Goal: Task Accomplishment & Management: Manage account settings

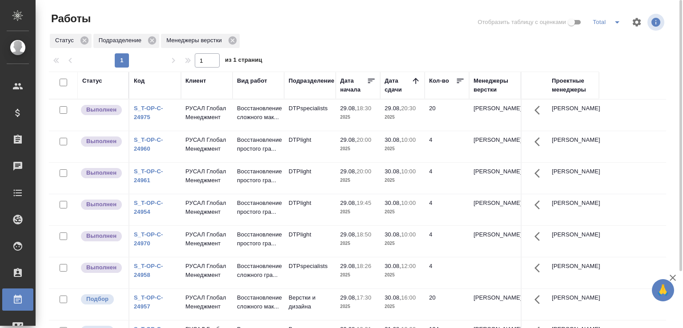
click at [256, 122] on p "Восстановление сложного мак..." at bounding box center [258, 113] width 43 height 18
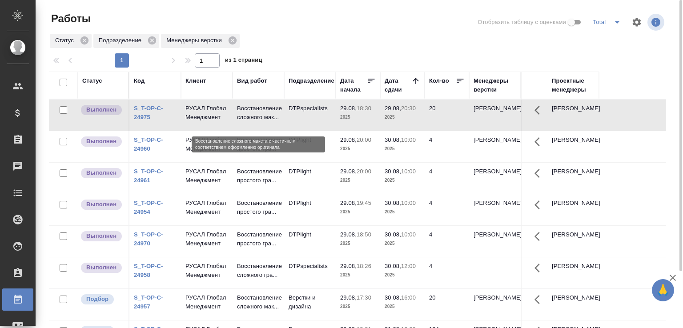
click at [256, 122] on p "Восстановление сложного мак..." at bounding box center [258, 113] width 43 height 18
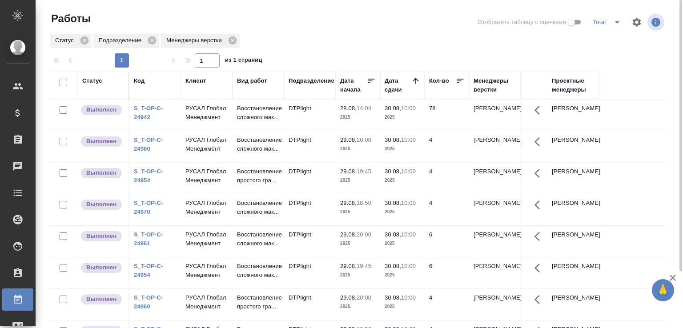
click at [206, 125] on td "РУСАЛ Глобал Менеджмент" at bounding box center [207, 115] width 52 height 31
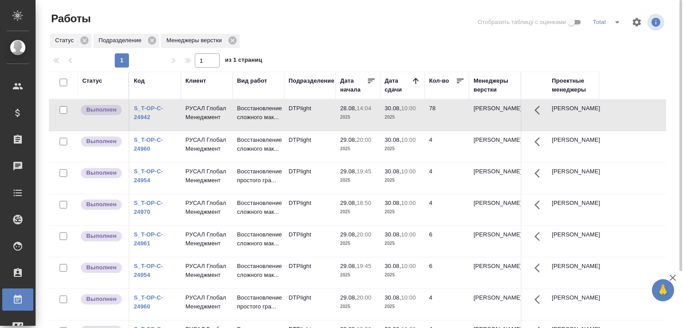
click at [206, 125] on td "РУСАЛ Глобал Менеджмент" at bounding box center [207, 115] width 52 height 31
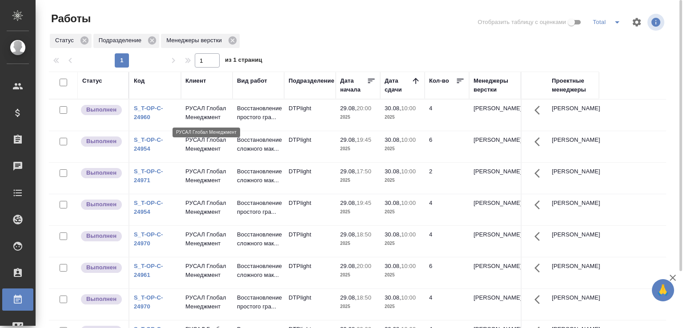
click at [214, 120] on p "РУСАЛ Глобал Менеджмент" at bounding box center [206, 113] width 43 height 18
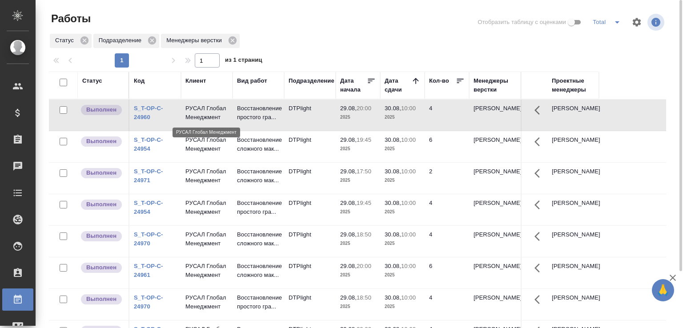
click at [214, 120] on p "РУСАЛ Глобал Менеджмент" at bounding box center [206, 113] width 43 height 18
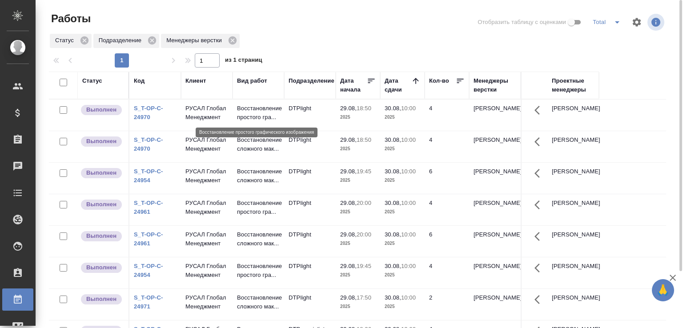
click at [255, 118] on p "Восстановление простого гра..." at bounding box center [258, 113] width 43 height 18
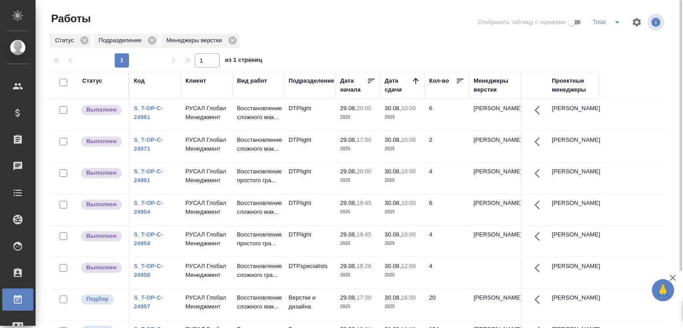
click at [213, 125] on td "РУСАЛ Глобал Менеджмент" at bounding box center [207, 115] width 52 height 31
click at [231, 121] on td "РУСАЛ Глобал Менеджмент" at bounding box center [207, 115] width 52 height 31
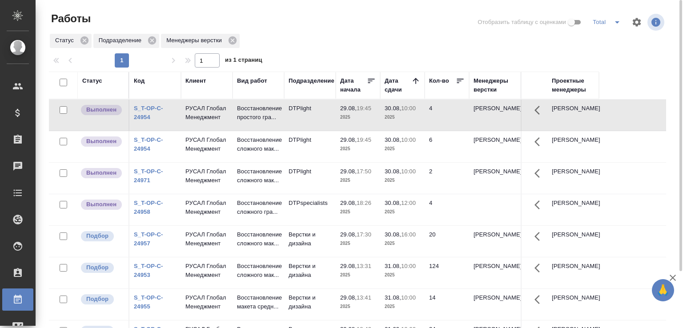
click at [231, 121] on td "РУСАЛ Глобал Менеджмент" at bounding box center [207, 115] width 52 height 31
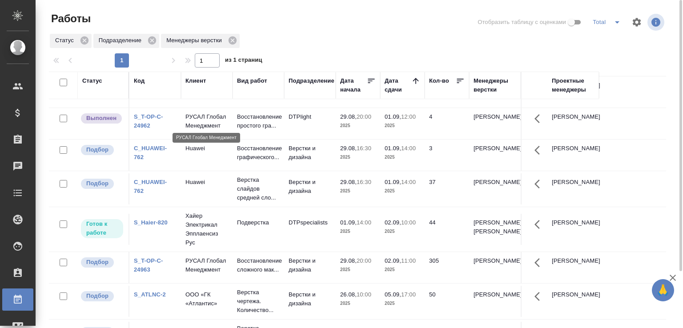
click at [215, 125] on p "РУСАЛ Глобал Менеджмент" at bounding box center [206, 122] width 43 height 18
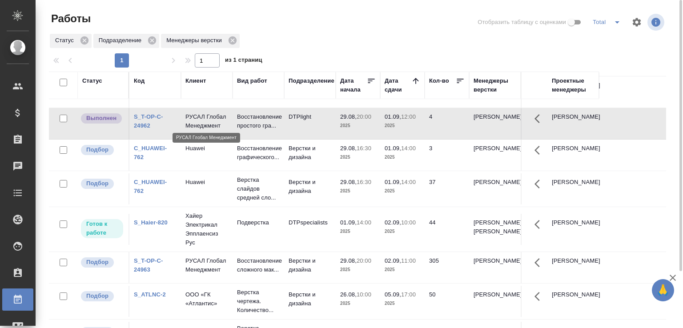
click at [215, 125] on p "РУСАЛ Глобал Менеджмент" at bounding box center [206, 122] width 43 height 18
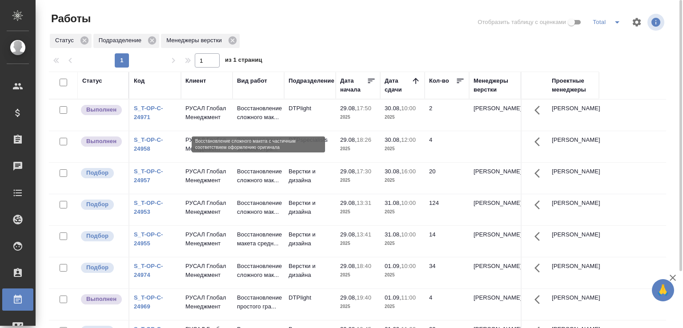
click at [256, 122] on p "Восстановление сложного мак..." at bounding box center [258, 113] width 43 height 18
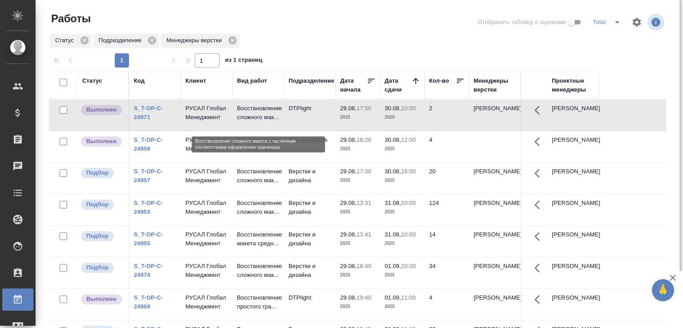
click at [256, 122] on p "Восстановление сложного мак..." at bounding box center [258, 113] width 43 height 18
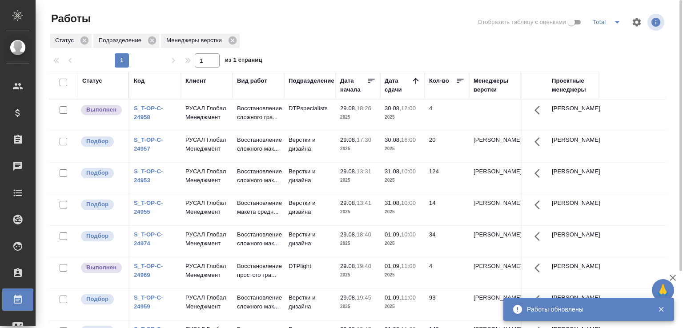
click at [235, 121] on td "Восстановление сложного гра..." at bounding box center [259, 115] width 52 height 31
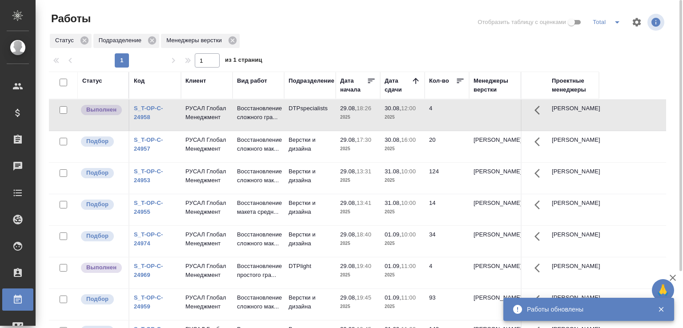
click at [235, 121] on td "Восстановление сложного гра..." at bounding box center [259, 115] width 52 height 31
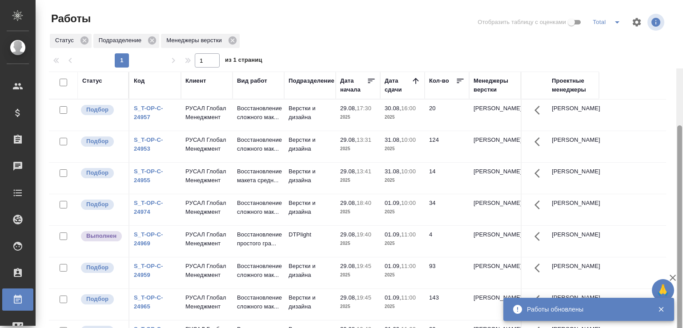
scroll to position [68, 0]
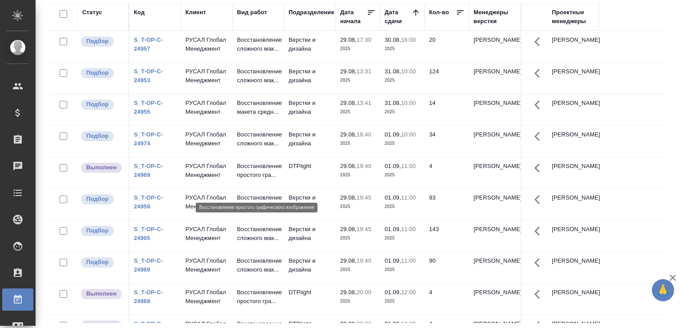
click at [269, 180] on p "Восстановление простого гра..." at bounding box center [258, 171] width 43 height 18
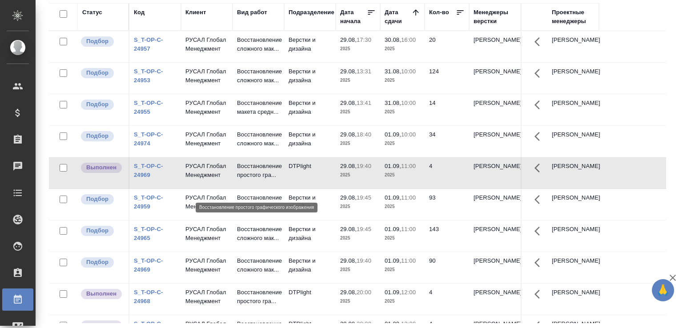
click at [269, 180] on p "Восстановление простого гра..." at bounding box center [258, 171] width 43 height 18
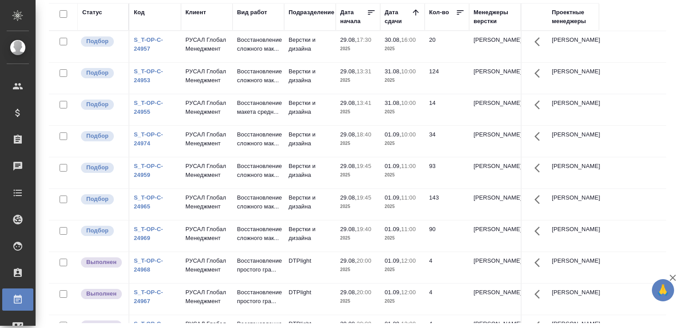
click at [285, 62] on td "DTPlight" at bounding box center [310, 46] width 52 height 31
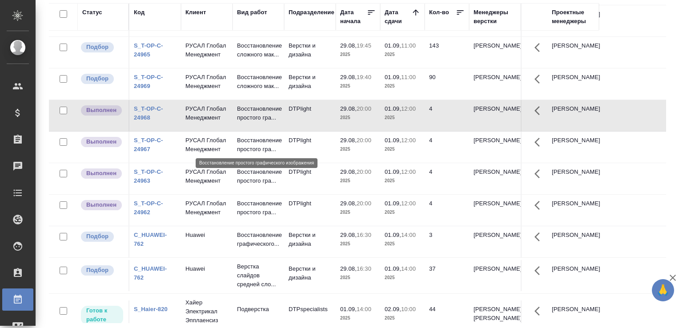
click at [266, 122] on p "Восстановление простого гра..." at bounding box center [258, 114] width 43 height 18
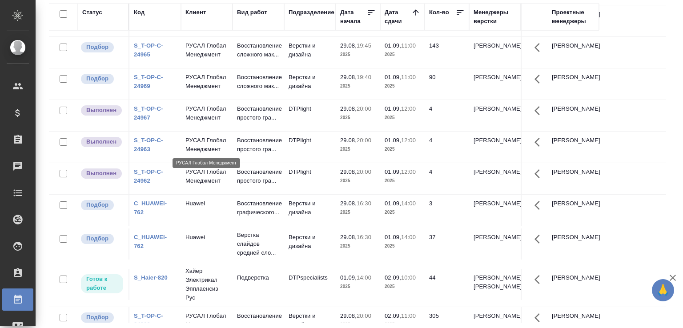
click at [202, 122] on p "РУСАЛ Глобал Менеджмент" at bounding box center [206, 114] width 43 height 18
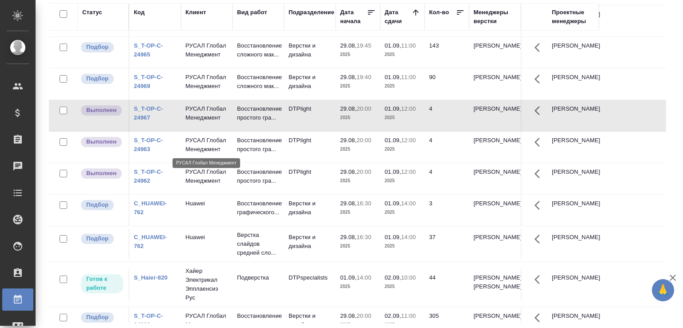
click at [202, 122] on p "РУСАЛ Глобал Менеджмент" at bounding box center [206, 114] width 43 height 18
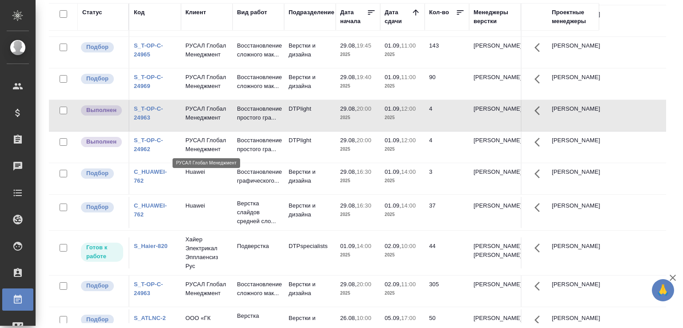
click at [214, 122] on p "РУСАЛ Глобал Менеджмент" at bounding box center [206, 114] width 43 height 18
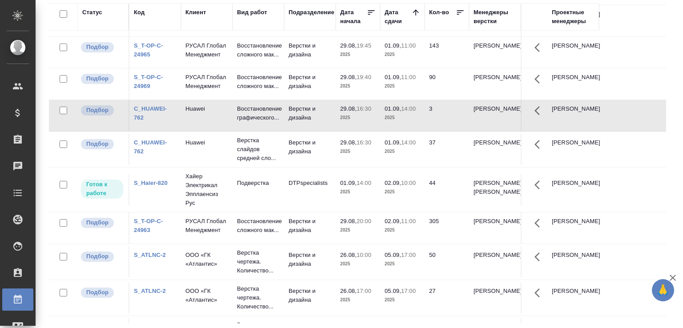
click at [267, 163] on p "Верстка слайдов средней сло..." at bounding box center [258, 149] width 43 height 27
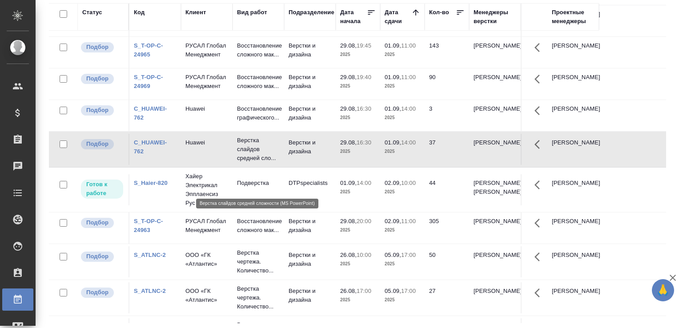
click at [267, 163] on p "Верстка слайдов средней сло..." at bounding box center [258, 149] width 43 height 27
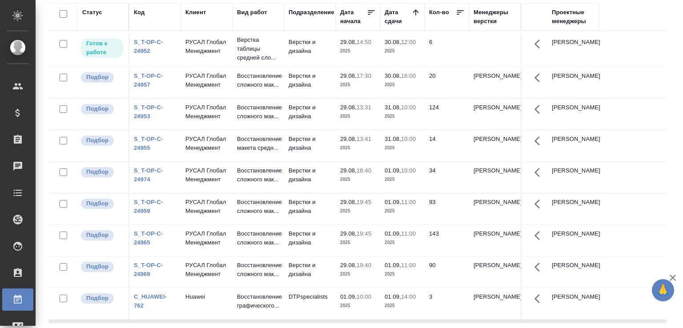
scroll to position [0, 0]
click at [145, 88] on link "S_T-OP-C-24957" at bounding box center [148, 80] width 29 height 16
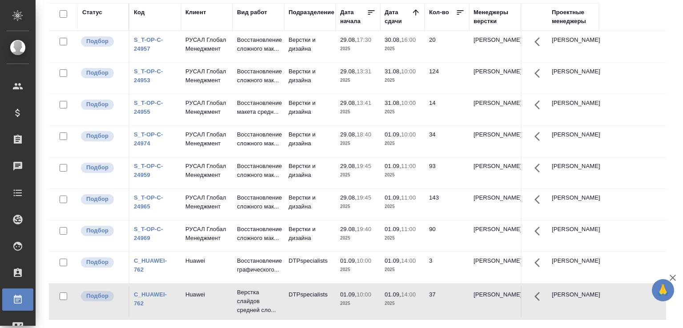
click at [665, 180] on div "Статус Код Клиент Вид работ Подразделение Дата начала Дата сдачи Кол-во Менедже…" at bounding box center [361, 163] width 624 height 320
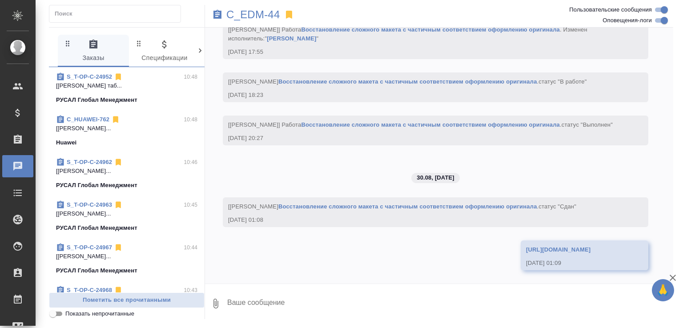
scroll to position [1740, 0]
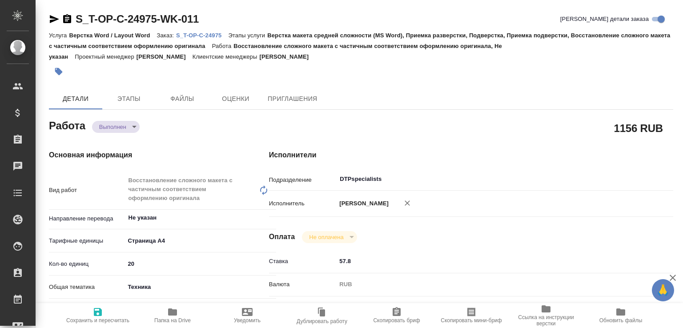
click at [131, 129] on body "🙏 .cls-1 fill:#fff; AWATERA Малофеева Екатерина e.malofeeva Клиенты Спецификаци…" at bounding box center [341, 164] width 683 height 328
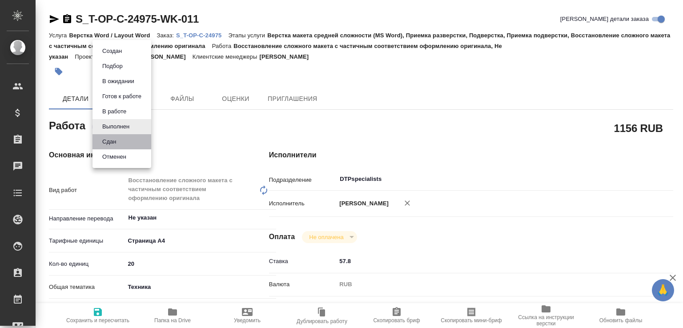
click at [128, 143] on li "Сдан" at bounding box center [121, 141] width 59 height 15
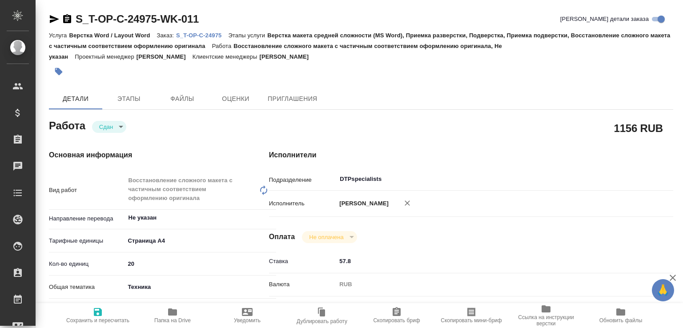
type textarea "x"
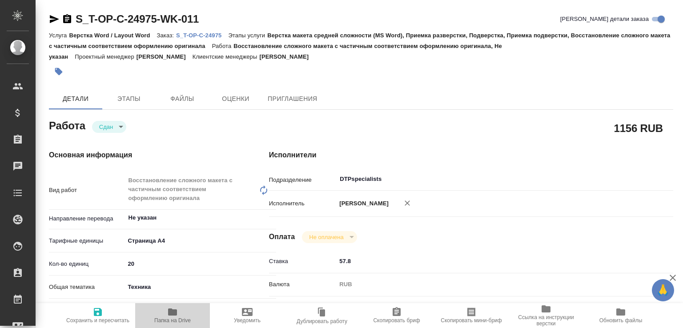
click at [186, 309] on span "Папка на Drive" at bounding box center [173, 315] width 64 height 17
click at [205, 32] on p "S_T-OP-C-24975" at bounding box center [202, 35] width 52 height 7
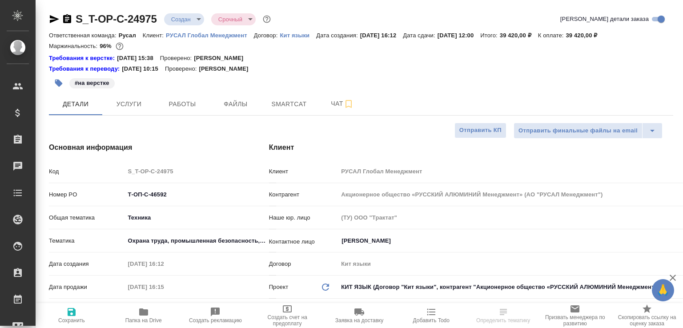
select select "RU"
type textarea "x"
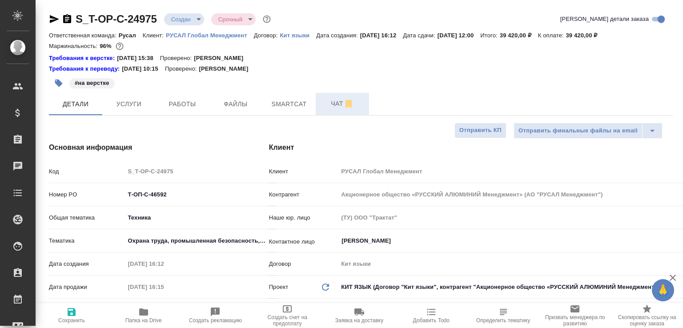
click at [338, 109] on span "Чат" at bounding box center [342, 103] width 43 height 11
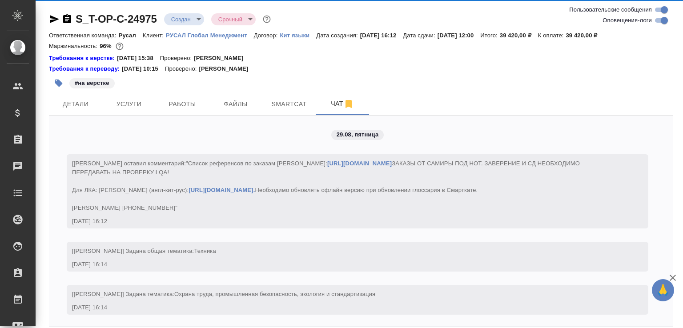
scroll to position [1592, 0]
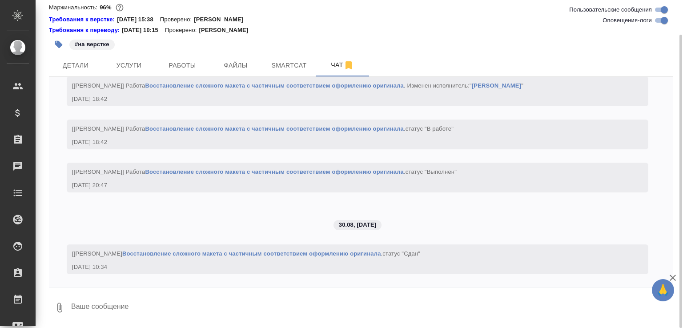
click at [146, 306] on textarea at bounding box center [371, 308] width 603 height 30
type textarea "в"
paste textarea "https://drive.awatera.com/apps/files/files/10246322?dir=/Shares/%D0%A2-%D0%9E%D…"
type textarea "если пока не забирали, то в перевод https://drive.awatera.com/apps/files/files/…"
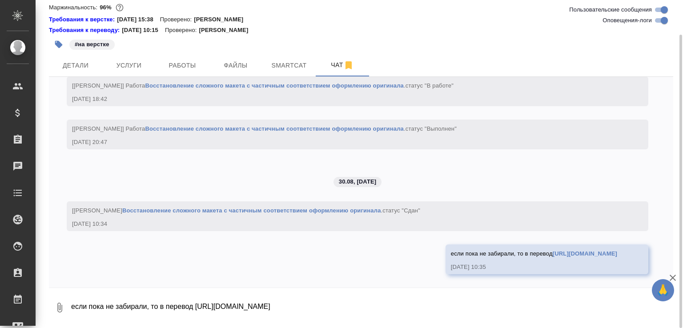
scroll to position [1661, 0]
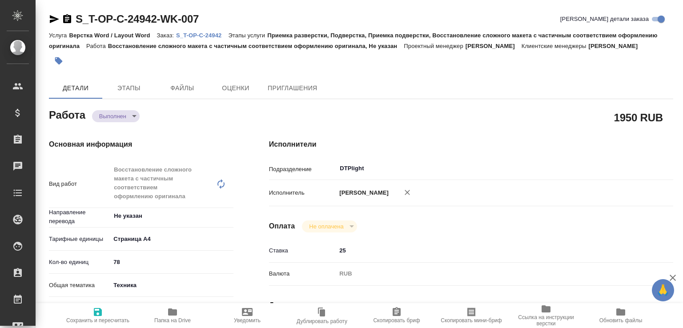
click at [128, 129] on body "🙏 .cls-1 fill:#fff; AWATERA Малофеева Екатерина e.malofeeva Клиенты Спецификаци…" at bounding box center [341, 164] width 683 height 328
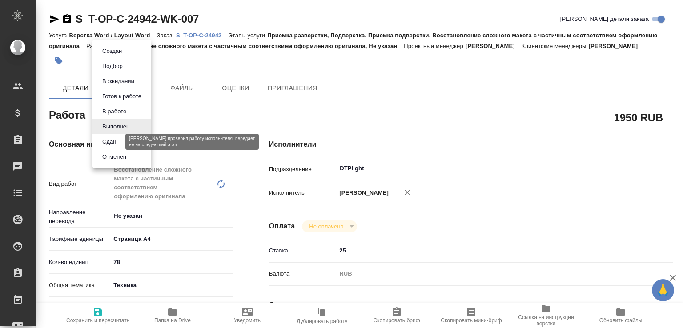
click at [118, 140] on button "Сдан" at bounding box center [109, 142] width 19 height 10
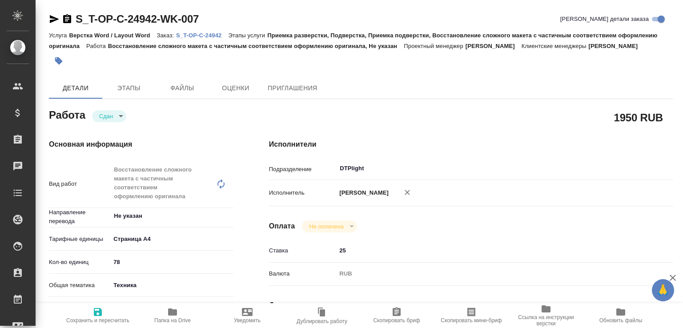
click at [173, 310] on icon "button" at bounding box center [172, 312] width 9 height 7
type textarea "x"
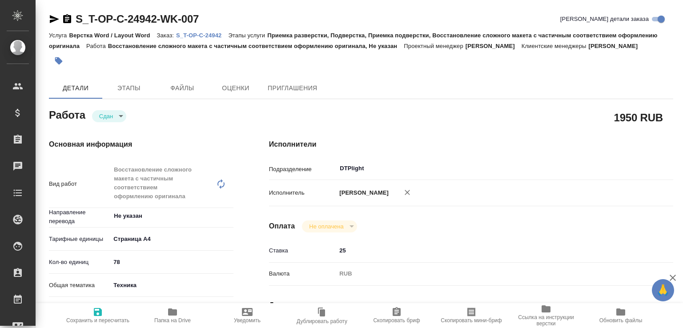
type textarea "x"
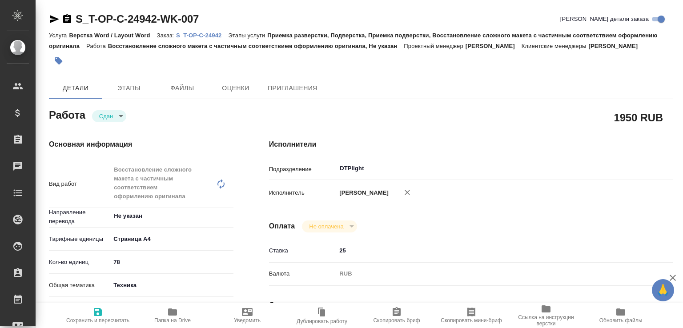
type textarea "x"
click at [203, 32] on p "S_T-OP-C-24942" at bounding box center [202, 35] width 52 height 7
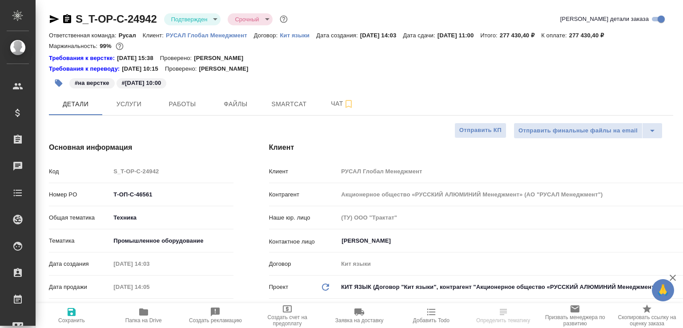
select select "RU"
type textarea "x"
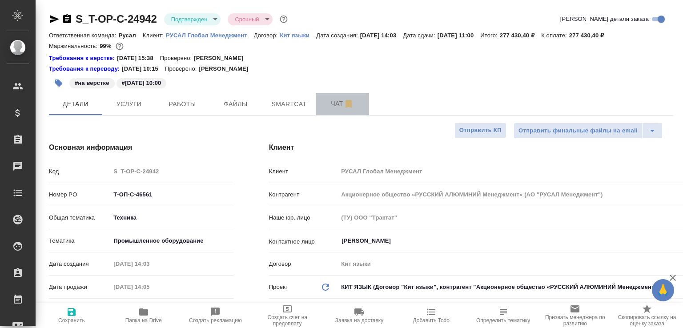
click at [320, 103] on button "Чат" at bounding box center [342, 104] width 53 height 22
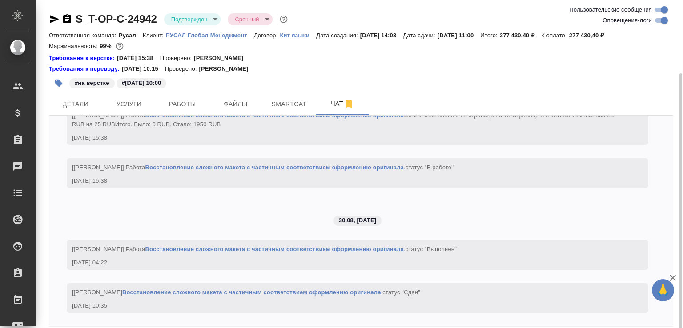
scroll to position [39, 0]
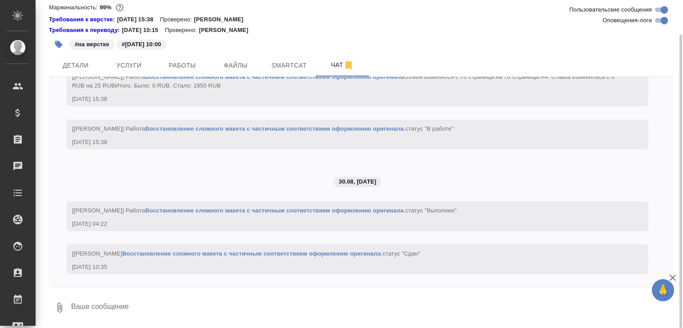
click at [223, 311] on textarea at bounding box center [371, 308] width 603 height 30
paste textarea "https://drive.awatera.com/apps/files/files/10231829?dir=/Shares/%D0%A2-%D0%9E%D…"
type textarea "на перевод https://drive.awatera.com/apps/files/files/10231829?dir=/Shares/%D0%…"
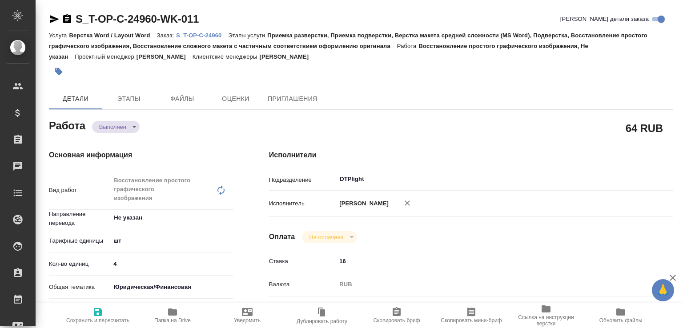
click at [119, 129] on body "🙏 .cls-1 fill:#fff; AWATERA Малофеева Екатерина e.malofeeva Клиенты Спецификаци…" at bounding box center [341, 164] width 683 height 328
type textarea "x"
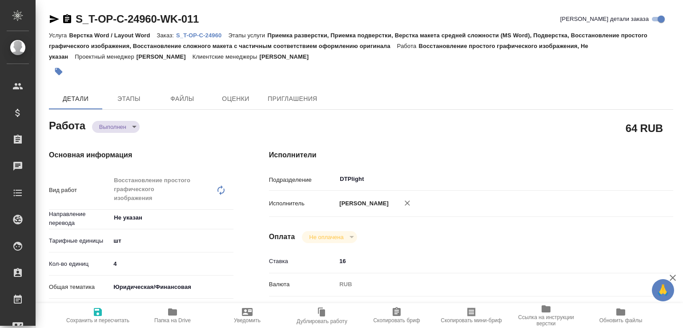
type textarea "x"
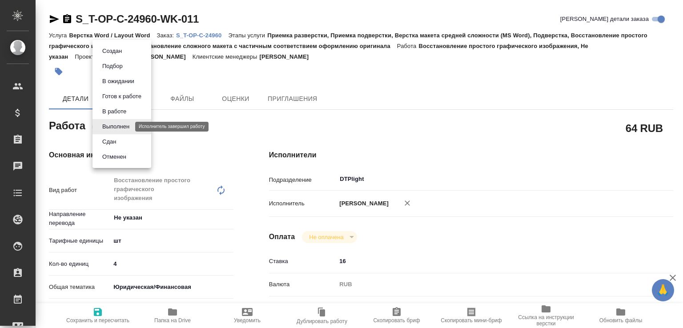
type textarea "x"
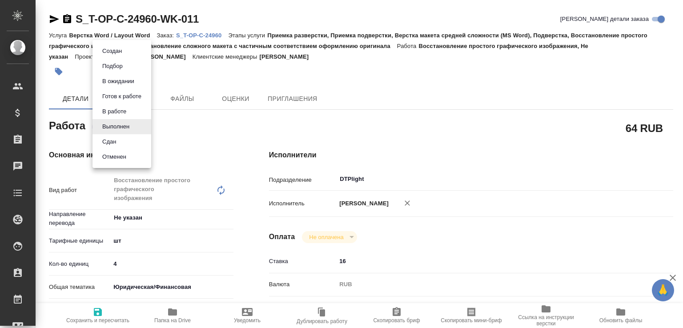
type textarea "x"
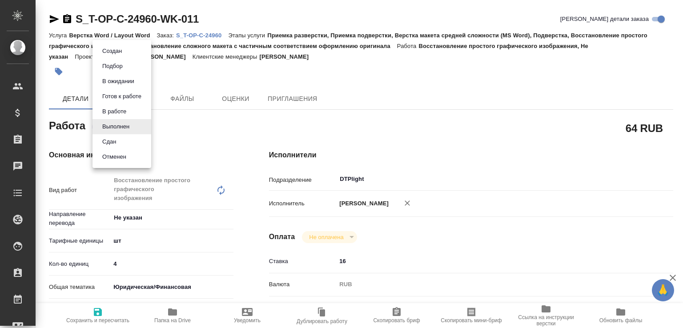
type textarea "x"
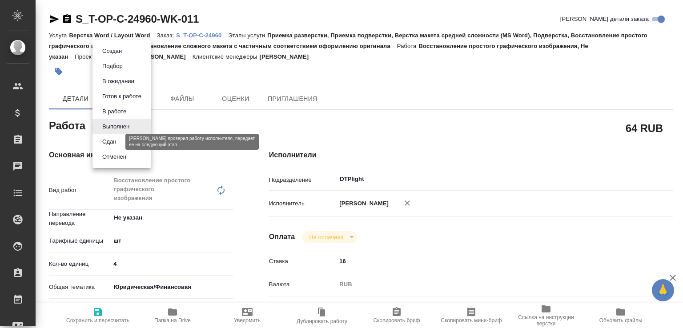
click at [114, 140] on button "Сдан" at bounding box center [109, 142] width 19 height 10
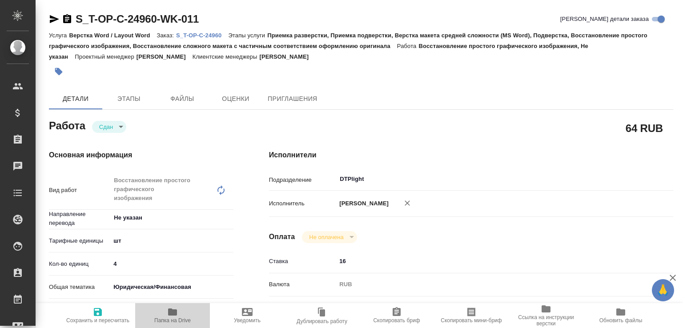
click at [181, 319] on span "Папка на Drive" at bounding box center [172, 321] width 36 height 6
type textarea "x"
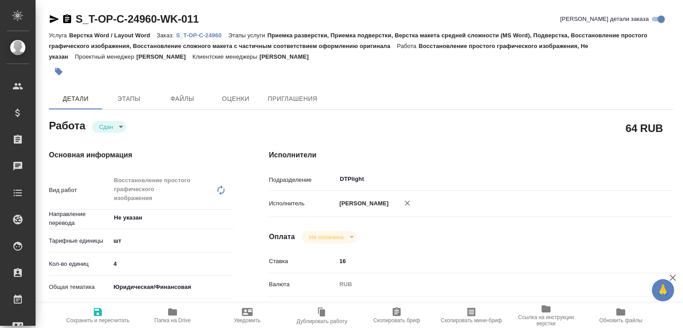
type textarea "x"
click at [221, 36] on p "S_T-OP-C-24960" at bounding box center [202, 35] width 52 height 7
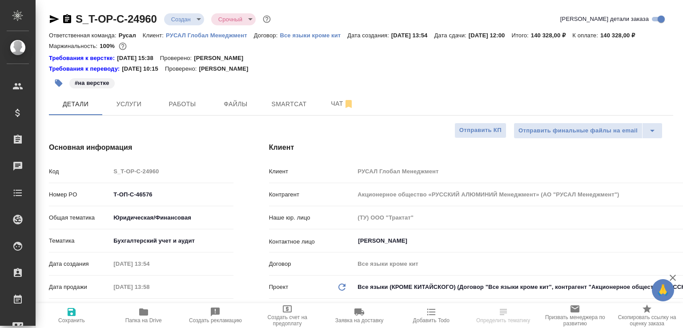
select select "RU"
click at [176, 110] on span "Работы" at bounding box center [182, 104] width 43 height 11
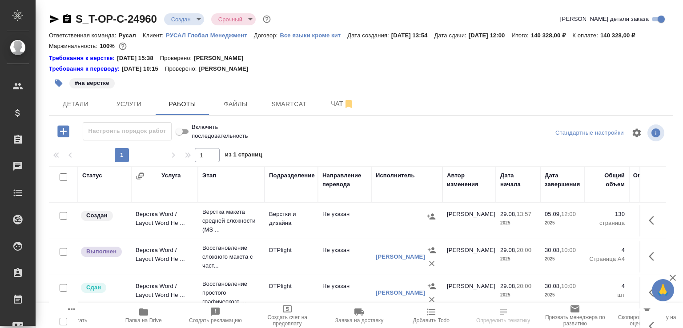
scroll to position [44, 0]
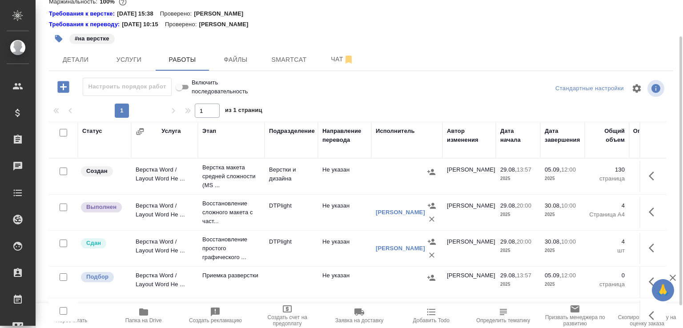
click at [300, 192] on td "DTPlight" at bounding box center [291, 176] width 53 height 31
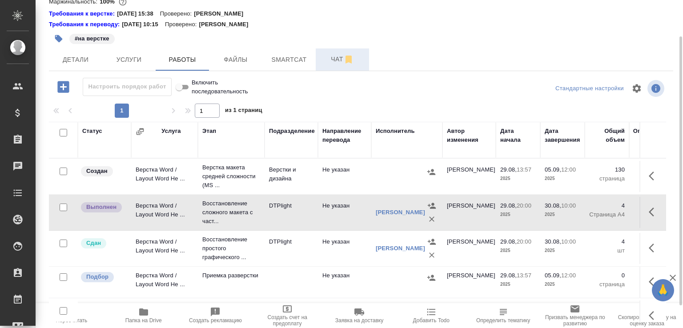
click at [330, 65] on span "Чат" at bounding box center [342, 59] width 43 height 11
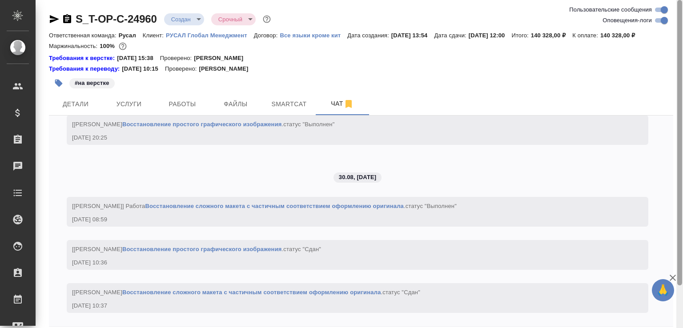
scroll to position [49, 0]
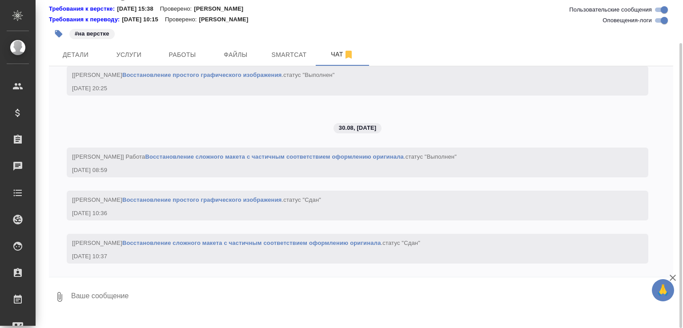
click at [265, 309] on textarea at bounding box center [371, 297] width 603 height 30
paste textarea "https://drive.awatera.com/apps/files/files/10242516?dir=/Shares/%D0%A2-%D0%9E%D…"
type textarea "в перевод https://drive.awatera.com/apps/files/files/10242516?dir=/Shares/%D0%A…"
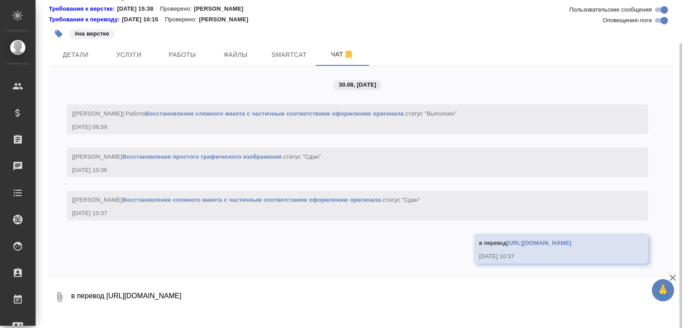
scroll to position [2152, 0]
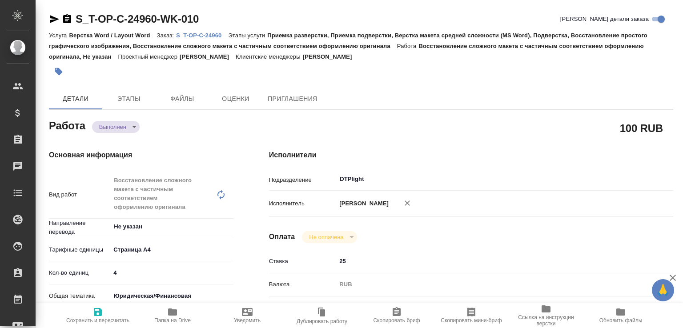
click at [127, 117] on div "Работа Выполнен completed" at bounding box center [141, 125] width 185 height 16
click at [126, 125] on body "🙏 .cls-1 fill:#fff; AWATERA [PERSON_NAME]malofeeva Клиенты Спецификации Заказы …" at bounding box center [341, 164] width 683 height 328
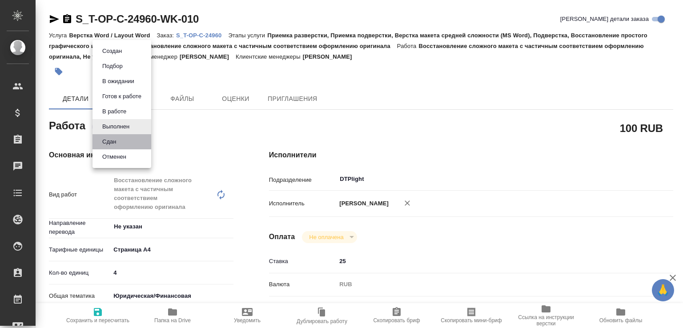
click at [121, 137] on li "Сдан" at bounding box center [121, 141] width 59 height 15
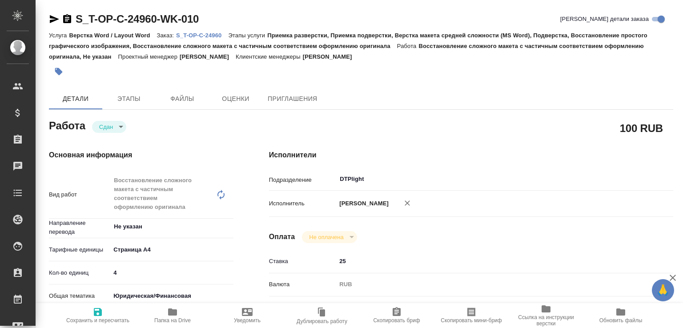
type textarea "x"
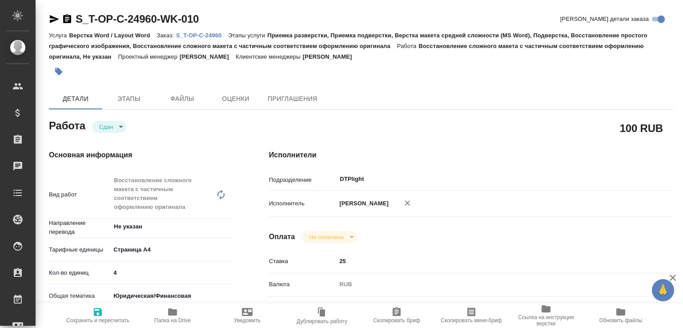
type textarea "x"
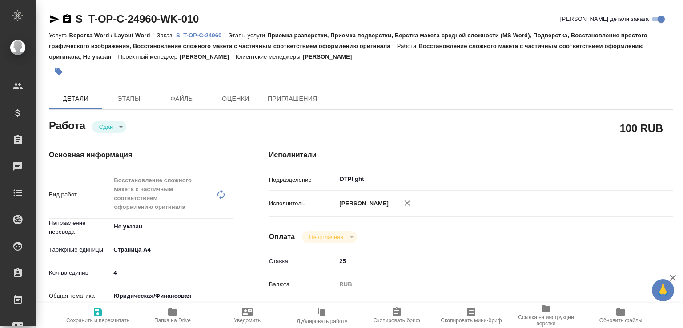
click at [189, 306] on button "Папка на Drive" at bounding box center [172, 315] width 75 height 25
type textarea "x"
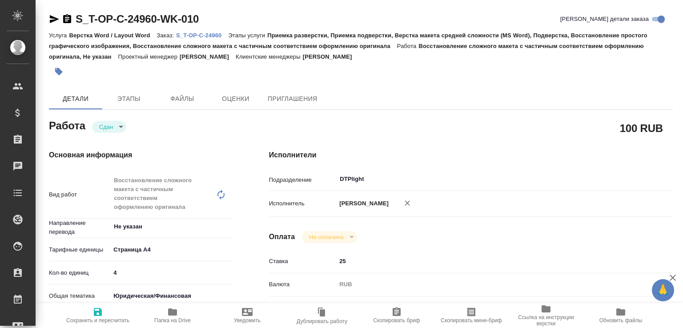
type textarea "x"
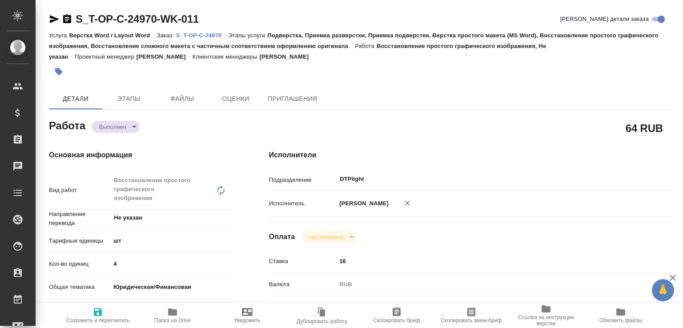
click at [134, 132] on body "🙏 .cls-1 fill:#fff; AWATERA [PERSON_NAME]malofeeva Клиенты Спецификации Заказы …" at bounding box center [341, 164] width 683 height 328
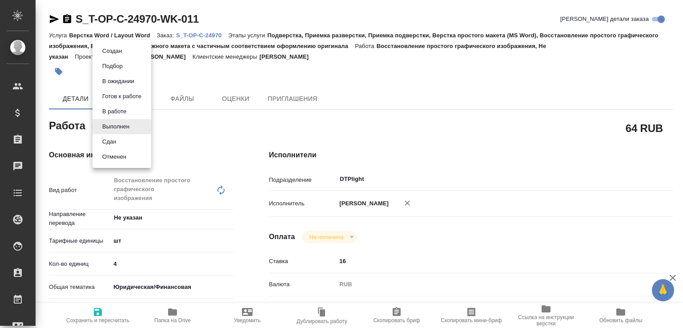
click at [126, 143] on li "Сдан" at bounding box center [121, 141] width 59 height 15
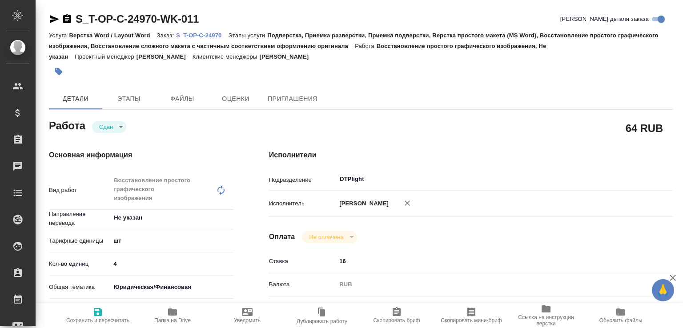
type textarea "x"
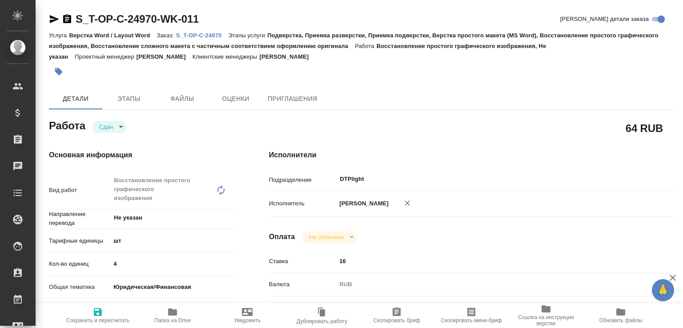
type textarea "x"
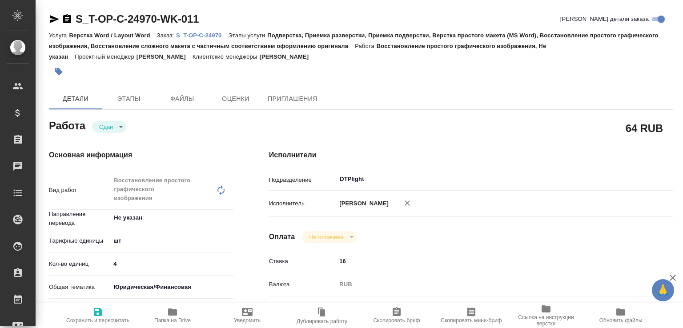
click at [180, 308] on span "Папка на Drive" at bounding box center [173, 315] width 64 height 17
type textarea "x"
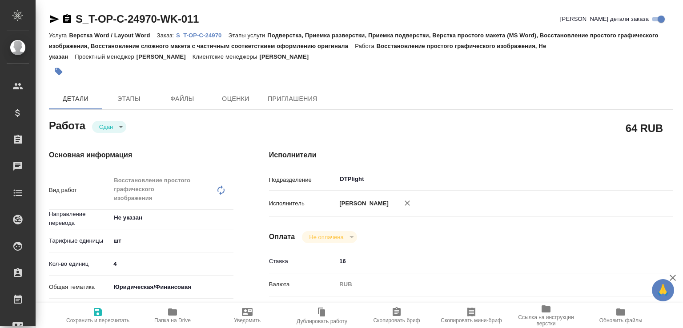
type textarea "x"
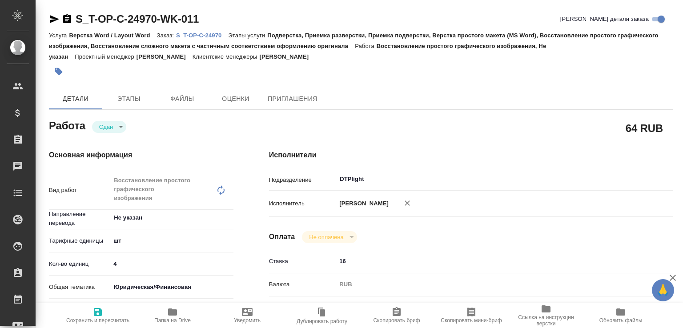
type textarea "x"
click at [202, 36] on p "S_T-OP-C-24970" at bounding box center [202, 35] width 52 height 7
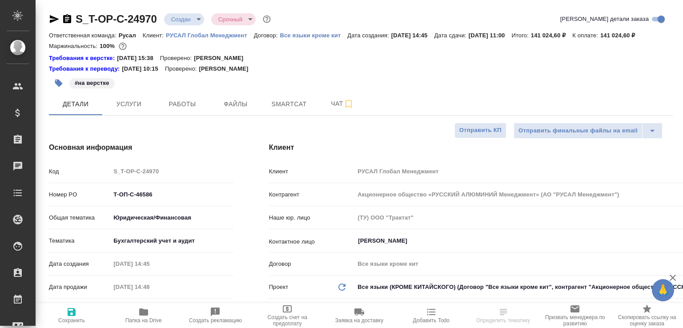
select select "RU"
click at [185, 110] on span "Работы" at bounding box center [182, 104] width 43 height 11
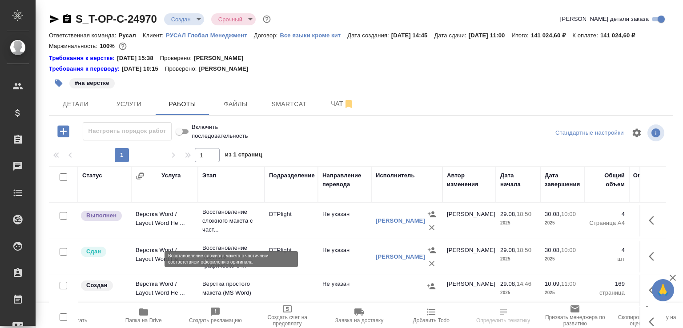
click at [224, 232] on p "Восстановление сложного макета с част..." at bounding box center [231, 221] width 58 height 27
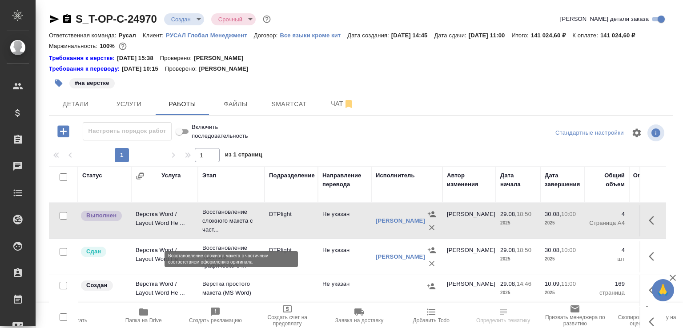
click at [224, 232] on p "Восстановление сложного макета с част..." at bounding box center [231, 221] width 58 height 27
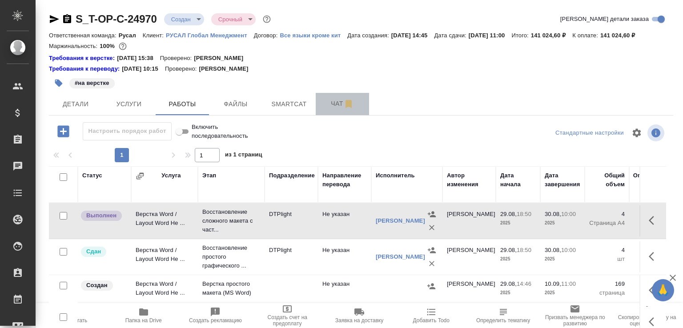
click at [323, 109] on span "Чат" at bounding box center [342, 103] width 43 height 11
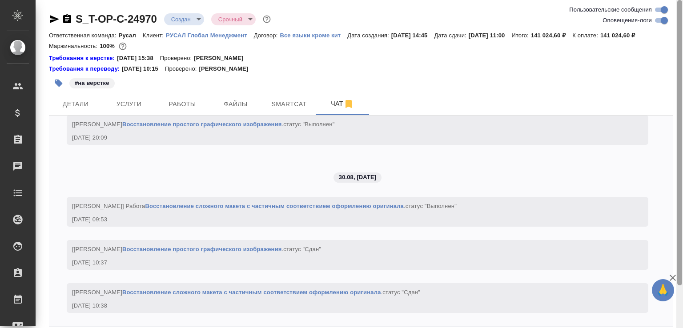
scroll to position [44, 0]
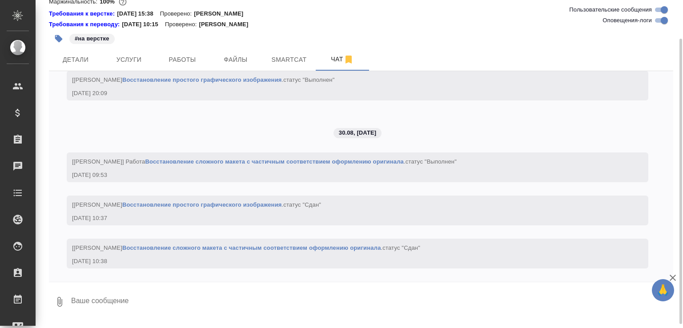
click at [194, 317] on textarea at bounding box center [371, 302] width 603 height 30
paste textarea "https://drive.awatera.com/apps/files/files/10244315?dir=/Shares/%D0%A2-%D0%9E%D…"
type textarea "в перевод https://drive.awatera.com/apps/files/files/10244315?dir=/Shares/%D0%A…"
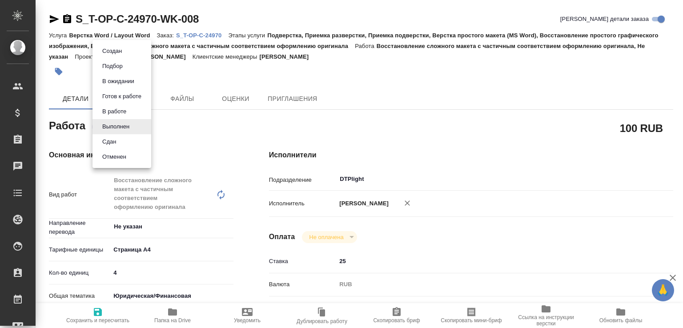
click at [128, 130] on body "🙏 .cls-1 fill:#fff; AWATERA Малофеева Екатерина e.malofeeva Клиенты Спецификаци…" at bounding box center [341, 164] width 683 height 328
click at [123, 140] on li "Сдан" at bounding box center [121, 141] width 59 height 15
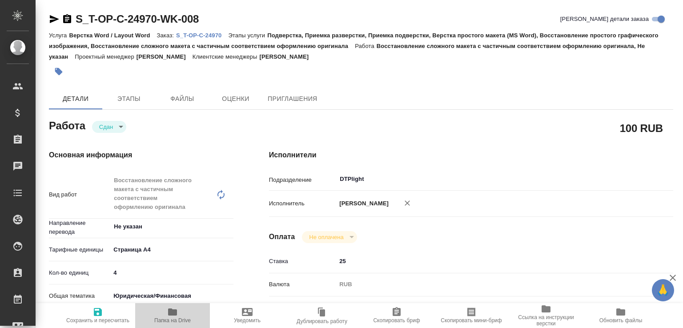
click at [182, 307] on span "Папка на Drive" at bounding box center [173, 315] width 64 height 17
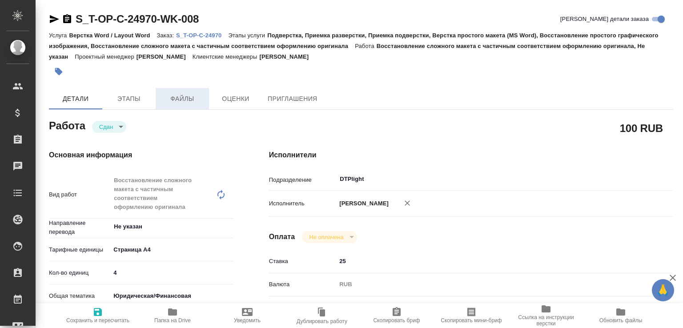
type textarea "x"
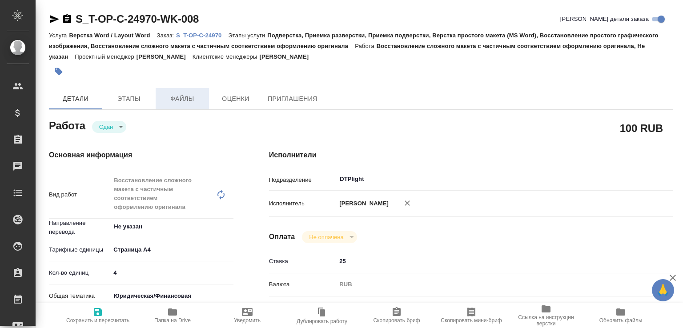
type textarea "x"
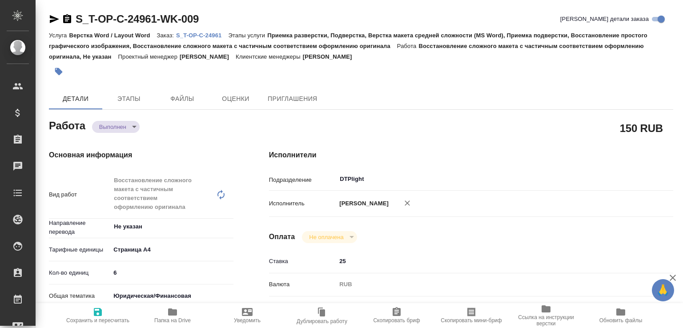
click at [138, 131] on body "🙏 .cls-1 fill:#fff; AWATERA [PERSON_NAME]malofeeva Клиенты Спецификации Заказы …" at bounding box center [341, 164] width 683 height 328
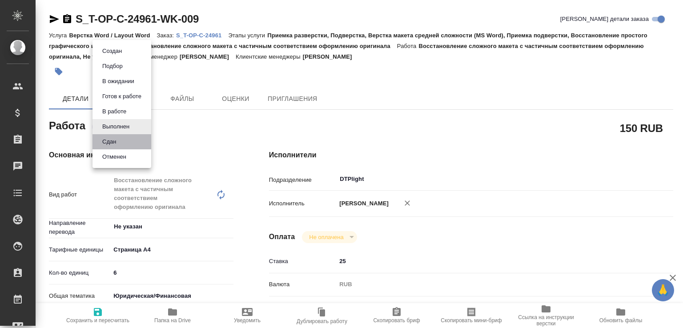
click at [131, 139] on li "Сдан" at bounding box center [121, 141] width 59 height 15
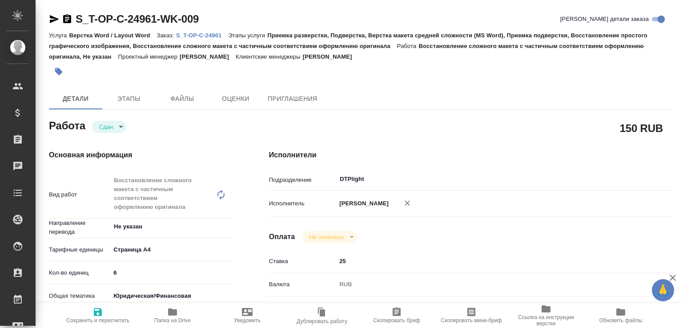
type textarea "x"
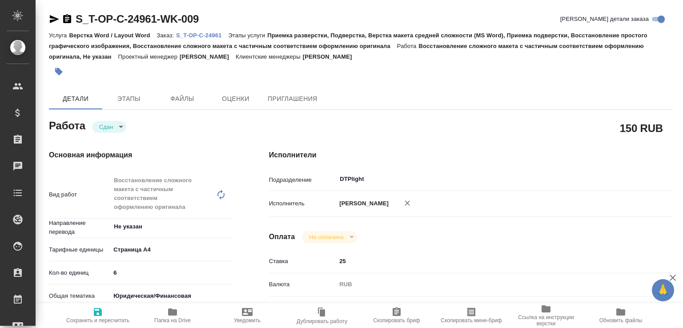
click at [190, 313] on span "Папка на Drive" at bounding box center [173, 315] width 64 height 17
type textarea "x"
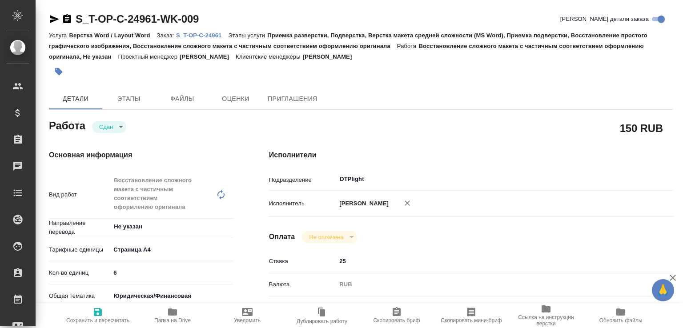
type textarea "x"
click at [226, 32] on p "S_T-OP-C-24961" at bounding box center [202, 35] width 52 height 7
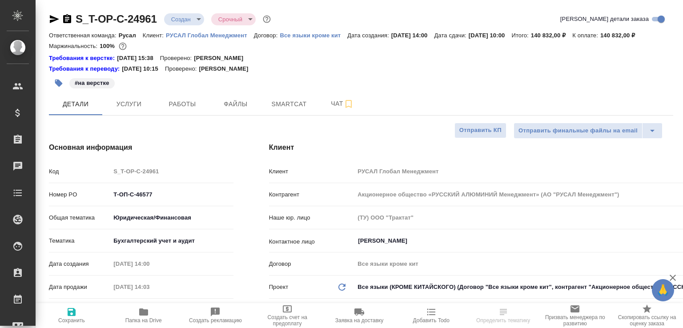
select select "RU"
click at [171, 107] on button "Работы" at bounding box center [182, 104] width 53 height 22
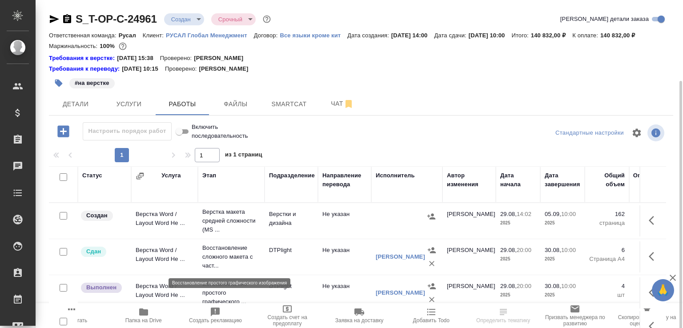
scroll to position [44, 0]
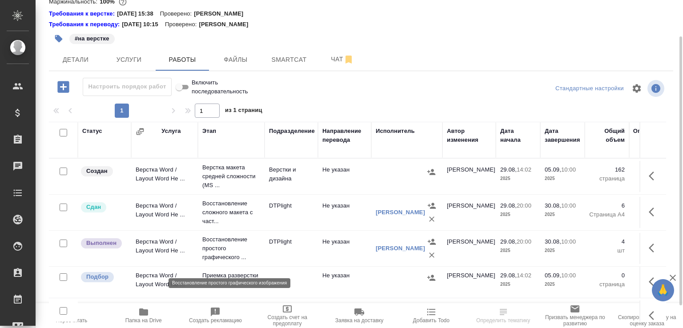
click at [217, 254] on p "Восстановление простого графического ..." at bounding box center [231, 248] width 58 height 27
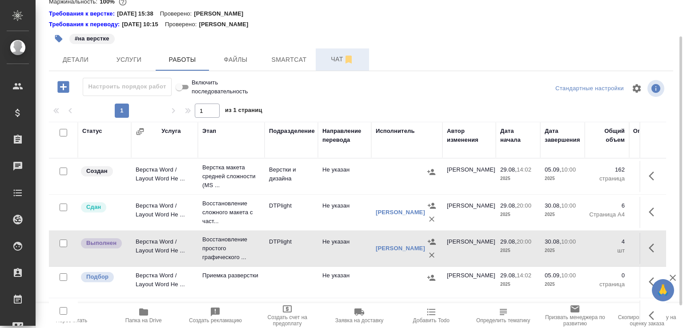
click at [325, 65] on span "Чат" at bounding box center [342, 59] width 43 height 11
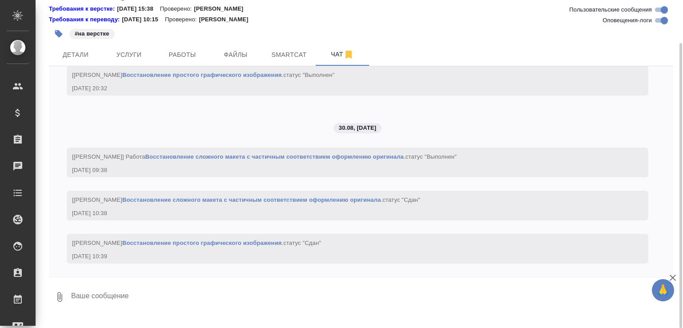
scroll to position [2221, 0]
click at [153, 282] on div at bounding box center [361, 279] width 624 height 4
click at [149, 306] on textarea at bounding box center [371, 297] width 603 height 30
paste textarea "https://drive.awatera.com/apps/files/files/10242679?dir=/Shares/%D0%A2-%D0%9E%D…"
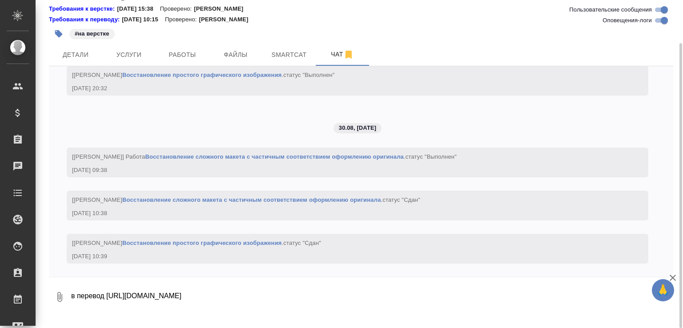
type textarea "в перевод https://drive.awatera.com/apps/files/files/10242679?dir=/Shares/%D0%A…"
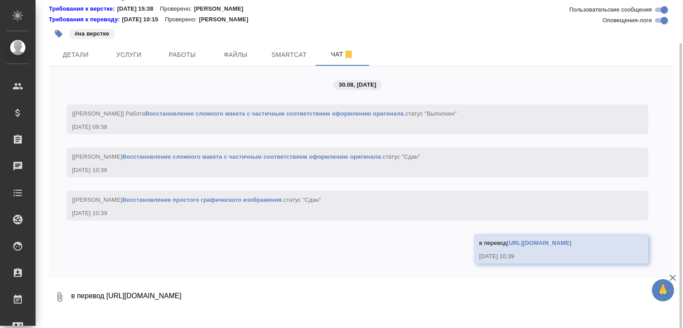
scroll to position [2282, 0]
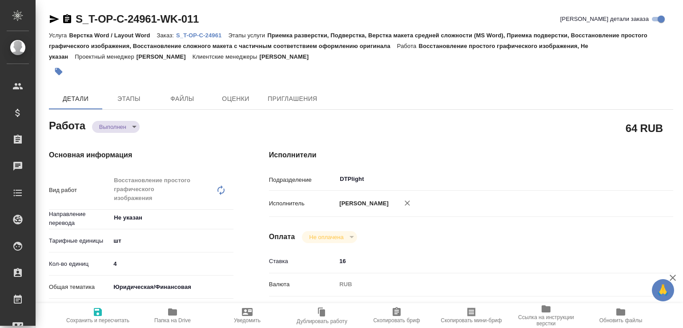
click at [126, 130] on body "🙏 .cls-1 fill:#fff; AWATERA Малофеева Екатерина e.malofeeva Клиенты Спецификаци…" at bounding box center [341, 164] width 683 height 328
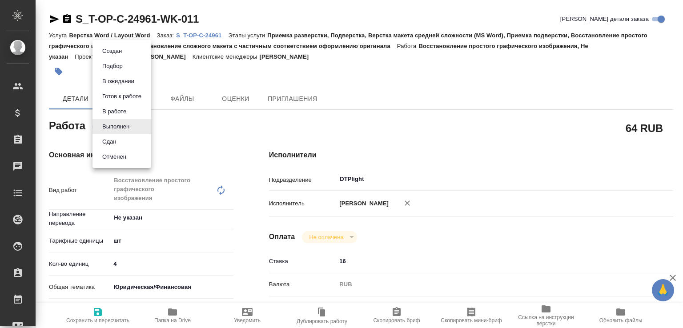
click at [119, 56] on button "Сдан" at bounding box center [112, 51] width 25 height 10
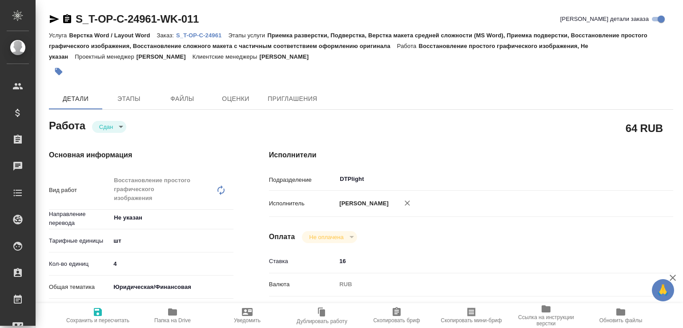
click at [173, 307] on icon "button" at bounding box center [172, 312] width 11 height 11
type textarea "x"
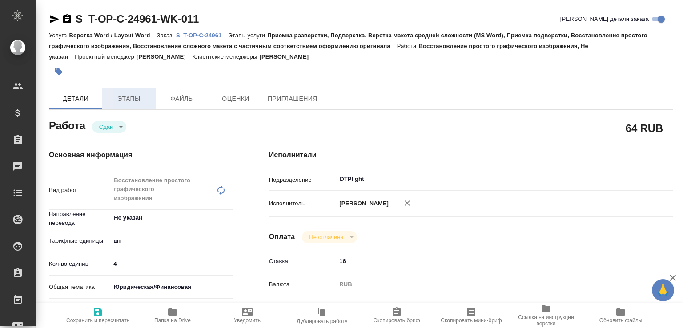
type textarea "x"
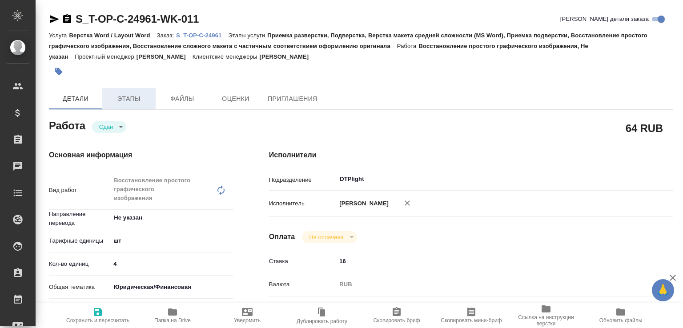
type textarea "x"
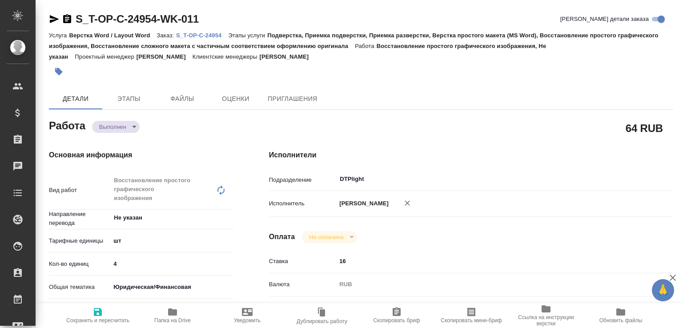
click at [136, 132] on body "🙏 .cls-1 fill:#fff; AWATERA [PERSON_NAME]malofeeva Клиенты Спецификации Заказы …" at bounding box center [341, 164] width 683 height 328
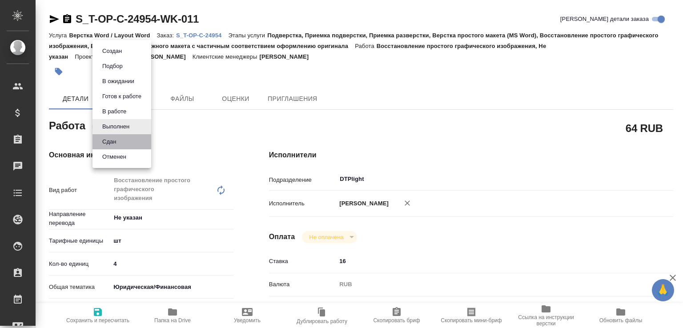
click at [125, 145] on li "Сдан" at bounding box center [121, 141] width 59 height 15
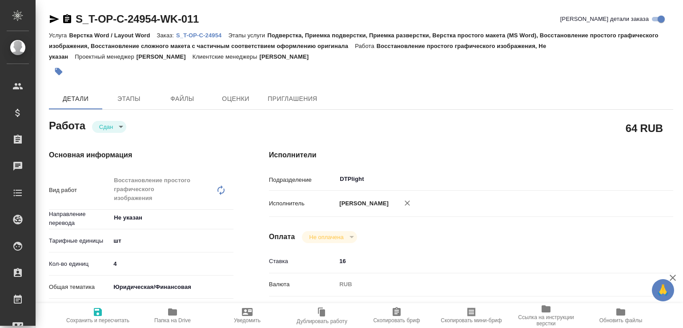
type textarea "x"
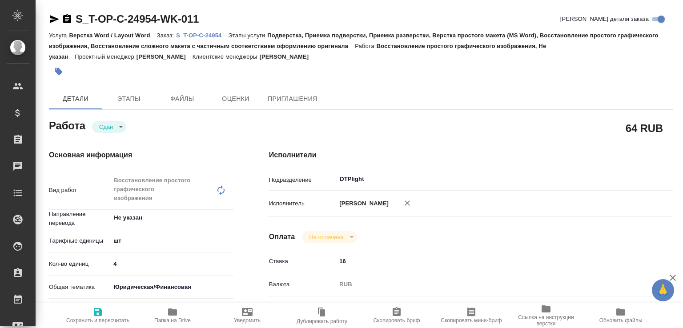
type textarea "x"
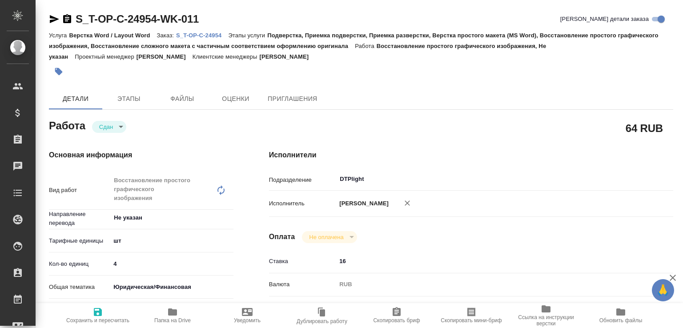
click at [173, 314] on icon "button" at bounding box center [172, 312] width 9 height 7
type textarea "x"
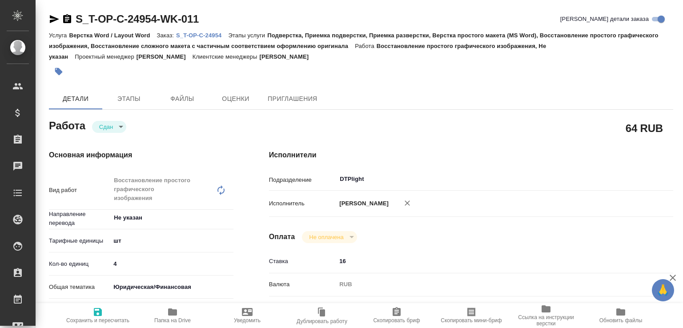
type textarea "x"
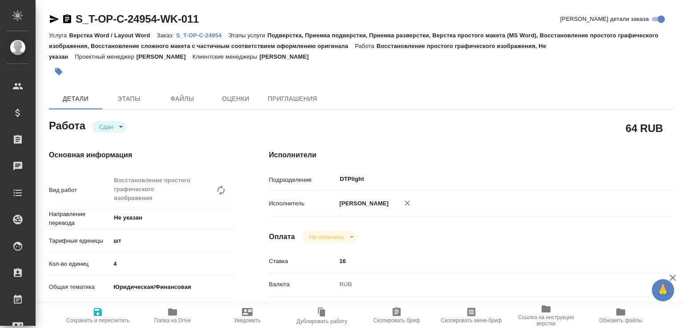
type textarea "x"
click at [194, 32] on p "S_T-OP-C-24954" at bounding box center [202, 35] width 52 height 7
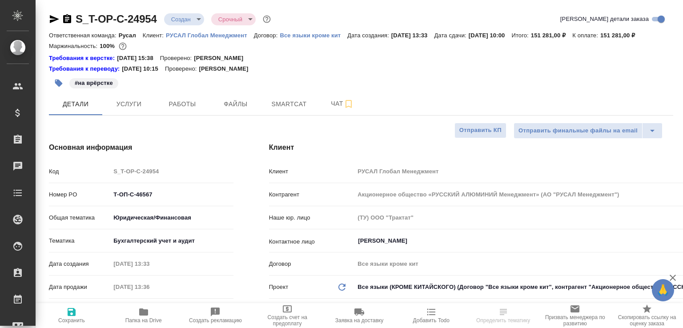
select select "RU"
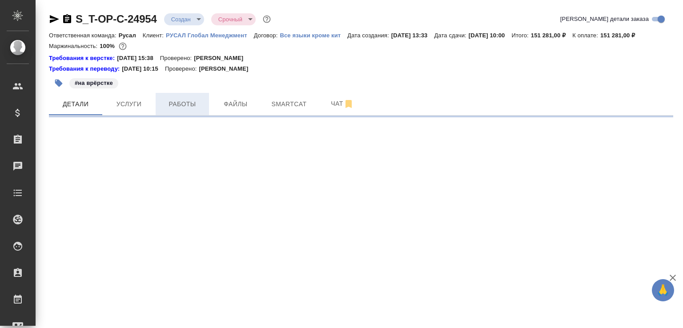
select select "RU"
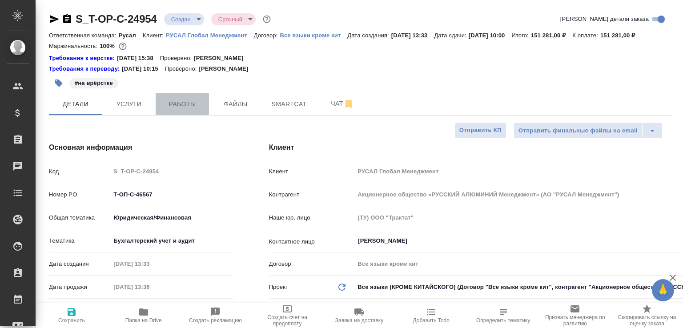
click at [191, 110] on span "Работы" at bounding box center [182, 104] width 43 height 11
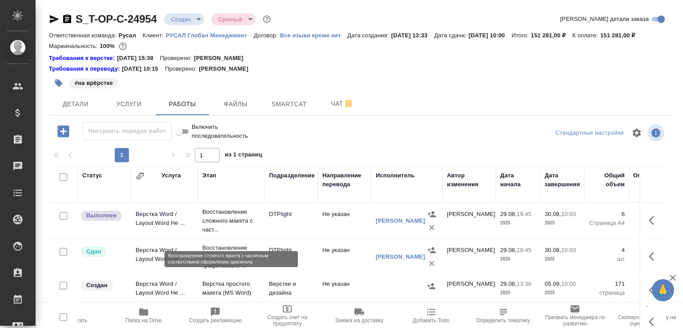
click at [208, 234] on p "Восстановление сложного макета с част..." at bounding box center [231, 221] width 58 height 27
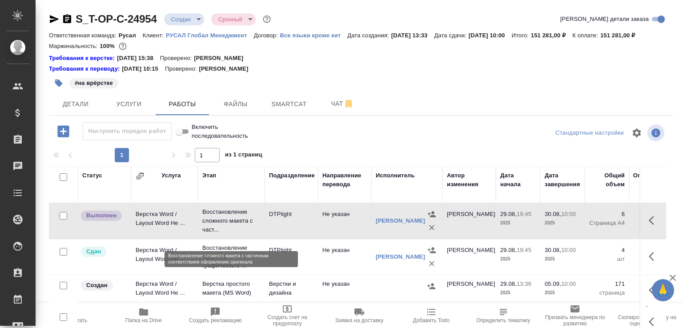
click at [208, 234] on p "Восстановление сложного макета с част..." at bounding box center [231, 221] width 58 height 27
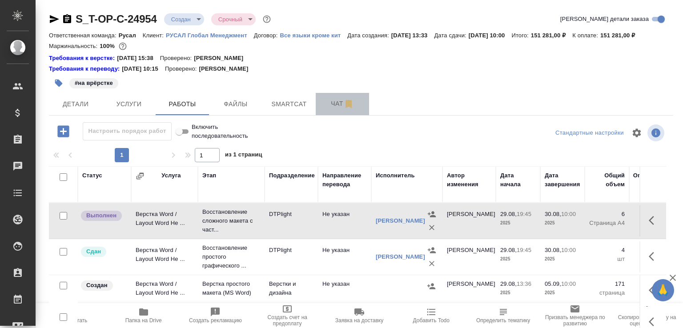
click at [323, 109] on span "Чат" at bounding box center [342, 103] width 43 height 11
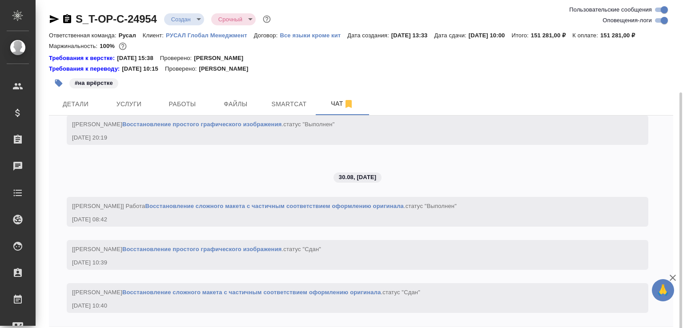
scroll to position [49, 0]
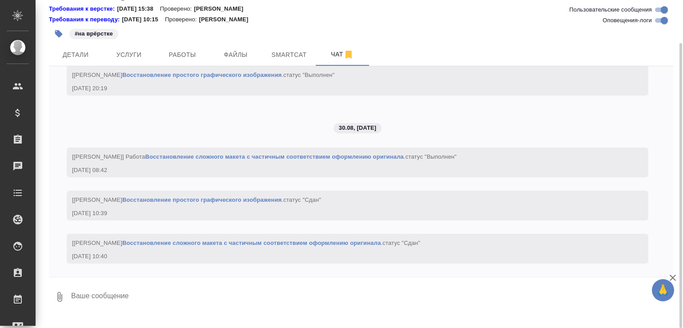
click at [221, 294] on textarea at bounding box center [371, 297] width 603 height 30
paste textarea "https://drive.awatera.com/apps/files/files/10241736?dir=/Shares/%D0%A2-%D0%9E%D…"
type textarea "в перевод https://drive.awatera.com/apps/files/files/10241736?dir=/Shares/%D0%A…"
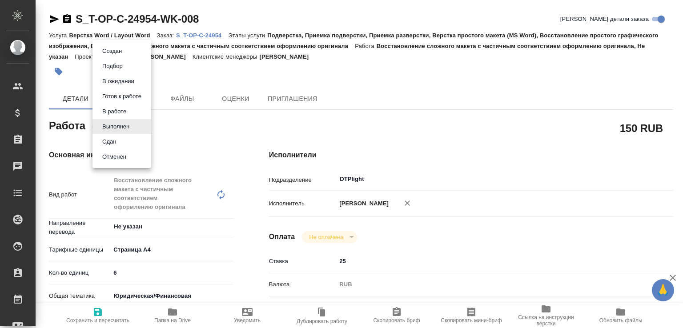
click at [134, 128] on body "🙏 .cls-1 fill:#fff; AWATERA Малофеева Екатерина e.malofeeva Клиенты Спецификаци…" at bounding box center [341, 164] width 683 height 328
click at [126, 138] on li "Сдан" at bounding box center [121, 141] width 59 height 15
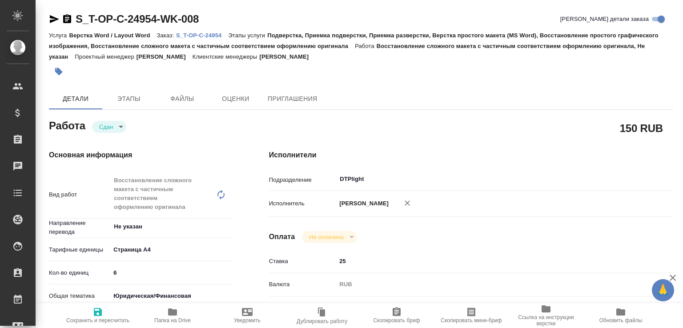
type textarea "x"
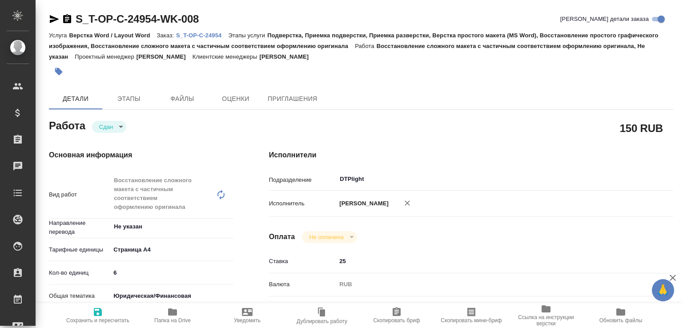
click at [181, 316] on span "Папка на Drive" at bounding box center [173, 315] width 64 height 17
type textarea "x"
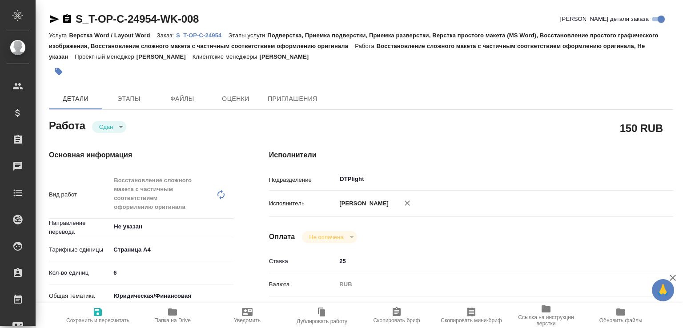
type textarea "x"
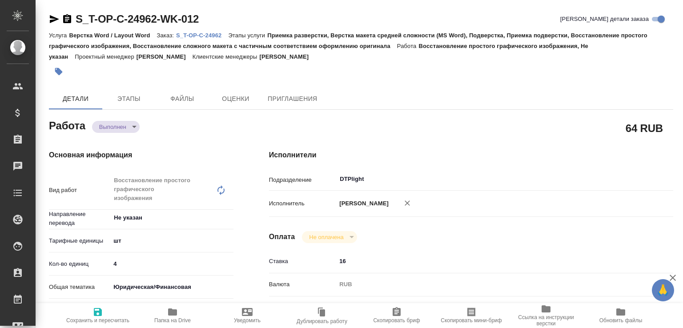
click at [140, 125] on body "🙏 .cls-1 fill:#fff; AWATERA [PERSON_NAME]malofeeva Клиенты Спецификации Заказы …" at bounding box center [341, 164] width 683 height 328
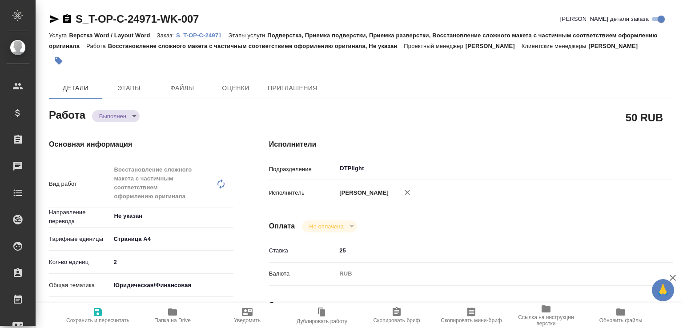
click at [133, 127] on body "🙏 .cls-1 fill:#fff; AWATERA [PERSON_NAME]malofeeva Клиенты Спецификации Заказы …" at bounding box center [341, 164] width 683 height 328
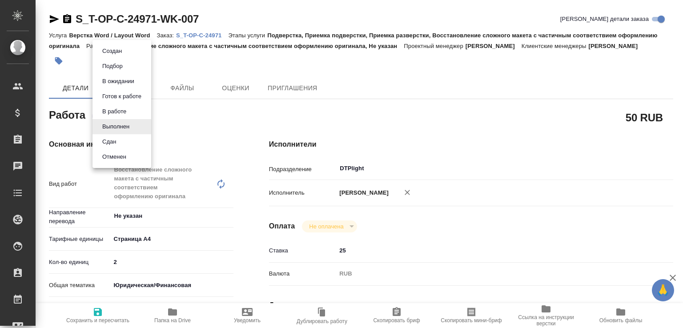
click at [124, 141] on li "Сдан" at bounding box center [121, 141] width 59 height 15
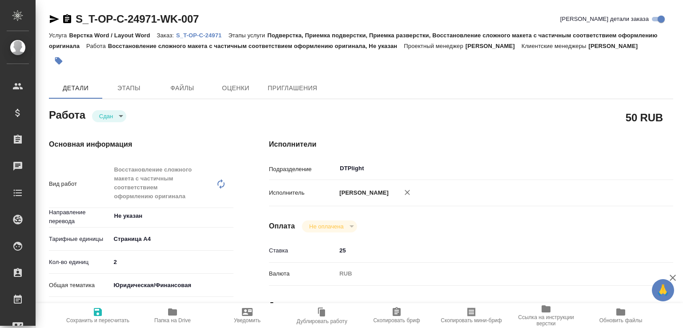
click at [180, 310] on span "Папка на Drive" at bounding box center [173, 315] width 64 height 17
type textarea "x"
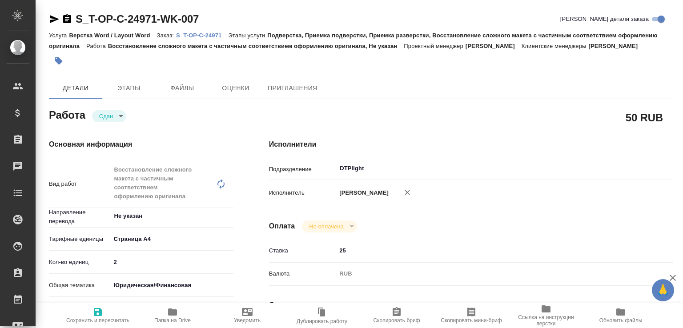
type textarea "x"
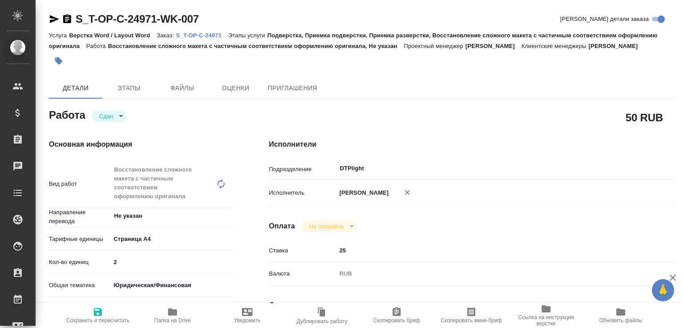
type textarea "x"
click at [205, 32] on p "S_T-OP-C-24971" at bounding box center [202, 35] width 52 height 7
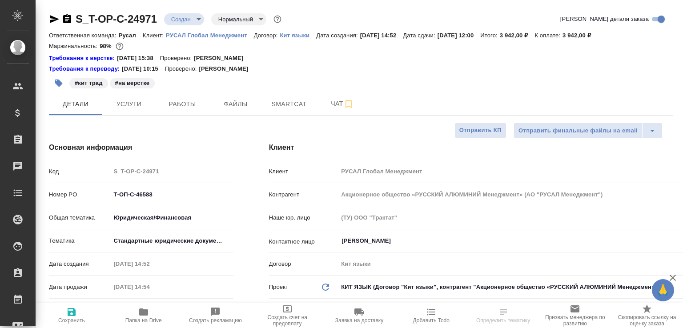
select select "RU"
type textarea "x"
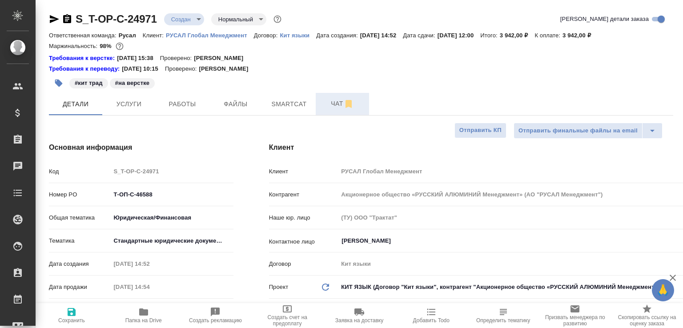
click at [333, 108] on span "Чат" at bounding box center [342, 103] width 43 height 11
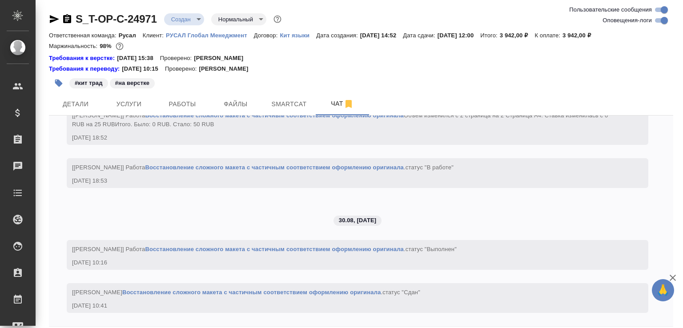
scroll to position [39, 0]
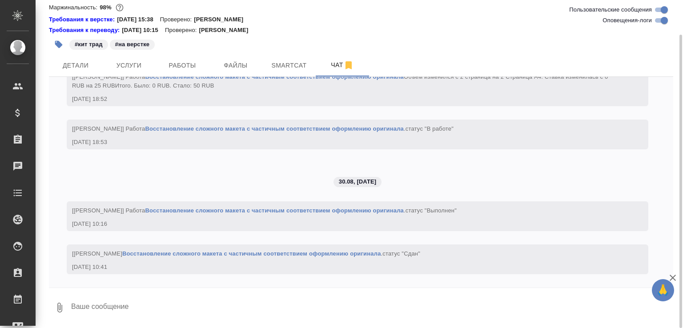
click at [163, 305] on textarea at bounding box center [371, 308] width 603 height 30
paste textarea "https://drive.awatera.com/apps/files/files/10244510?dir=/Shares/%D0%A2-%D0%9E%D…"
type textarea "в перевод https://drive.awatera.com/apps/files/files/10244510?dir=/Shares/%D0%A…"
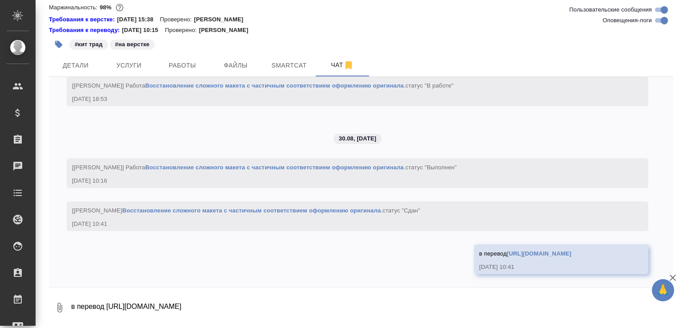
scroll to position [1864, 0]
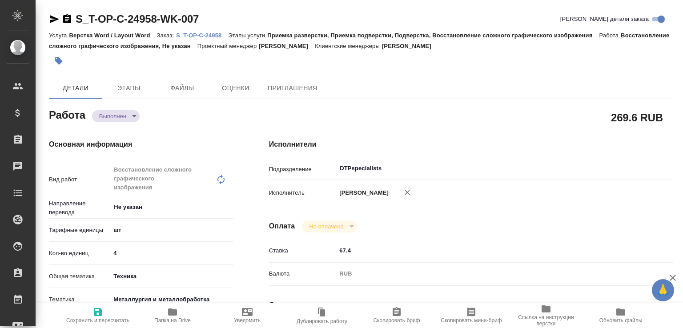
click at [117, 117] on body "🙏 .cls-1 fill:#fff; AWATERA [PERSON_NAME]malofeeva Клиенты Спецификации Заказы …" at bounding box center [341, 164] width 683 height 328
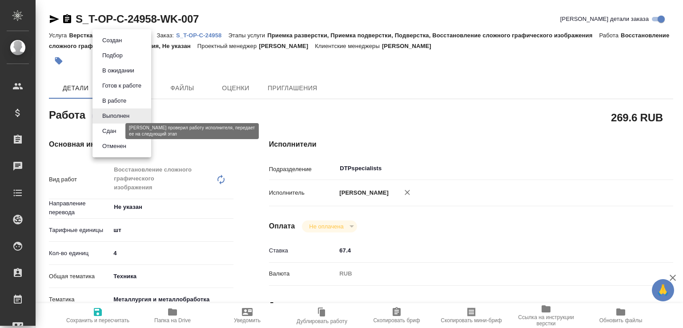
click at [115, 129] on button "Сдан" at bounding box center [109, 131] width 19 height 10
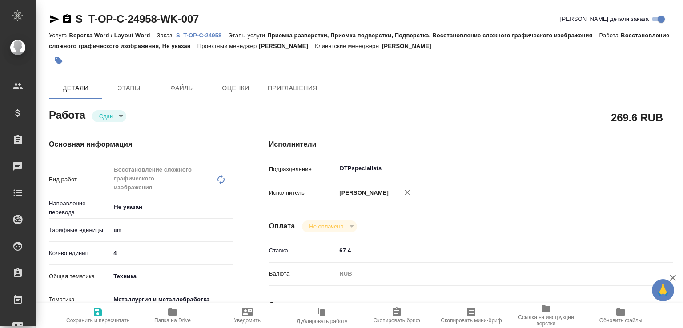
click at [186, 310] on span "Папка на Drive" at bounding box center [173, 315] width 64 height 17
type textarea "x"
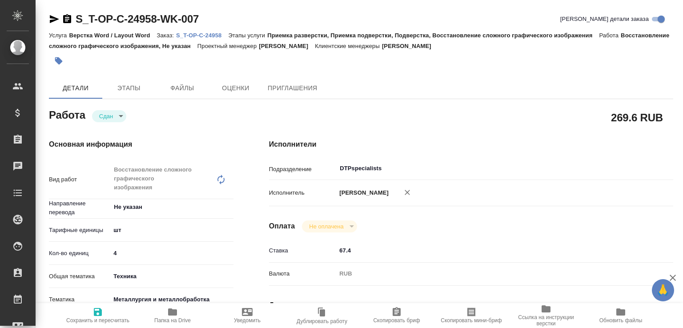
type textarea "x"
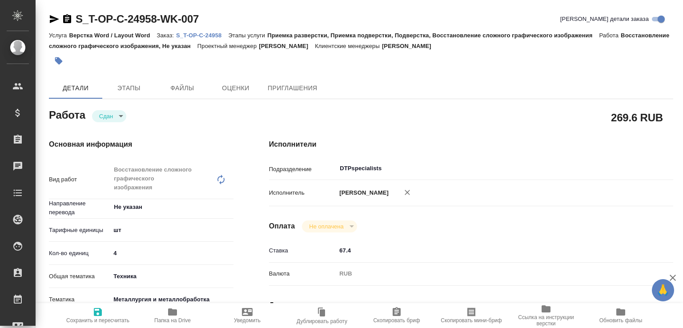
type textarea "x"
click at [196, 32] on p "S_T-OP-C-24958" at bounding box center [202, 35] width 52 height 7
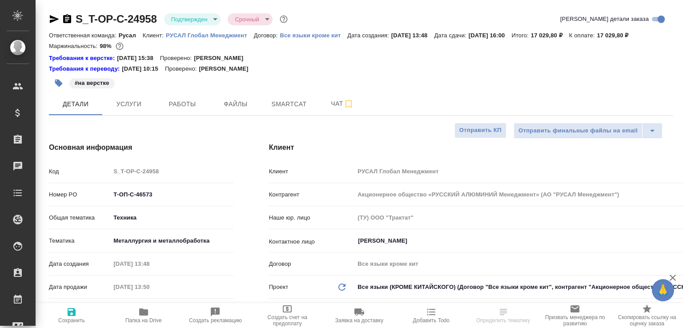
select select "RU"
click at [328, 109] on span "Чат" at bounding box center [342, 103] width 43 height 11
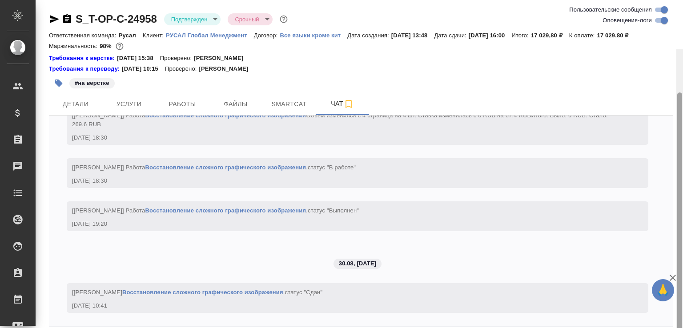
scroll to position [49, 0]
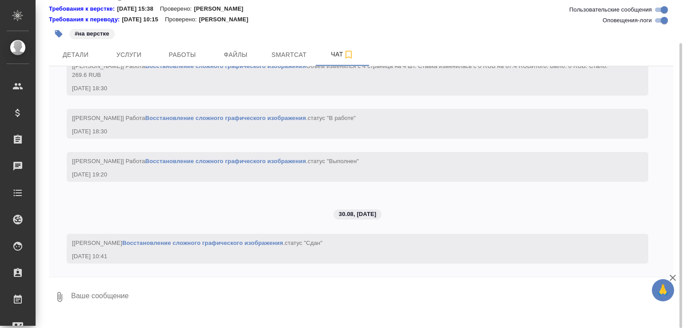
click at [169, 312] on textarea at bounding box center [371, 297] width 603 height 30
paste textarea "[URL][DOMAIN_NAME]"
type textarea "https://drive.awatera.com/apps/files/files/10242263?dir=/Shares/%D0%A2-%D0%9E%D…"
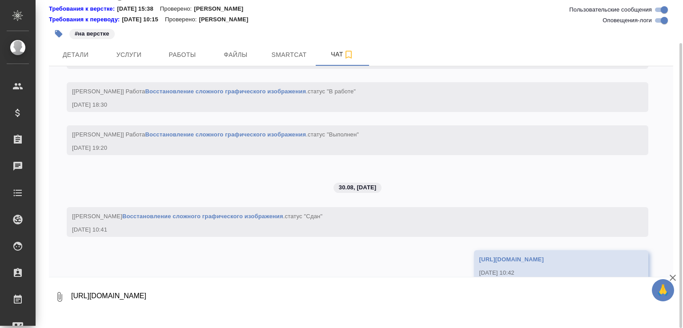
scroll to position [965, 0]
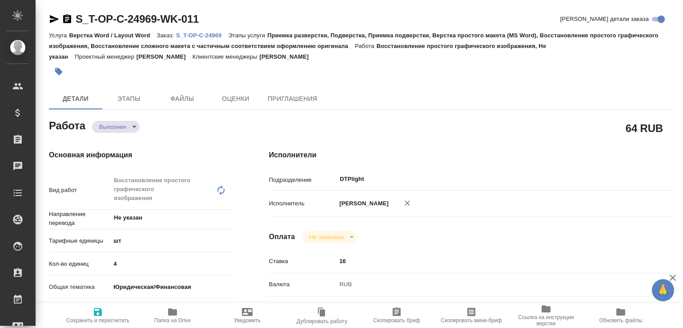
click at [134, 127] on body "🙏 .cls-1 fill:#fff; AWATERA [PERSON_NAME]malofeeva Клиенты Спецификации Заказы …" at bounding box center [341, 164] width 683 height 328
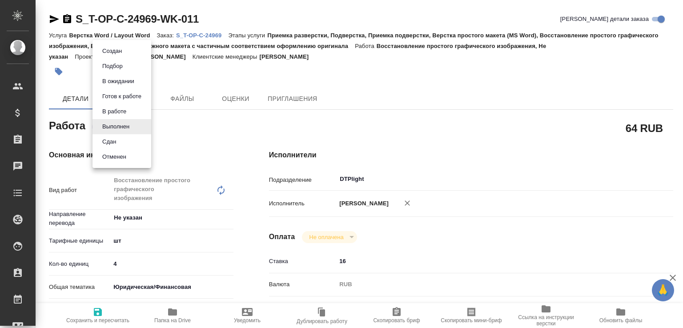
click at [127, 134] on li "Сдан" at bounding box center [121, 141] width 59 height 15
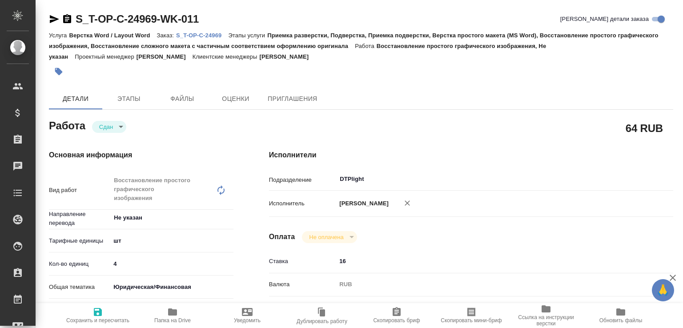
type textarea "x"
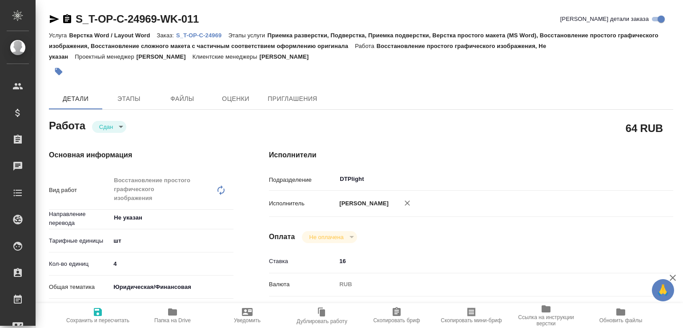
type textarea "x"
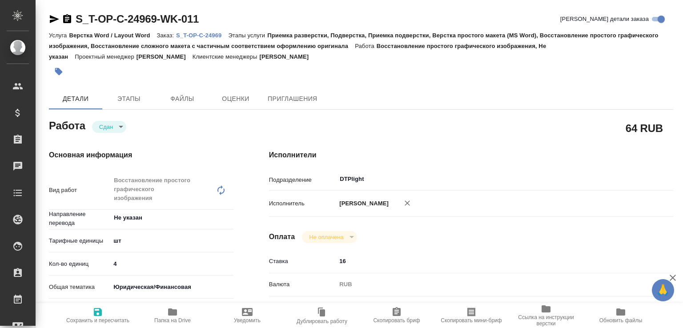
click at [174, 302] on div "Общая тематика Юридическая/Финансовая yr-fn" at bounding box center [141, 290] width 185 height 23
type textarea "x"
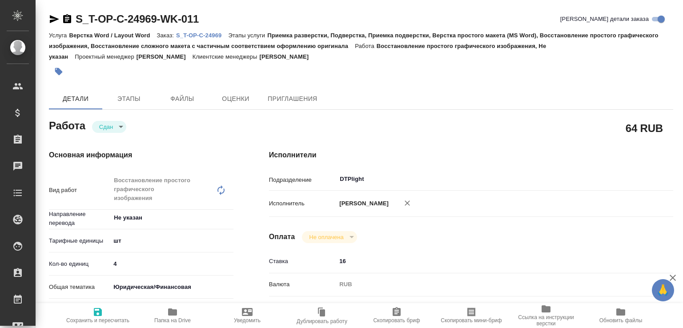
type textarea "x"
click at [173, 308] on icon "button" at bounding box center [172, 312] width 11 height 11
type textarea "x"
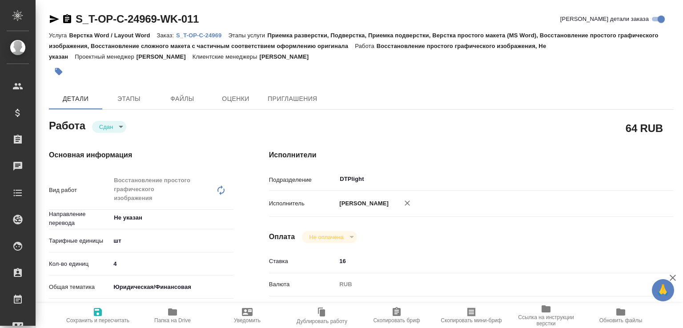
type textarea "x"
click at [215, 37] on p "S_T-OP-C-24969" at bounding box center [202, 35] width 52 height 7
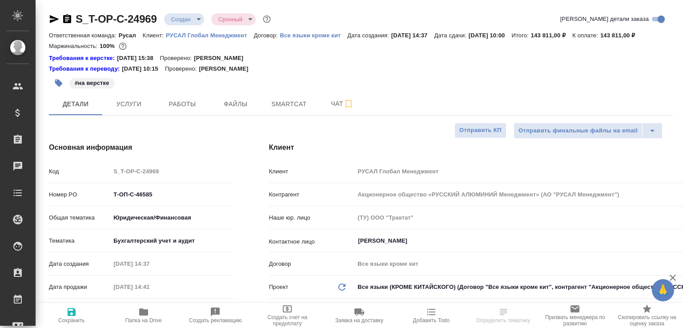
select select "RU"
click at [191, 109] on button "Работы" at bounding box center [182, 104] width 53 height 22
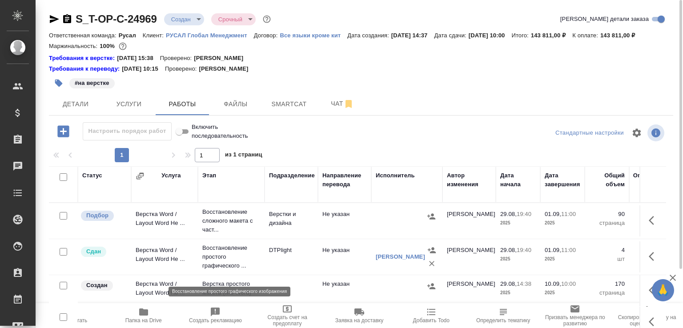
scroll to position [44, 0]
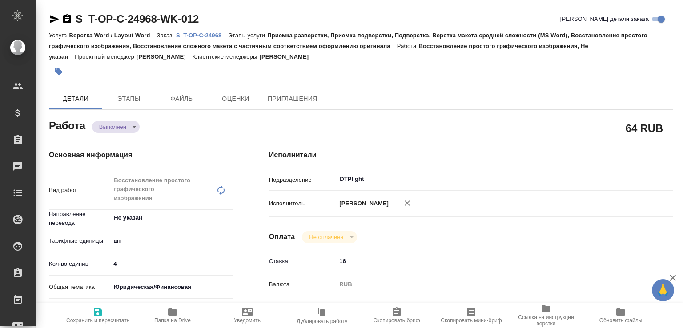
click at [133, 121] on div "Выполнен completed" at bounding box center [116, 127] width 48 height 12
click at [127, 129] on body "🙏 .cls-1 fill:#fff; AWATERA Малофеева Екатерина e.malofeeva Клиенты Спецификаци…" at bounding box center [341, 164] width 683 height 328
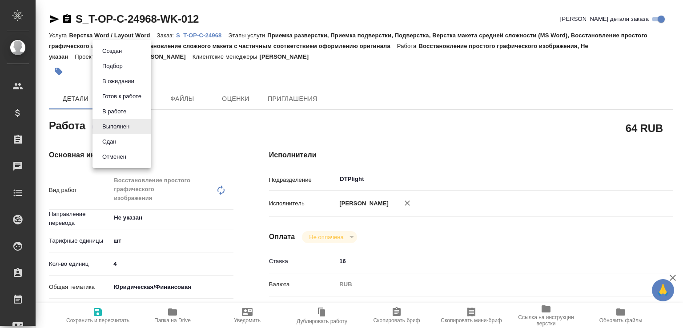
click at [121, 145] on li "Сдан" at bounding box center [121, 141] width 59 height 15
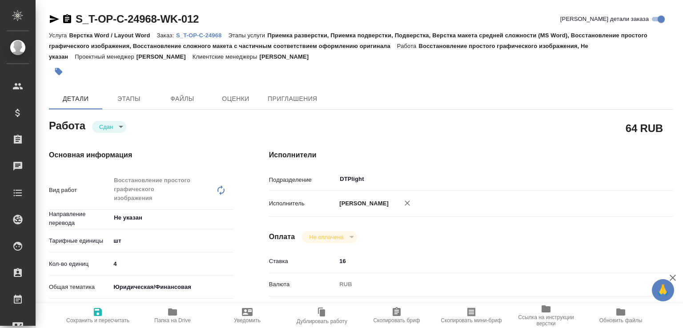
type textarea "x"
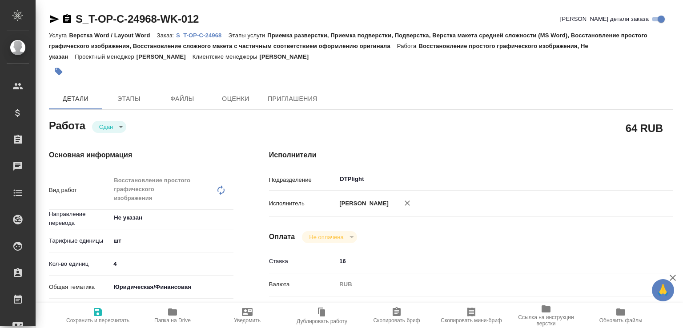
type textarea "x"
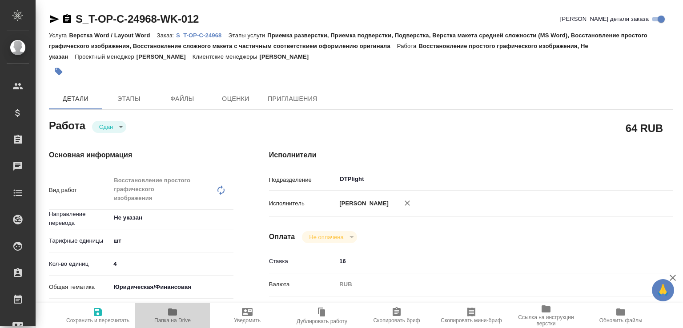
click at [180, 323] on span "Папка на Drive" at bounding box center [172, 321] width 36 height 6
type textarea "x"
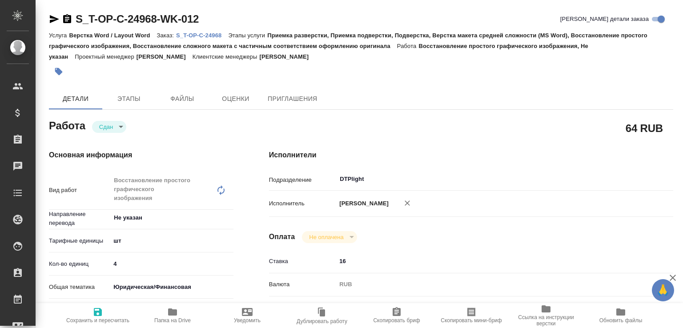
type textarea "x"
click at [209, 30] on div "Услуга Верстка Word / Layout Word Заказ: S_T-OP-C-24968 Этапы услуги Приемка ра…" at bounding box center [361, 46] width 624 height 32
click at [208, 36] on p "S_T-OP-C-24968" at bounding box center [202, 35] width 52 height 7
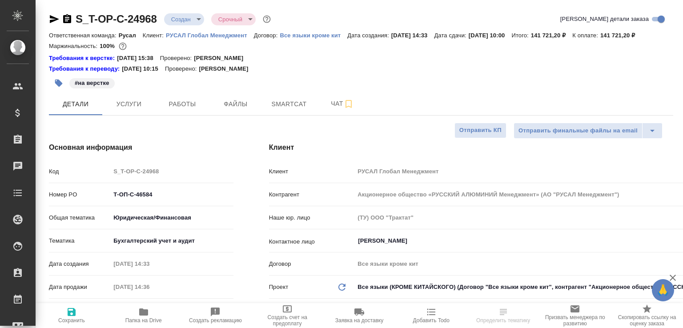
select select "RU"
click at [176, 110] on span "Работы" at bounding box center [182, 104] width 43 height 11
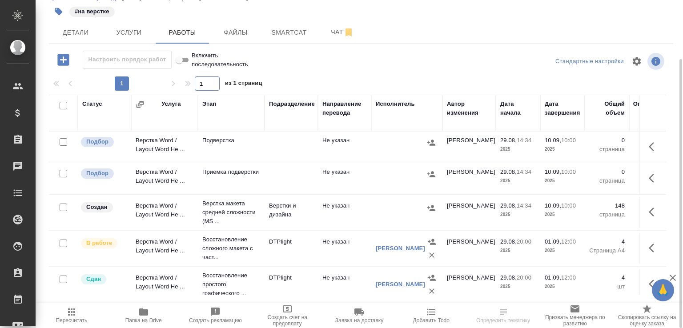
scroll to position [44, 0]
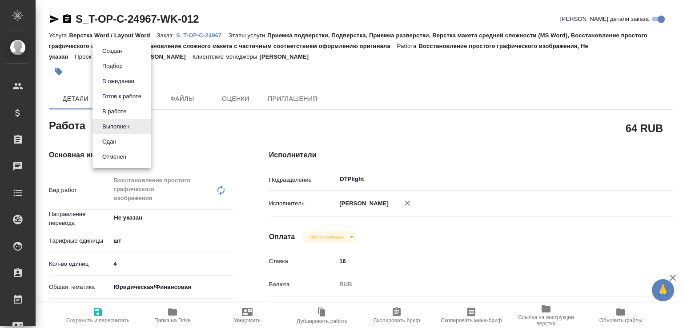
click at [112, 123] on body "🙏 .cls-1 fill:#fff; AWATERA Малофеева Екатерина e.malofeeva Клиенты Спецификаци…" at bounding box center [341, 164] width 683 height 328
click at [112, 56] on button "Сдан" at bounding box center [112, 51] width 25 height 10
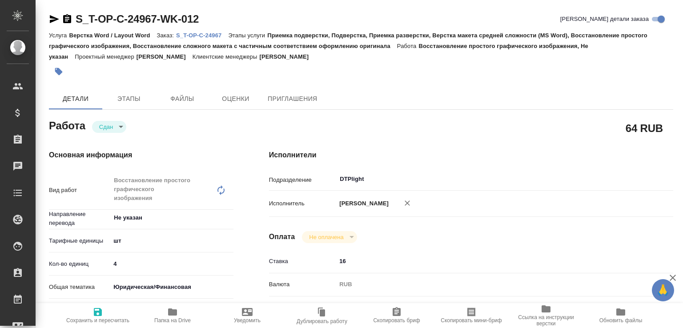
type textarea "x"
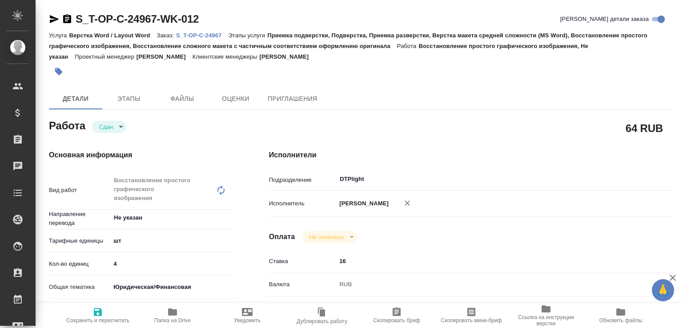
type textarea "x"
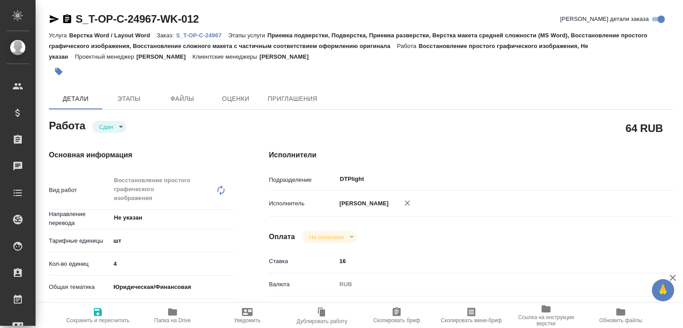
type textarea "x"
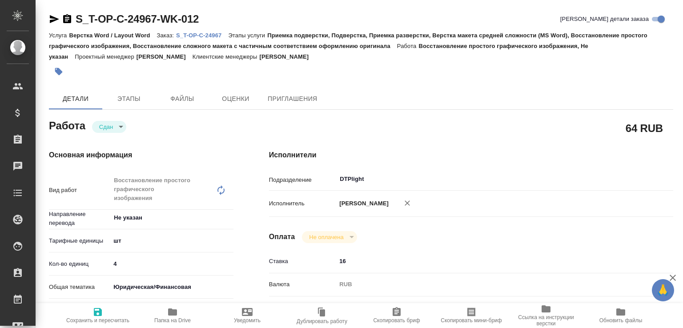
click at [173, 314] on icon "button" at bounding box center [172, 312] width 9 height 7
click at [211, 34] on p "S_T-OP-C-24967" at bounding box center [202, 35] width 52 height 7
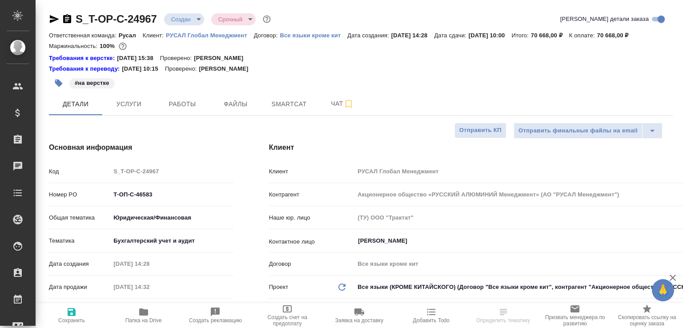
select select "RU"
click at [173, 110] on span "Работы" at bounding box center [182, 104] width 43 height 11
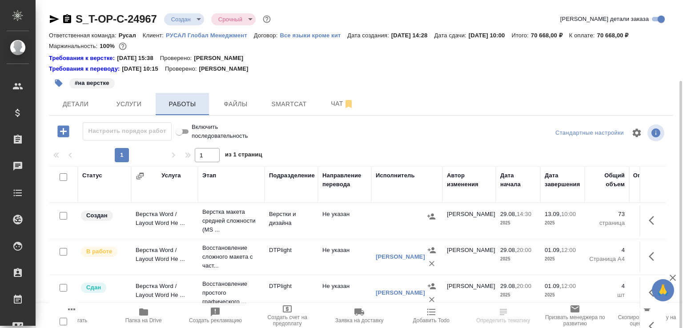
scroll to position [44, 0]
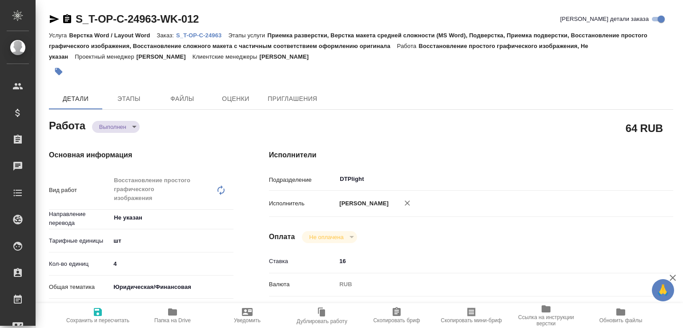
click at [137, 122] on body "🙏 .cls-1 fill:#fff; AWATERA [PERSON_NAME]malofeeva Клиенты Спецификации Заказы …" at bounding box center [341, 164] width 683 height 328
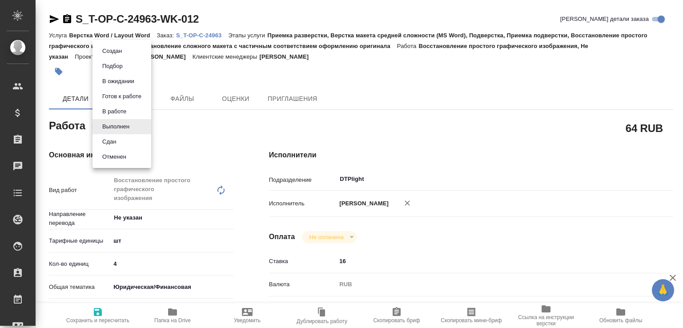
click at [131, 140] on li "Сдан" at bounding box center [121, 141] width 59 height 15
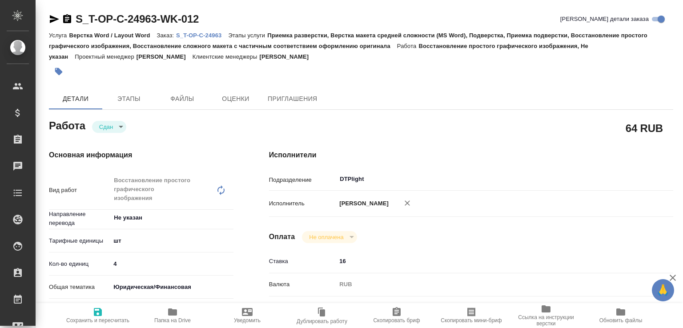
type textarea "x"
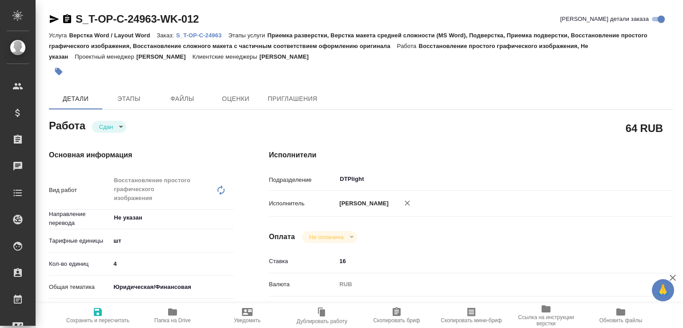
click at [178, 306] on button "Папка на Drive" at bounding box center [172, 315] width 75 height 25
type textarea "x"
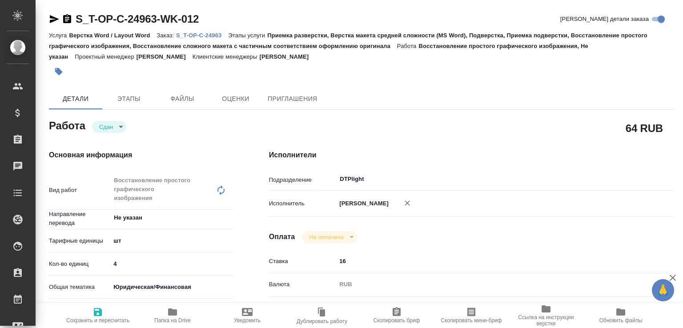
type textarea "x"
click at [190, 32] on p "S_T-OP-C-24963" at bounding box center [202, 35] width 52 height 7
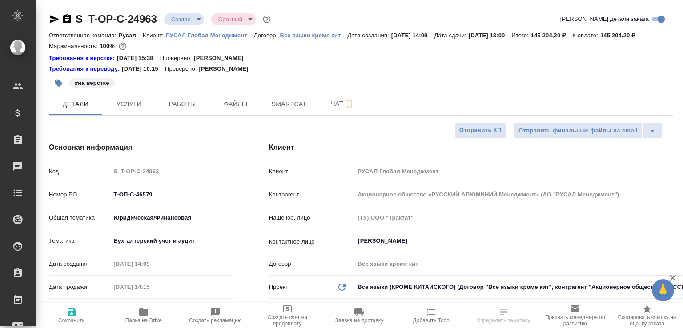
select select "RU"
click at [178, 115] on button "Работы" at bounding box center [182, 104] width 53 height 22
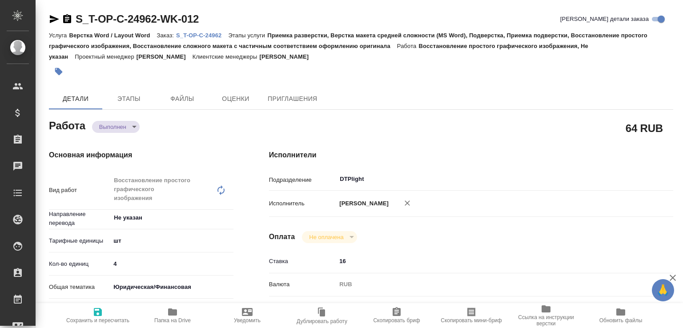
click at [124, 126] on body "🙏 .cls-1 fill:#fff; AWATERA [PERSON_NAME]malofeeva Клиенты Спецификации Заказы …" at bounding box center [341, 164] width 683 height 328
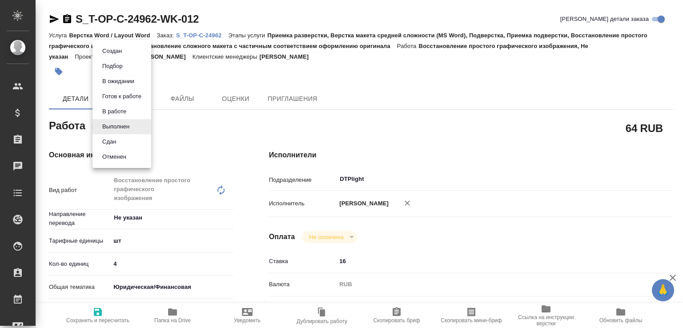
click at [126, 135] on li "Сдан" at bounding box center [121, 141] width 59 height 15
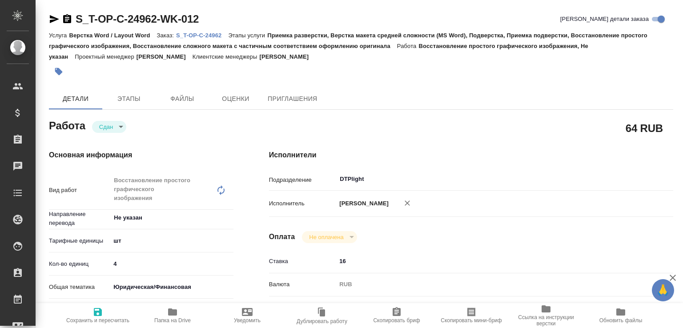
type textarea "x"
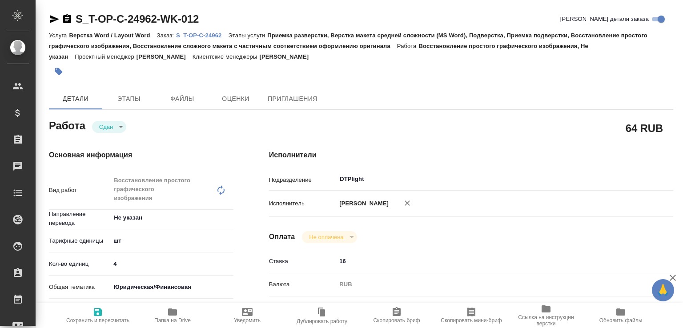
click at [179, 305] on button "Папка на Drive" at bounding box center [172, 315] width 75 height 25
type textarea "x"
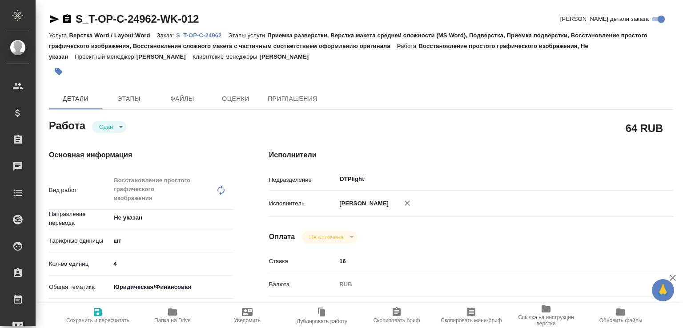
type textarea "x"
click at [213, 32] on p "S_T-OP-C-24962" at bounding box center [202, 35] width 52 height 7
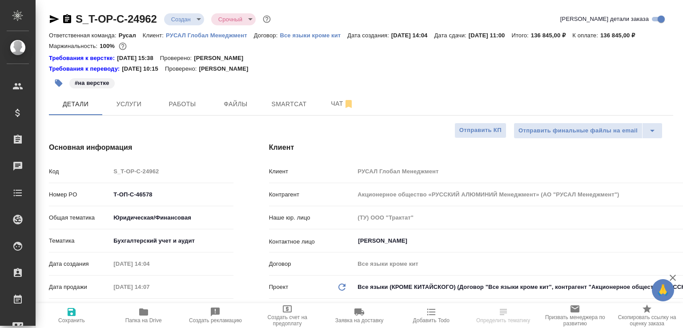
select select "RU"
type textarea "x"
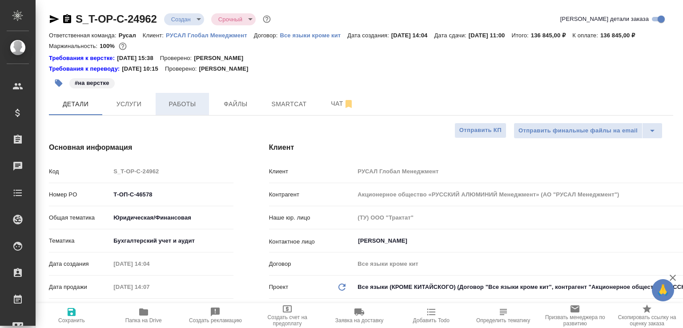
click at [183, 110] on span "Работы" at bounding box center [182, 104] width 43 height 11
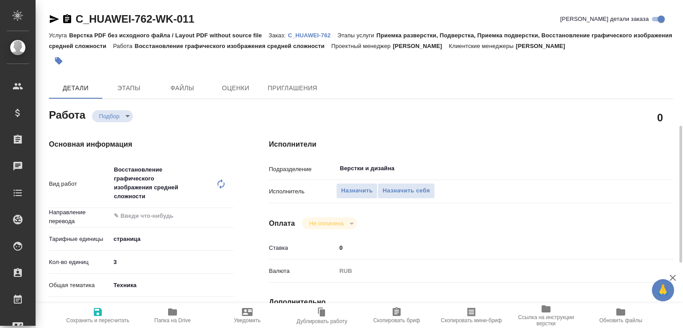
scroll to position [89, 0]
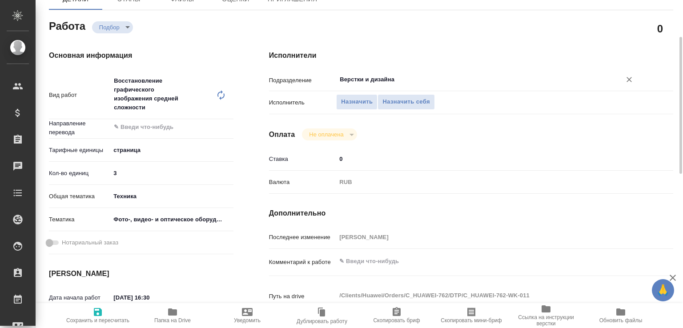
click at [372, 85] on div "Верстки и дизайна ​" at bounding box center [487, 80] width 303 height 16
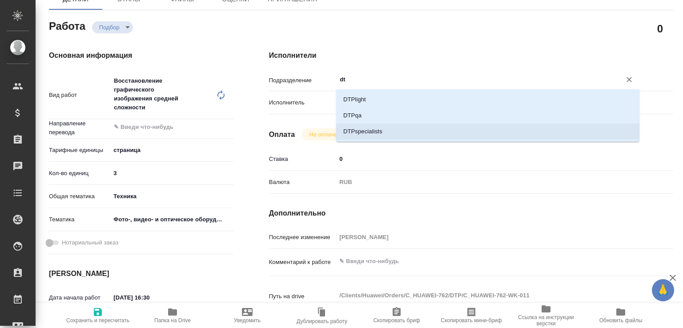
click at [364, 127] on li "DTPspecialists" at bounding box center [487, 132] width 303 height 16
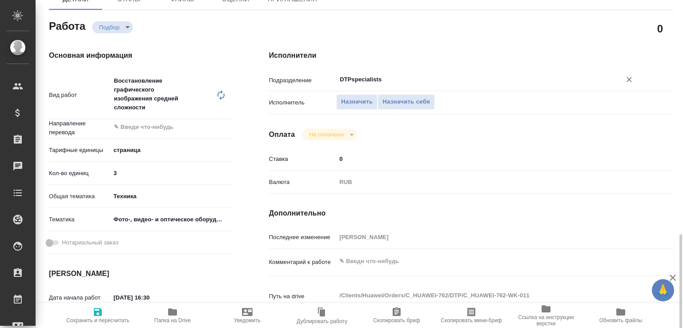
scroll to position [228, 0]
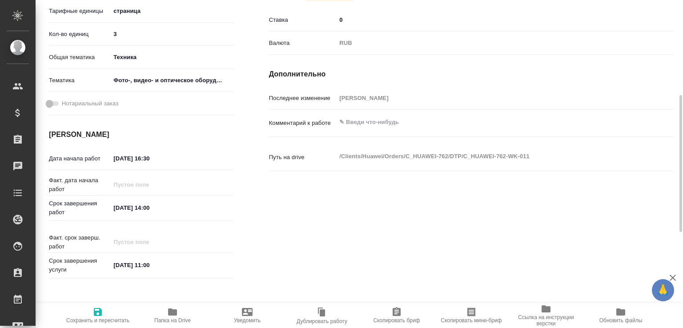
type input "DTPspecialists"
click at [136, 203] on input "01.09.2025 14:00" at bounding box center [149, 207] width 78 height 13
click at [136, 203] on input "01.09.2025 14:00" at bounding box center [150, 207] width 78 height 13
click at [133, 153] on input "29.08.2025 16:30" at bounding box center [150, 158] width 78 height 13
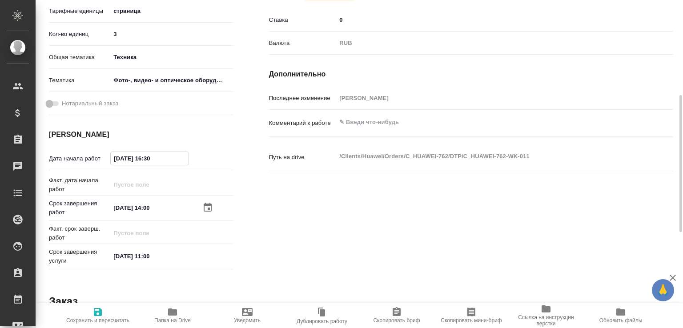
click at [133, 153] on input "29.08.2025 16:30" at bounding box center [150, 158] width 78 height 13
paste input "01.09.2025 14:0"
drag, startPoint x: 150, startPoint y: 153, endPoint x: 174, endPoint y: 161, distance: 25.3
click at [174, 161] on input "01.09.2025 14:00" at bounding box center [150, 158] width 78 height 13
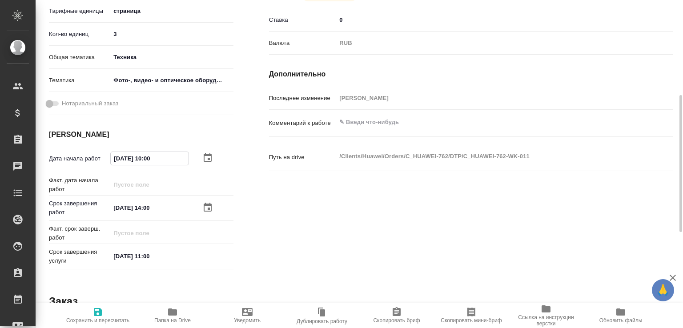
type input "[DATE] 10:00"
click at [455, 125] on textarea at bounding box center [487, 122] width 303 height 15
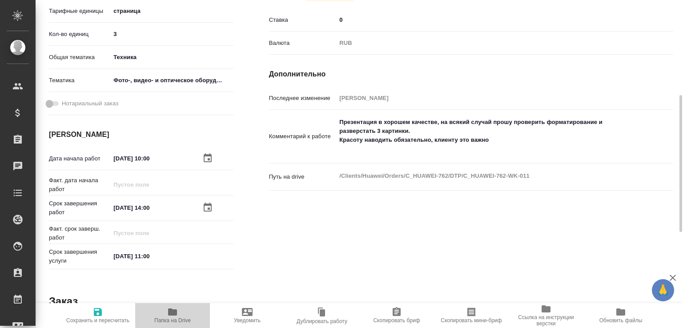
click at [179, 319] on span "Папка на Drive" at bounding box center [172, 321] width 36 height 6
click at [349, 147] on textarea "Презентация в хорошем качестве, на всякий случай прошу проверить форматирование…" at bounding box center [487, 136] width 303 height 42
paste textarea "https://drive.awatera.com/f/10242281"
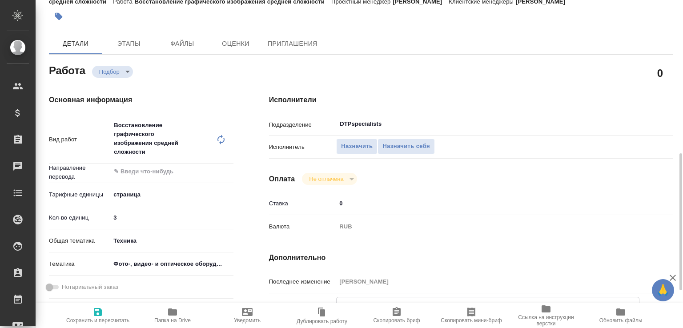
scroll to position [140, 0]
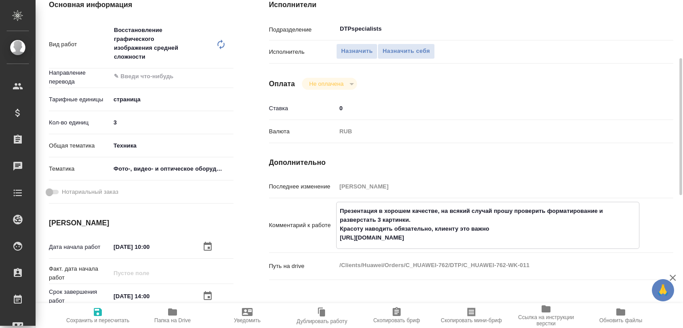
type textarea "Презентация в хорошем качестве, на всякий случай прошу проверить форматирование…"
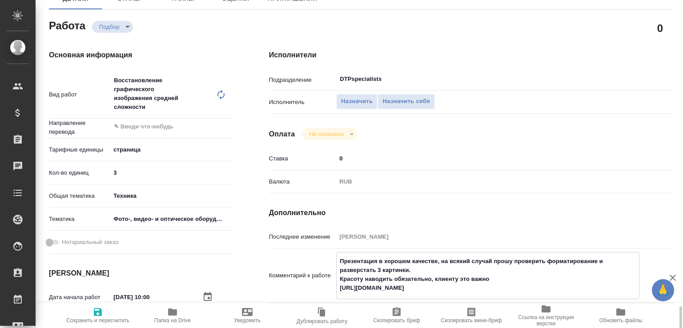
scroll to position [279, 0]
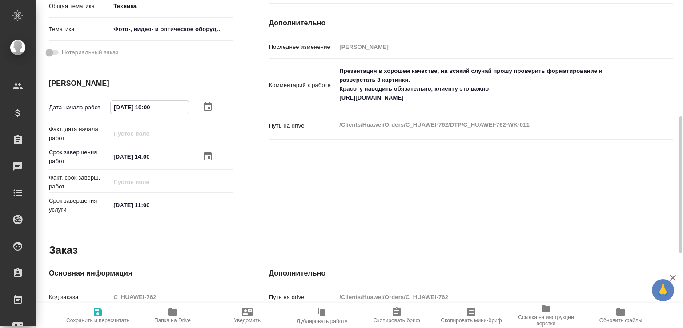
click at [129, 111] on input "[DATE] 10:00" at bounding box center [150, 107] width 78 height 13
click at [110, 307] on span "Сохранить и пересчитать" at bounding box center [98, 315] width 64 height 17
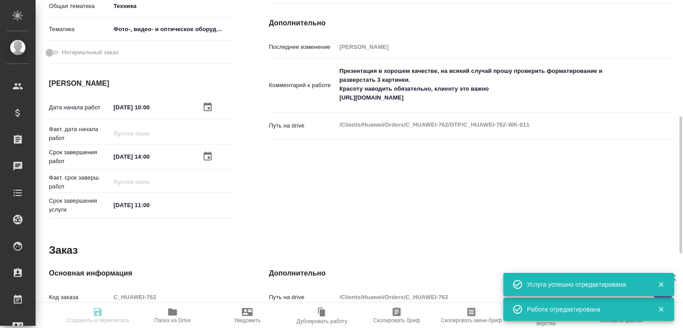
type input "recruiting"
type input "5a8b1489cc6b4906c91bfdb2"
type input "3"
type input "tech"
type input "5a8b8b956a9677013d343df4"
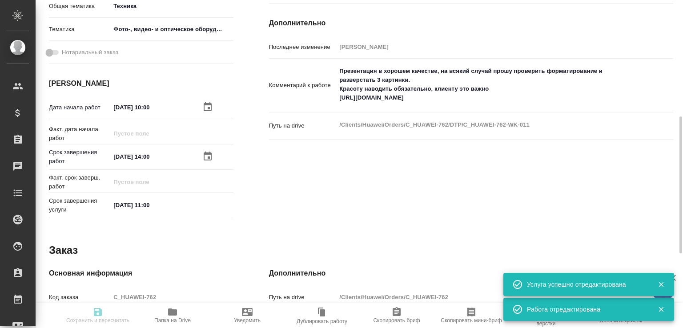
type input "[DATE] 10:00"
type input "01.09.2025 14:00"
type input "03.10.2025 11:00"
type input "DTPspecialists"
type input "notPayed"
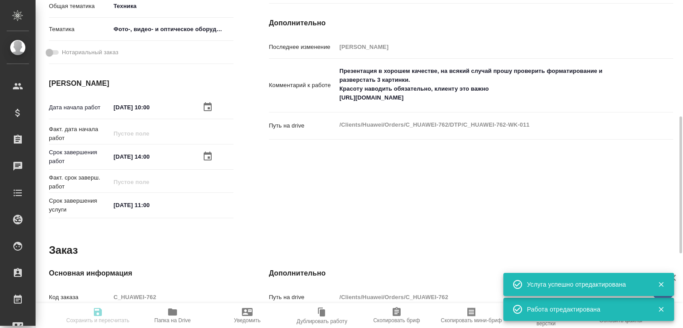
type input "0"
type input "RUB"
type input "Белякова Юлия"
type input "C_HUAWEI-762"
type input "Верстка PDF без исходного файла / Layout PDF without source file"
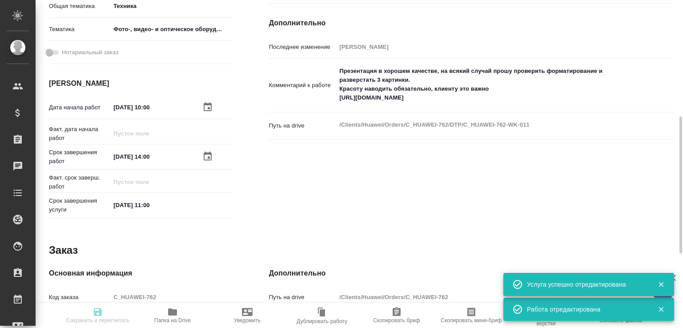
type input "Приемка разверстки, Подверстка, Приемка подверстки, Восстановление графического…"
type input "Лямина Надежда"
type input "[PERSON_NAME]"
type input "/Clients/Huawei/Orders/C_HUAWEI-762"
type input "recruiting"
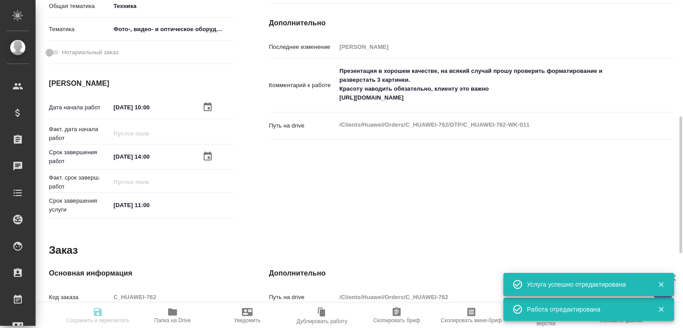
type input "5a8b1489cc6b4906c91bfdb2"
type input "3"
type input "tech"
type input "5a8b8b956a9677013d343df4"
type input "01.09.2025 10:00"
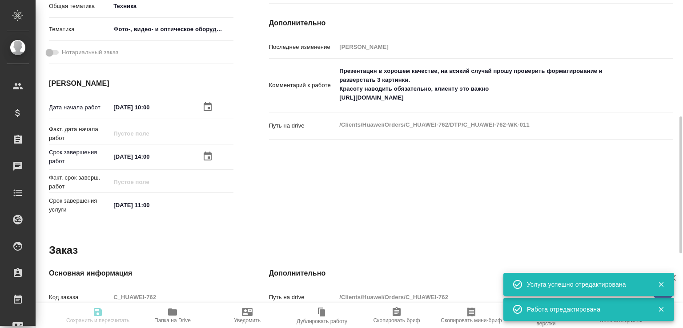
type input "01.09.2025 14:00"
type input "03.10.2025 11:00"
type input "DTPspecialists"
type input "notPayed"
type input "0"
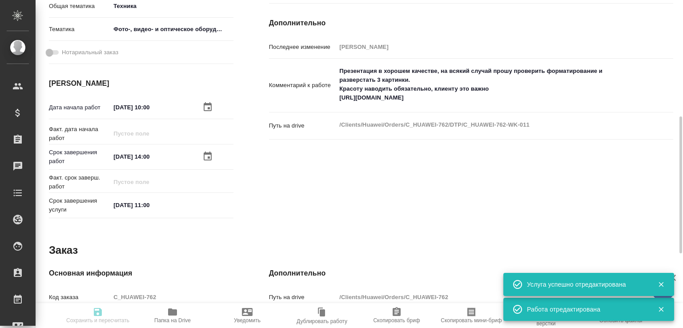
type input "RUB"
type input "Белякова Юлия"
type input "C_HUAWEI-762"
type input "Верстка PDF без исходного файла / Layout PDF without source file"
type input "Приемка разверстки, Подверстка, Приемка подверстки, Восстановление графического…"
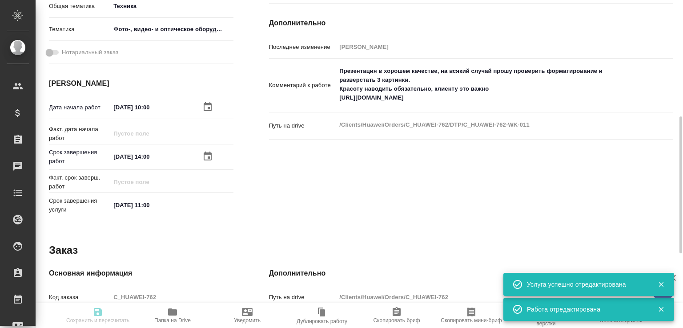
type input "Лямина Надежда"
type input "Малофеева Екатерина"
type input "/Clients/Huawei/Orders/C_HUAWEI-762"
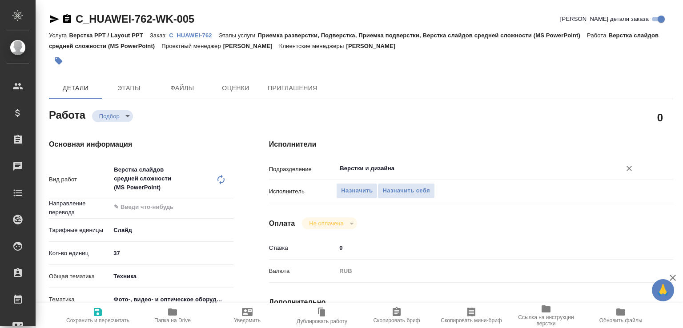
click at [361, 174] on div "Верстки и дизайна ​" at bounding box center [487, 169] width 303 height 16
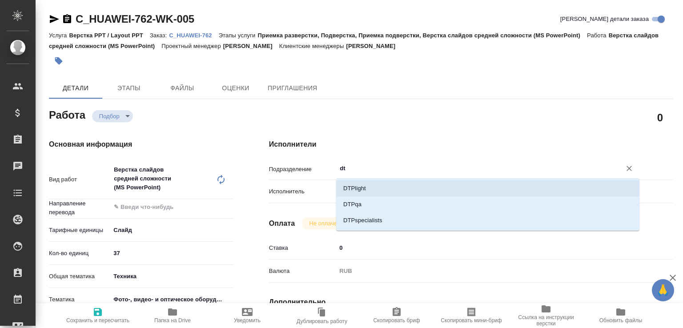
click at [362, 191] on li "DTPlight" at bounding box center [487, 189] width 303 height 16
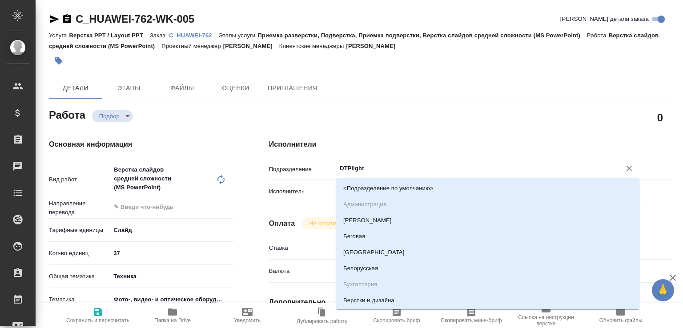
drag, startPoint x: 351, startPoint y: 171, endPoint x: 388, endPoint y: 168, distance: 37.5
click at [388, 168] on input "DTPlight" at bounding box center [473, 168] width 268 height 11
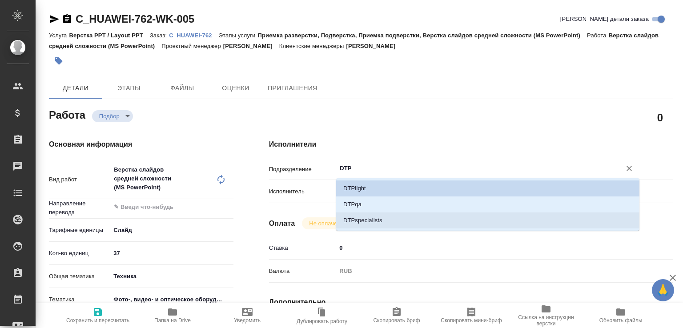
click at [383, 216] on li "DTPspecialists" at bounding box center [487, 221] width 303 height 16
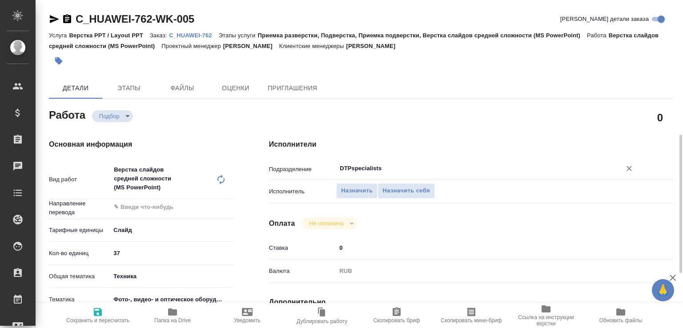
scroll to position [139, 0]
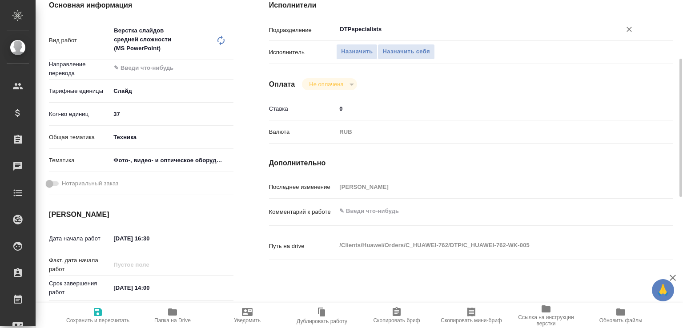
type input "DTPspecialists"
click at [376, 214] on textarea at bounding box center [487, 211] width 303 height 15
paste textarea "Презентация в хорошем качестве, на всякий случай прошу проверить форматирование…"
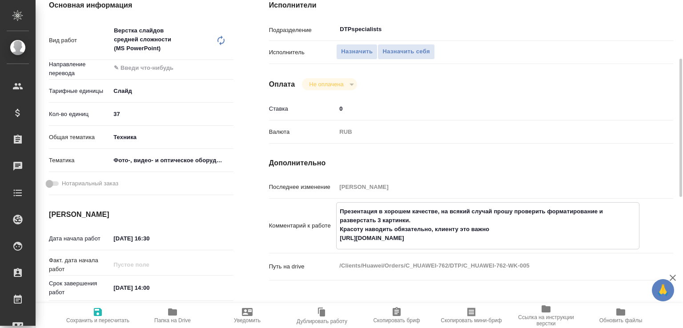
type textarea "Презентация в хорошем качестве, на всякий случай прошу проверить форматирование…"
click at [143, 238] on input "29.08.2025 16:30" at bounding box center [149, 238] width 78 height 13
click at [143, 238] on input "29.08.2025 16:30" at bounding box center [150, 238] width 78 height 13
paste input "01.09.2025 10:0"
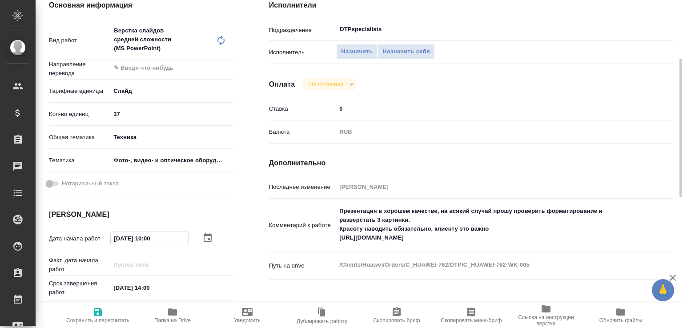
type input "[DATE] 10:00"
click at [105, 318] on span "Сохранить и пересчитать" at bounding box center [97, 321] width 63 height 6
type input "recruiting"
type input "5ca1acf853b22f58dad1d151"
type input "37"
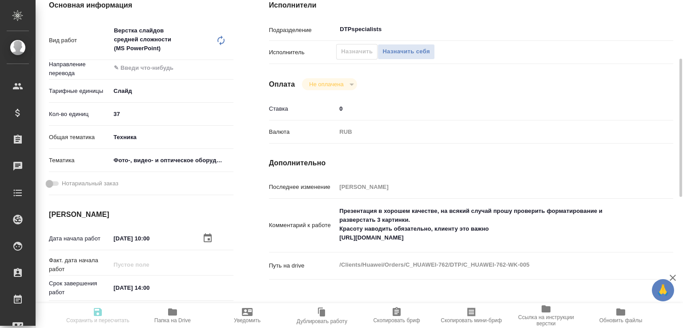
type input "tech"
type input "5a8b8b956a9677013d343df4"
type input "[DATE] 10:00"
type input "01.09.2025 14:00"
type input "03.10.2025 11:00"
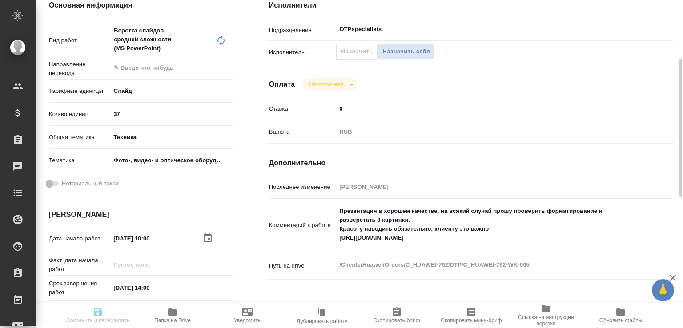
type input "DTPspecialists"
type input "notPayed"
type input "0"
type input "RUB"
type input "Белякова Юлия"
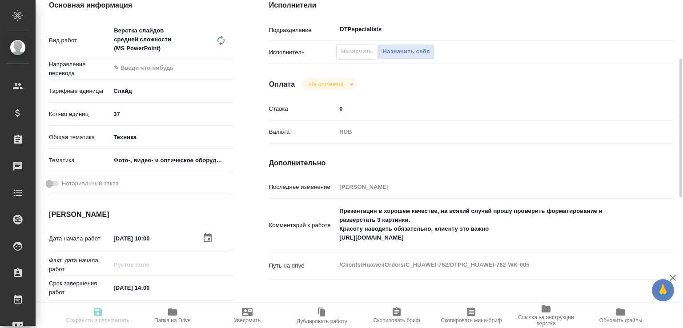
type input "C_HUAWEI-762"
type input "Верстка PPT / Layout PPT"
type input "Приемка разверстки, Подверстка, Приемка подверстки, Верстка слайдов средней сло…"
type input "Лямина Надежда"
type input "[PERSON_NAME]"
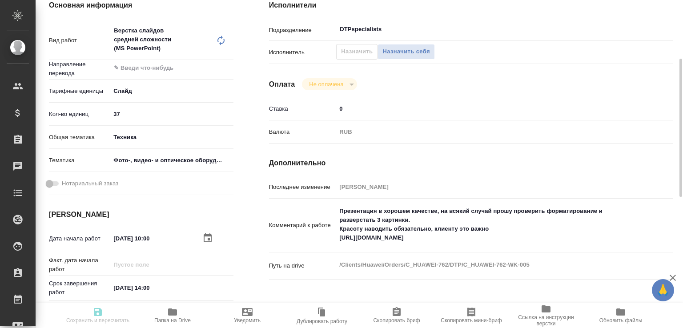
type input "/Clients/Huawei/Orders/C_HUAWEI-762"
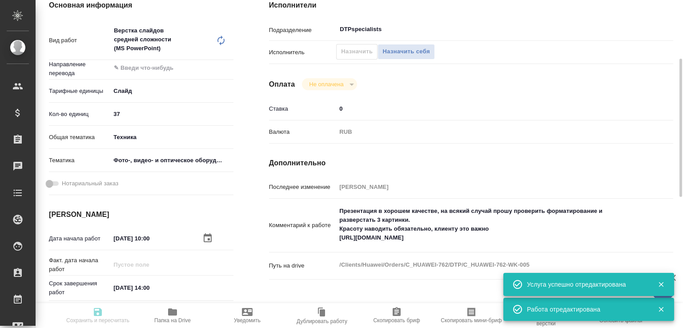
type input "recruiting"
type input "5ca1acf853b22f58dad1d151"
type input "37"
type input "tech"
type input "5a8b8b956a9677013d343df4"
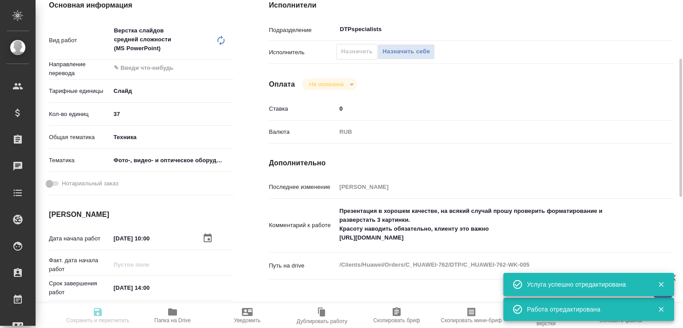
type input "01.09.2025 10:00"
type input "01.09.2025 14:00"
type input "03.10.2025 11:00"
type input "DTPspecialists"
type input "notPayed"
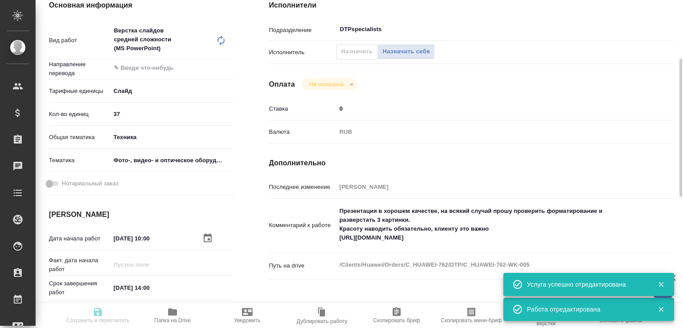
type input "0"
type input "RUB"
type input "Белякова Юлия"
type input "C_HUAWEI-762"
type input "Верстка PPT / Layout PPT"
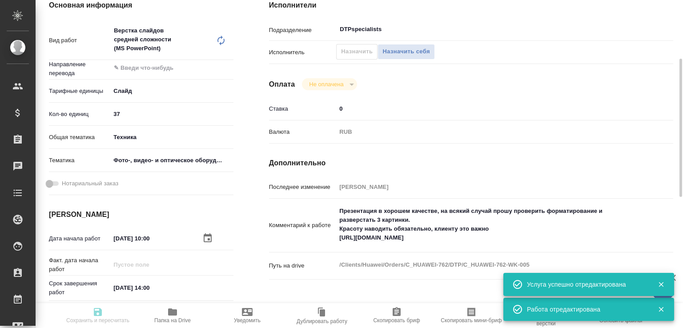
type input "Приемка разверстки, Подверстка, Приемка подверстки, Верстка слайдов средней сло…"
type input "Лямина Надежда"
type input "[PERSON_NAME]"
type input "/Clients/Huawei/Orders/C_HUAWEI-762"
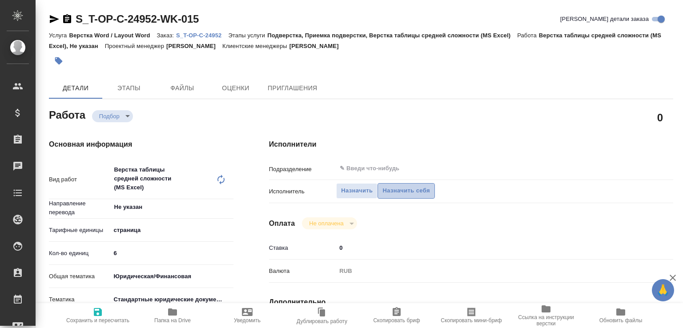
click at [403, 186] on span "Назначить себя" at bounding box center [405, 191] width 47 height 10
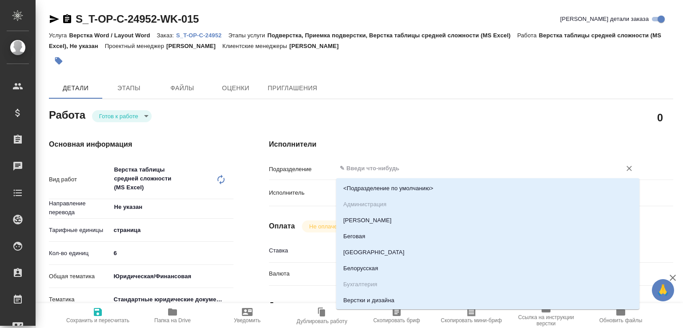
click at [367, 169] on input "text" at bounding box center [473, 168] width 268 height 11
type textarea "x"
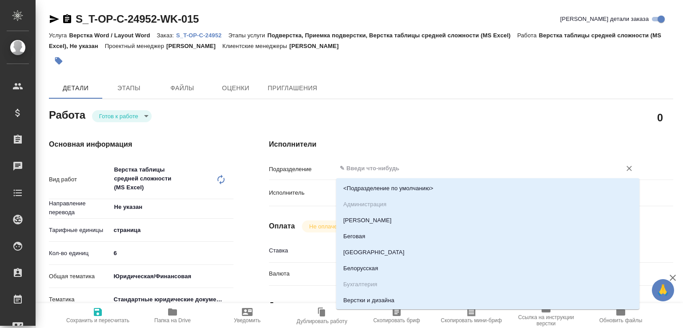
type textarea "x"
type input "в"
type textarea "x"
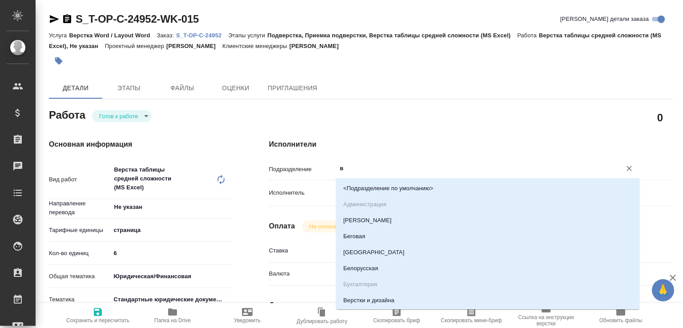
type textarea "x"
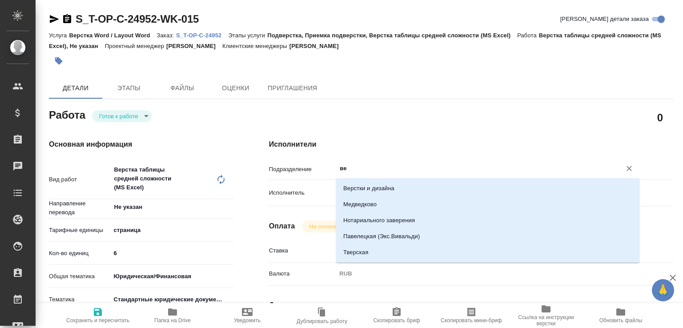
type input "вер"
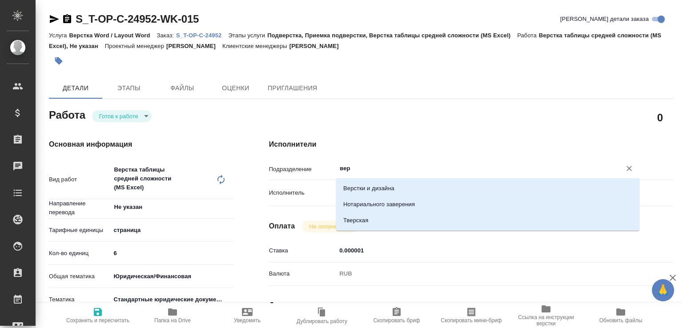
type textarea "x"
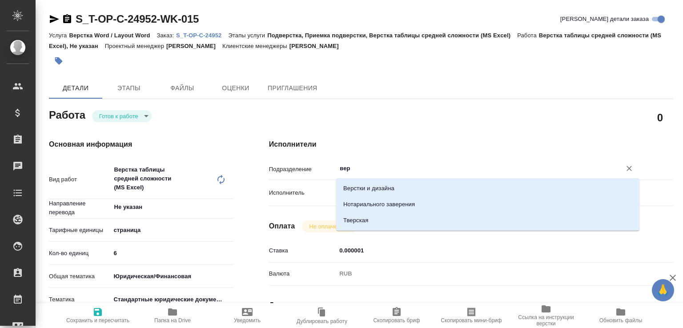
click at [363, 182] on li "Верстки и дизайна" at bounding box center [487, 189] width 303 height 16
type textarea "x"
type input "Верстки и дизайна"
type textarea "x"
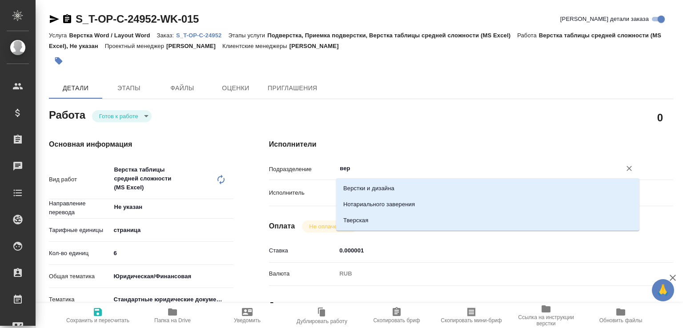
type textarea "x"
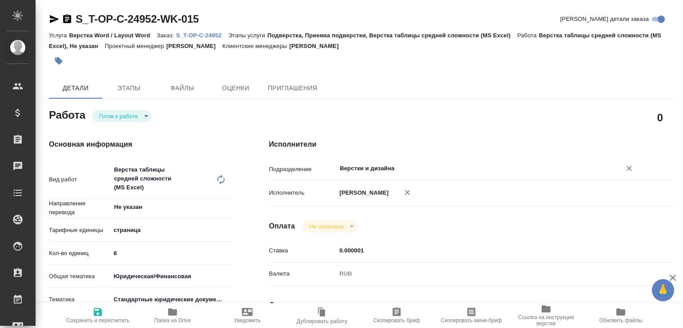
type input "Верстки и дизайна"
click at [105, 309] on span "Сохранить и пересчитать" at bounding box center [98, 315] width 64 height 17
type textarea "x"
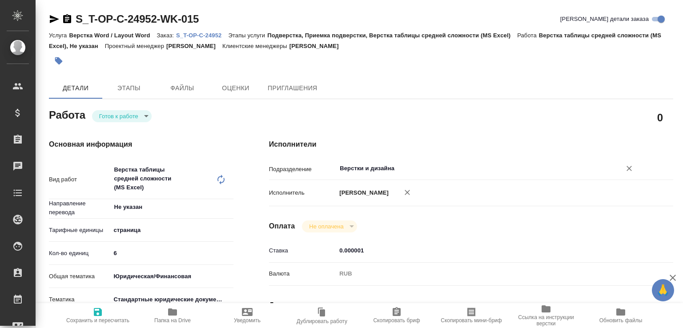
type textarea "x"
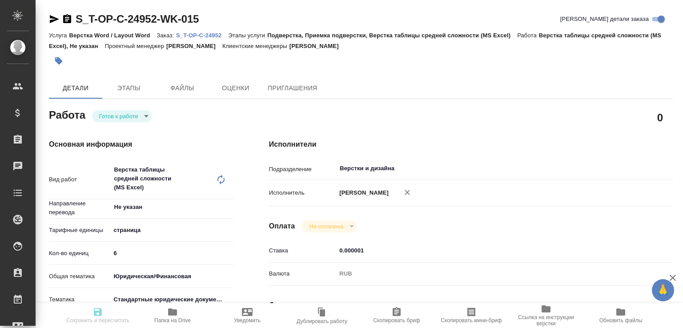
type textarea "x"
type input "readyForWork"
type textarea "Верстка таблицы средней сложности (MS Excel)"
type textarea "x"
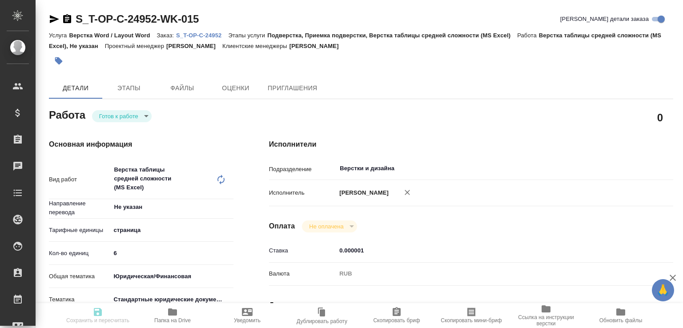
type input "Не указан"
type input "5a8b1489cc6b4906c91bfdb2"
type input "6"
type input "yr-fn"
type input "5f647205b73bc97568ca66bf"
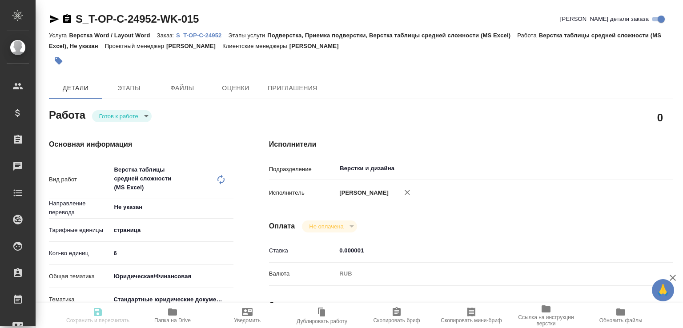
type input "29.08.2025 14:50"
type input "[DATE] 12:00"
type input "Верстки и дизайна"
type input "notPayed"
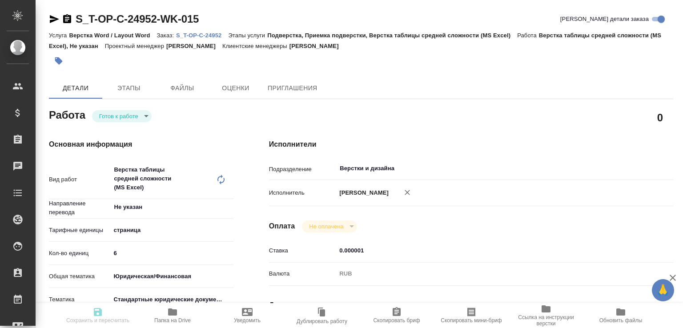
type input "0.000001"
type input "RUB"
type input "[PERSON_NAME]"
type textarea "x"
type textarea "/Clients/Т-ОП-С_Русал Глобал Менеджмент/Orders/S_T-OP-C-24952/DTP/S_T-OP-C-2495…"
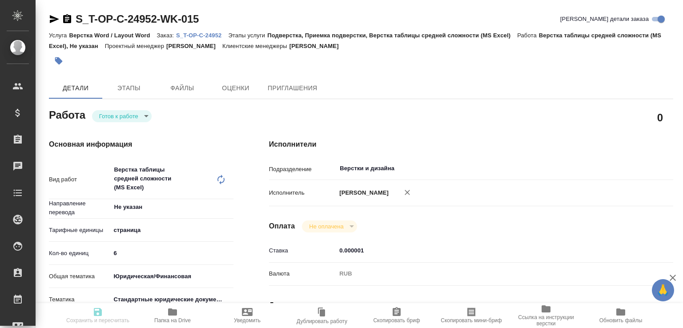
type textarea "x"
type input "S_T-OP-C-24952"
type input "от Исаева_29.08_2"
type input "Верстка Word / Layout Word"
type input "Подверстка, Приемка подверстки, Верстка таблицы средней сложности (MS Excel)"
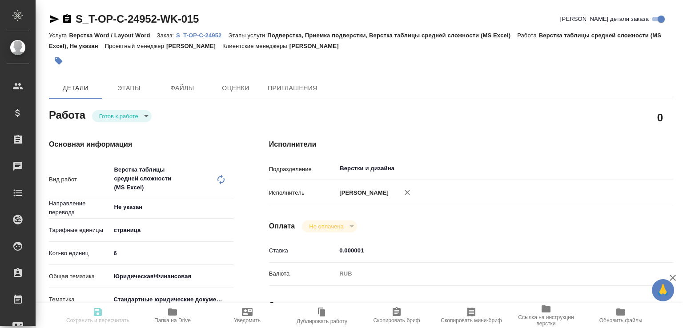
type input "[PERSON_NAME]"
type input "/Clients/Т-ОП-С_Русал Глобал Менеджмент/Orders/S_T-OP-C-24952"
type textarea "x"
type textarea "прошу помочь с переводом на японский и английский. По отелю переведенного догов…"
type textarea "x"
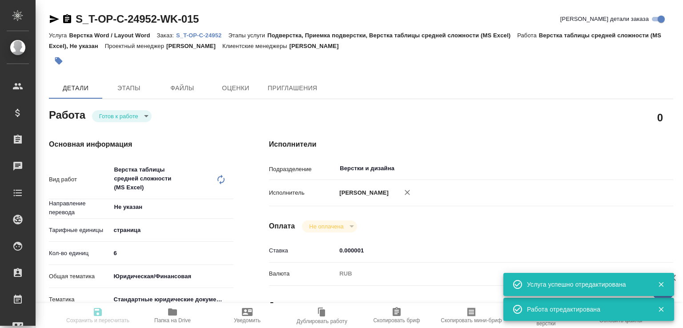
type textarea "x"
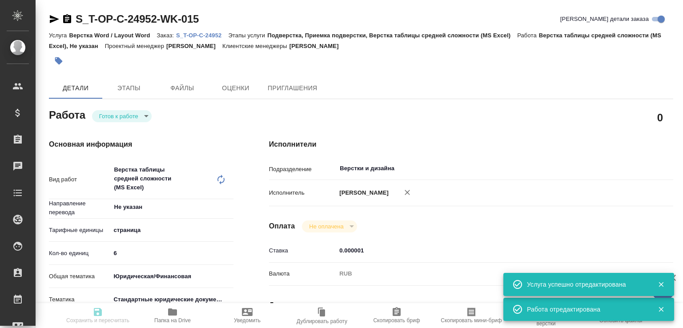
type textarea "x"
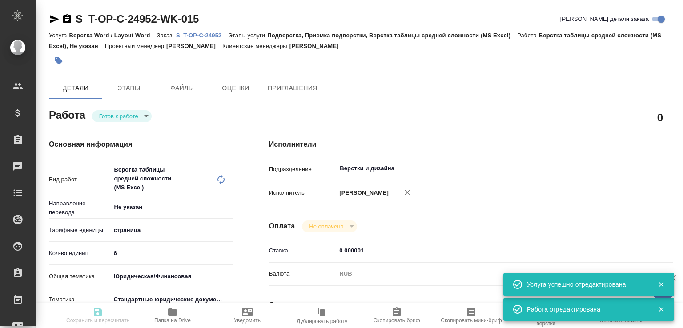
type textarea "x"
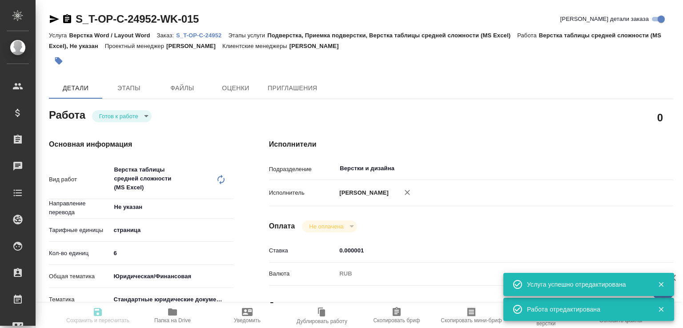
type input "readyForWork"
type textarea "Верстка таблицы средней сложности (MS Excel)"
type textarea "x"
type input "Не указан"
type input "5a8b1489cc6b4906c91bfdb2"
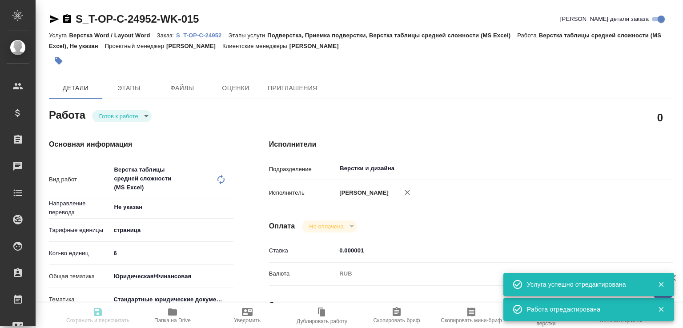
type input "6"
type input "yr-fn"
type input "5f647205b73bc97568ca66bf"
type input "29.08.2025 14:50"
type input "30.08.2025 12:00"
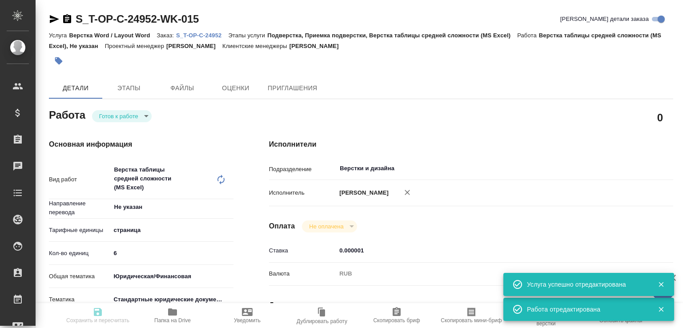
type input "30.08.2025 12:00"
type input "Верстки и дизайна"
type input "notPayed"
type input "0.000001"
type input "RUB"
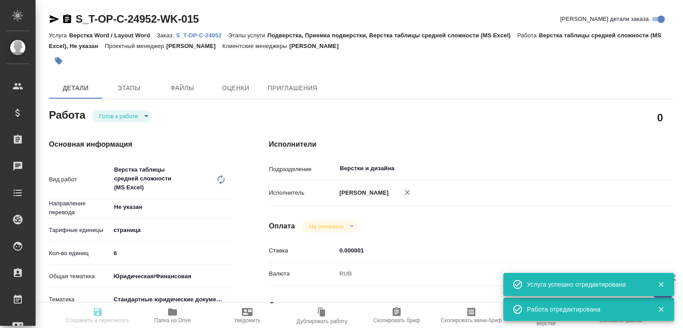
type input "Малофеева Екатерина"
type textarea "x"
type textarea "/Clients/Т-ОП-С_Русал Глобал Менеджмент/Orders/S_T-OP-C-24952/DTP/S_T-OP-C-2495…"
type textarea "x"
type input "S_T-OP-C-24952"
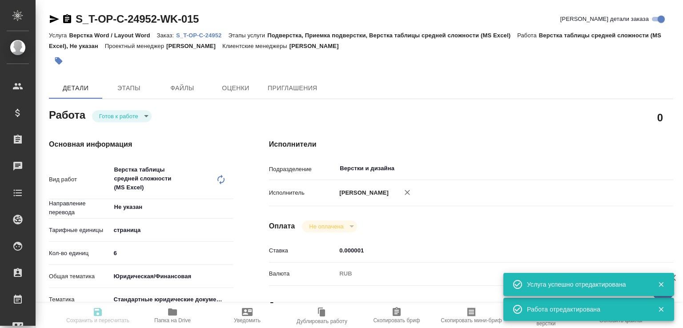
type input "от Исаева_29.08_2"
type input "Верстка Word / Layout Word"
type input "Подверстка, Приемка подверстки, Верстка таблицы средней сложности (MS Excel)"
type input "Меньшикова Александра"
type input "/Clients/Т-ОП-С_Русал Глобал Менеджмент/Orders/S_T-OP-C-24952"
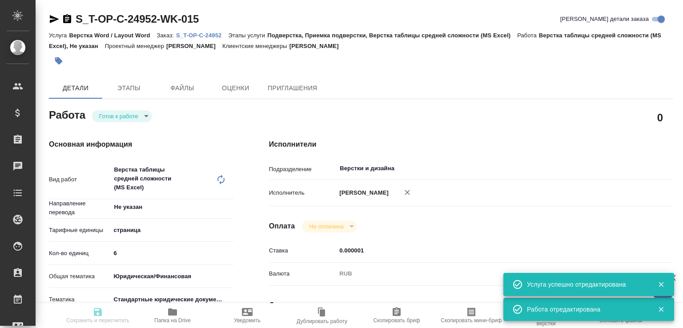
type textarea "x"
type textarea "прошу помочь с переводом на японский и английский. По отелю переведенного догов…"
type textarea "x"
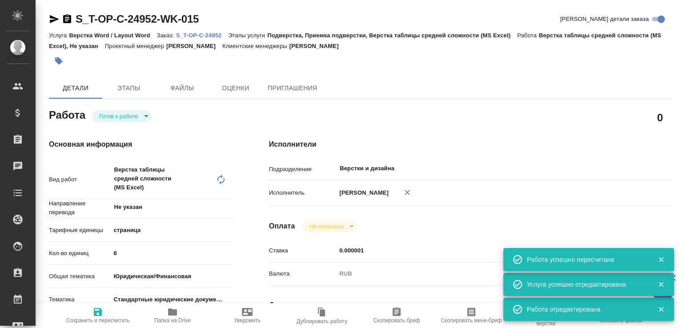
type textarea "x"
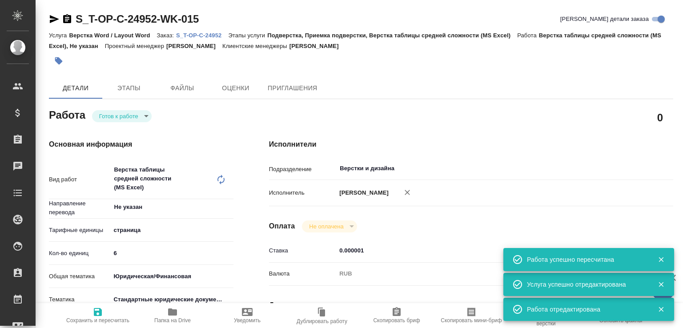
type textarea "x"
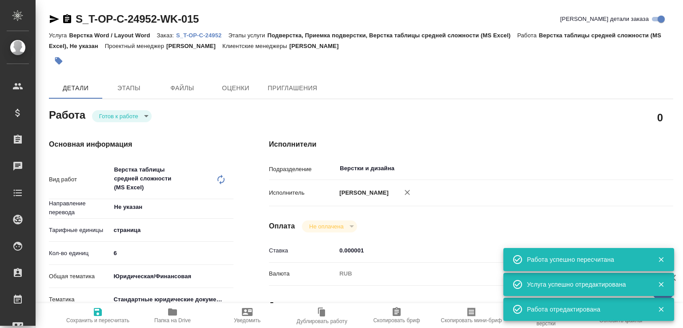
type textarea "x"
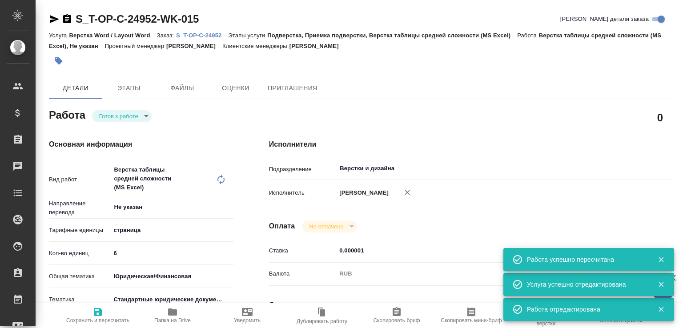
type textarea "x"
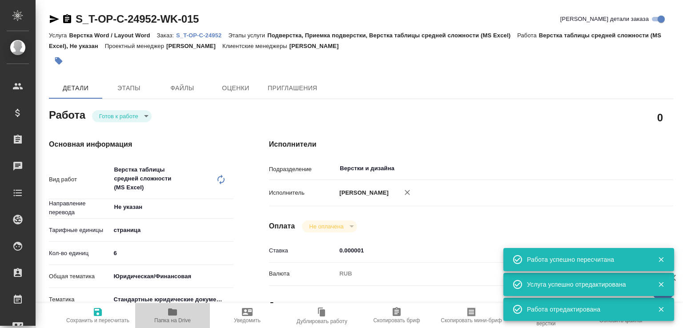
click at [159, 307] on span "Папка на Drive" at bounding box center [173, 315] width 64 height 17
click at [205, 34] on p "S_T-OP-C-24952" at bounding box center [202, 35] width 52 height 7
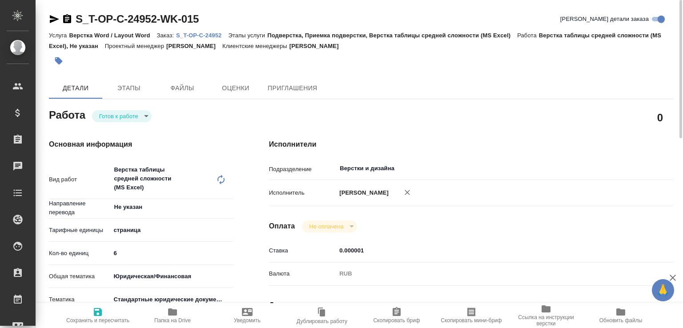
scroll to position [0, 0]
click at [113, 110] on body "🙏 .cls-1 fill:#fff; AWATERA Малофеева Екатерина e.malofeeva Клиенты Спецификаци…" at bounding box center [341, 164] width 683 height 328
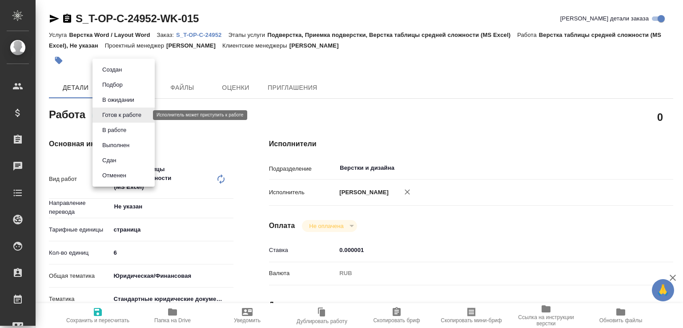
click at [114, 123] on li "В работе" at bounding box center [123, 130] width 62 height 15
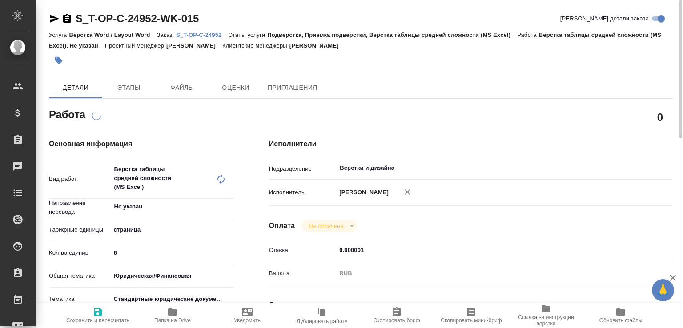
click at [113, 128] on div ".cls-1 fill:#fff; AWATERA Малофеева Екатерина e.malofeeva Клиенты Спецификации …" at bounding box center [341, 164] width 683 height 328
type textarea "x"
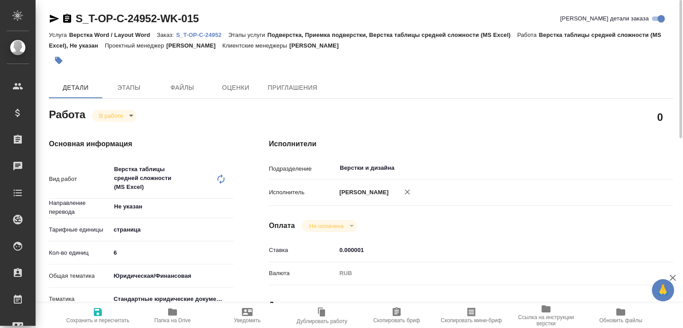
type textarea "x"
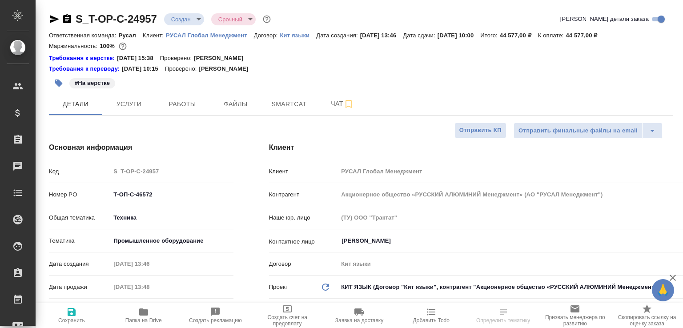
select select "RU"
click at [181, 113] on button "Работы" at bounding box center [182, 104] width 53 height 22
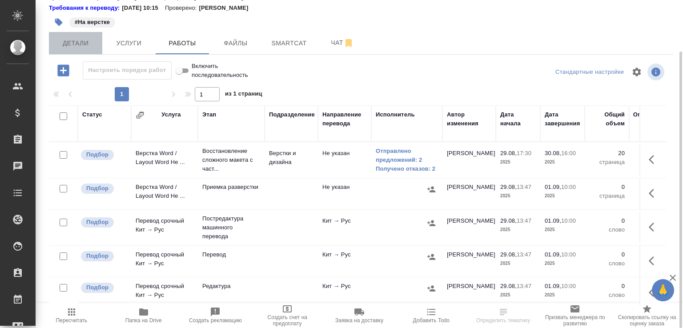
click at [73, 50] on button "Детали" at bounding box center [75, 43] width 53 height 22
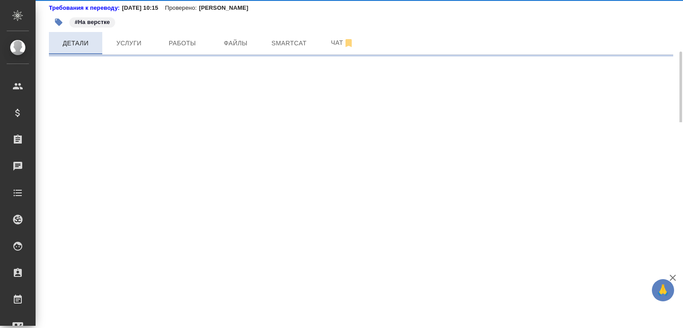
select select "RU"
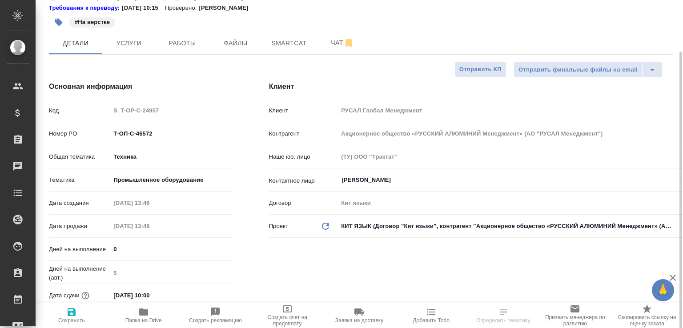
type textarea "x"
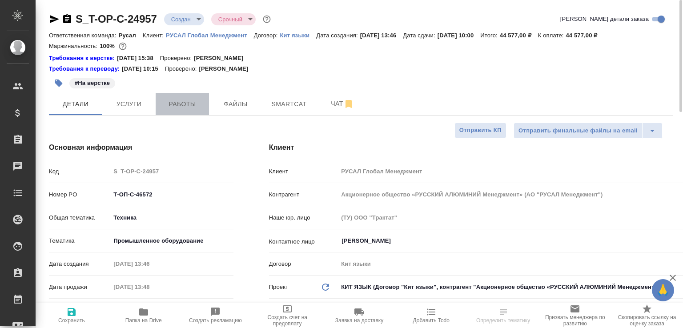
click at [176, 101] on span "Работы" at bounding box center [182, 104] width 43 height 11
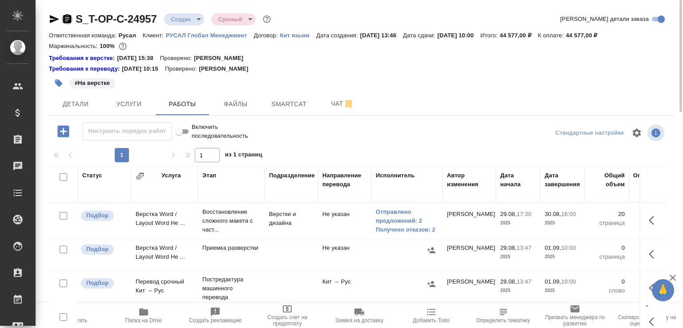
click at [67, 20] on icon "button" at bounding box center [67, 18] width 8 height 9
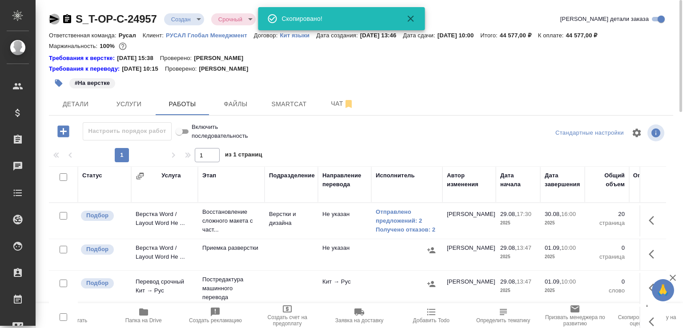
click at [57, 16] on icon "button" at bounding box center [54, 19] width 11 height 11
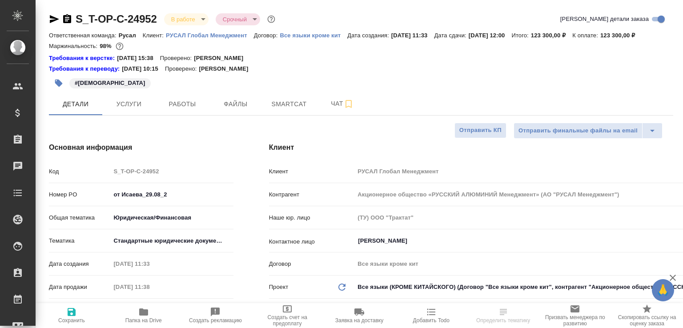
select select "RU"
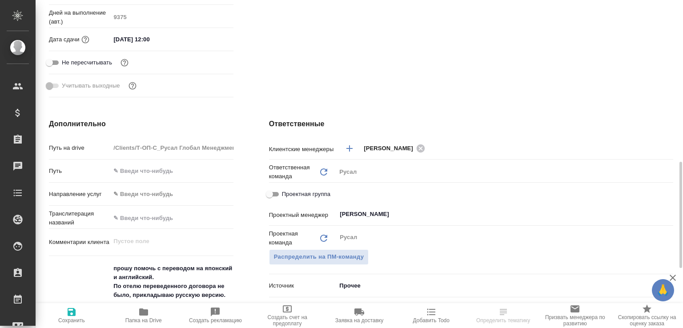
scroll to position [457, 0]
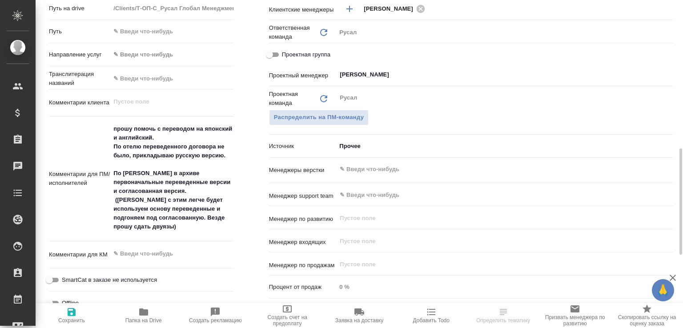
click at [358, 175] on input "text" at bounding box center [490, 169] width 302 height 11
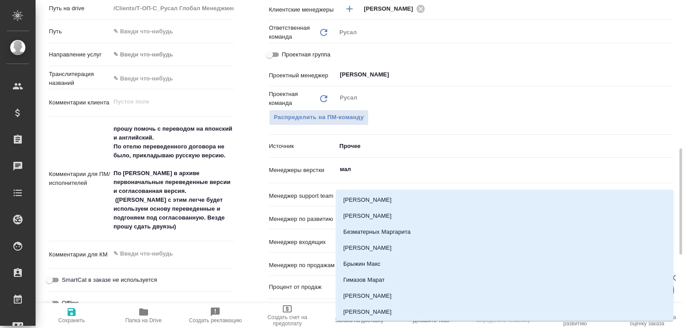
type input "мало"
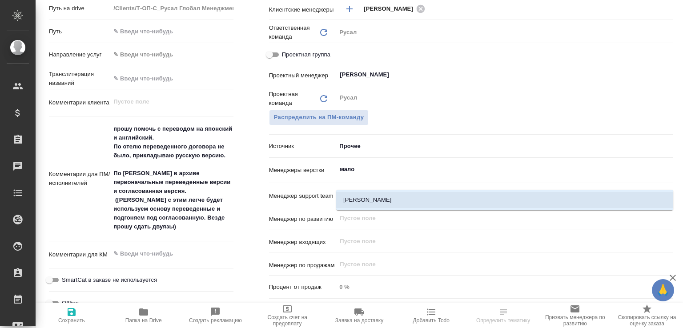
click at [359, 194] on li "[PERSON_NAME]" at bounding box center [504, 200] width 337 height 16
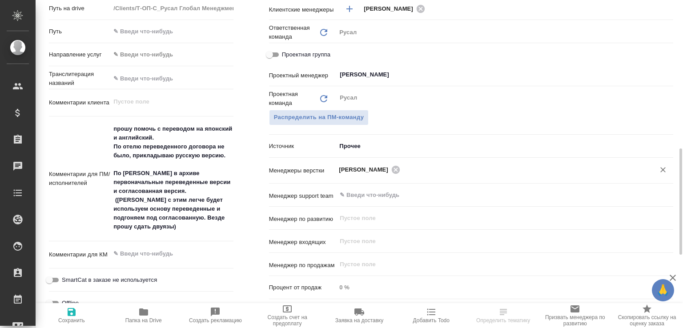
click at [70, 308] on icon "button" at bounding box center [72, 312] width 8 height 8
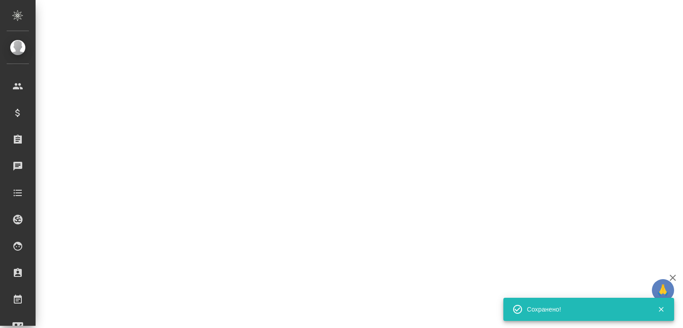
select select "RU"
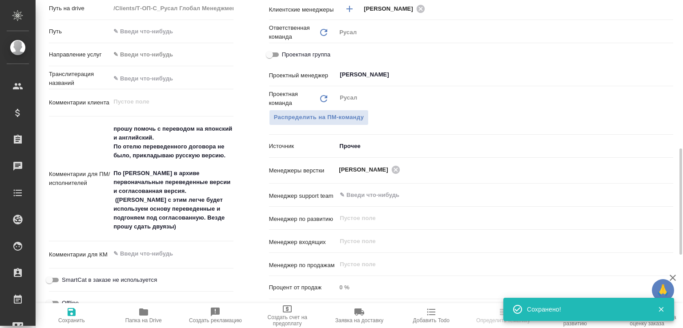
select select "RU"
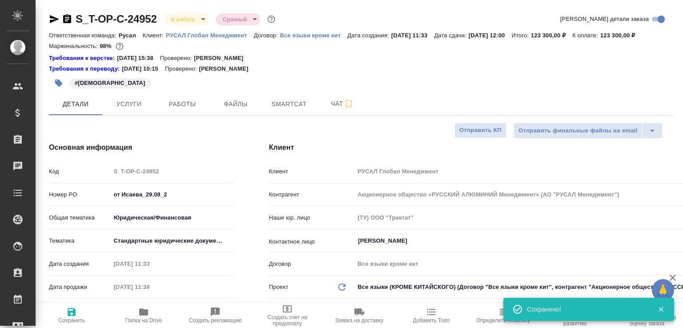
select select "RU"
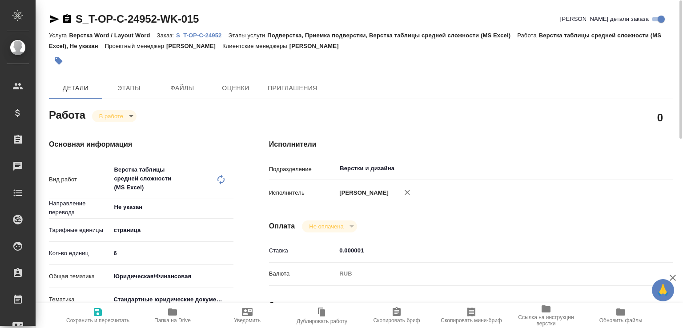
scroll to position [0, 0]
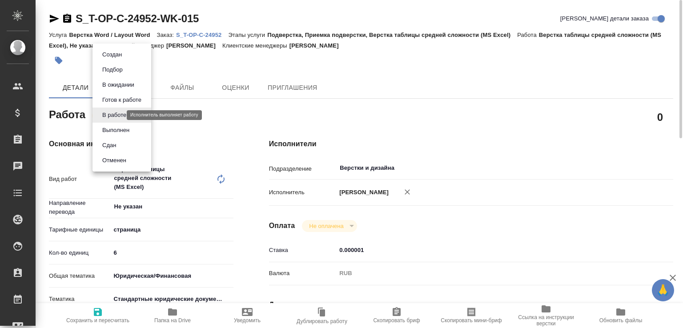
click at [117, 114] on body "🙏 .cls-1 fill:#fff; AWATERA Малофеева Екатерина e.malofeeva Клиенты Спецификаци…" at bounding box center [341, 164] width 683 height 328
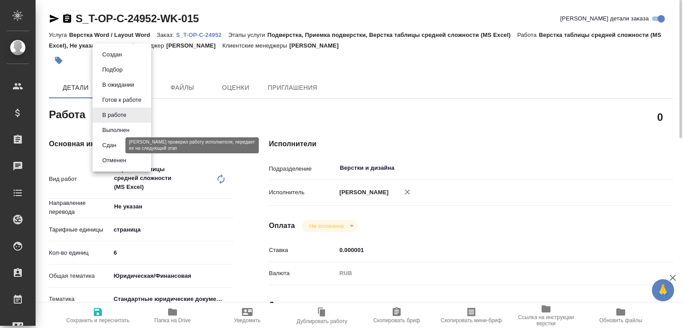
click at [115, 146] on button "Сдан" at bounding box center [109, 146] width 19 height 10
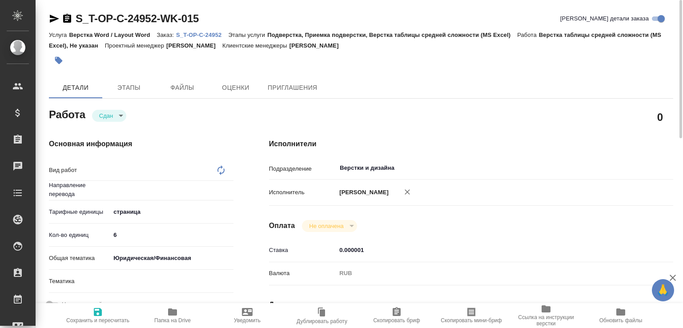
type textarea "Верстка таблицы средней сложности (MS Excel)"
type textarea "x"
type input "Не указан"
type textarea "x"
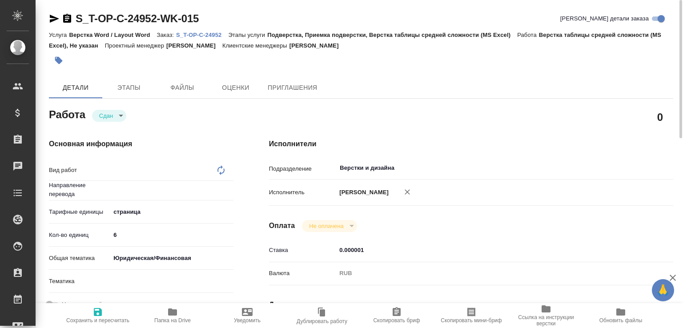
type textarea "x"
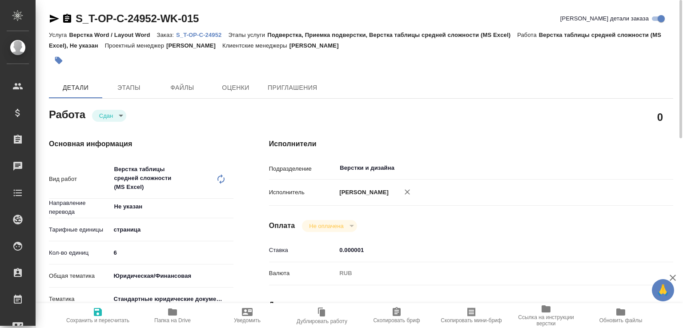
type textarea "x"
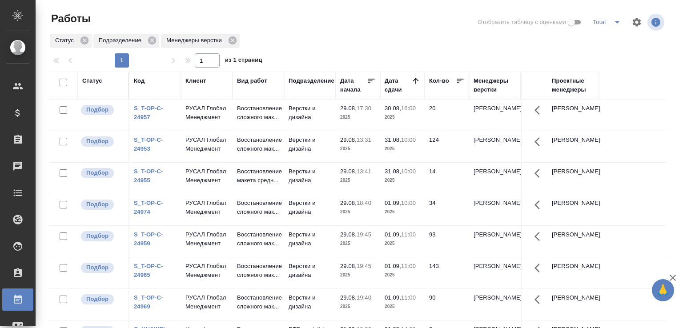
scroll to position [68, 0]
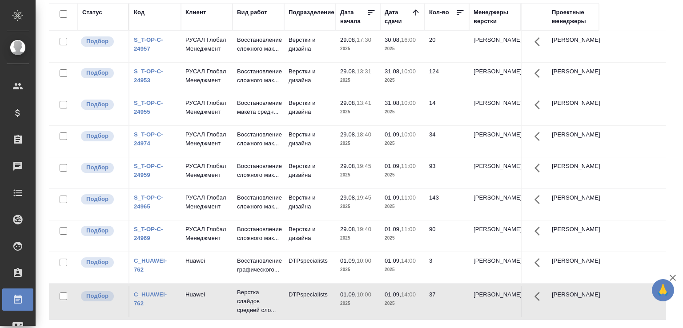
click at [667, 218] on div "Работы Отобразить таблицу с оценками Total Статус Подразделение Менеджеры верст…" at bounding box center [361, 130] width 634 height 397
